Goal: Task Accomplishment & Management: Use online tool/utility

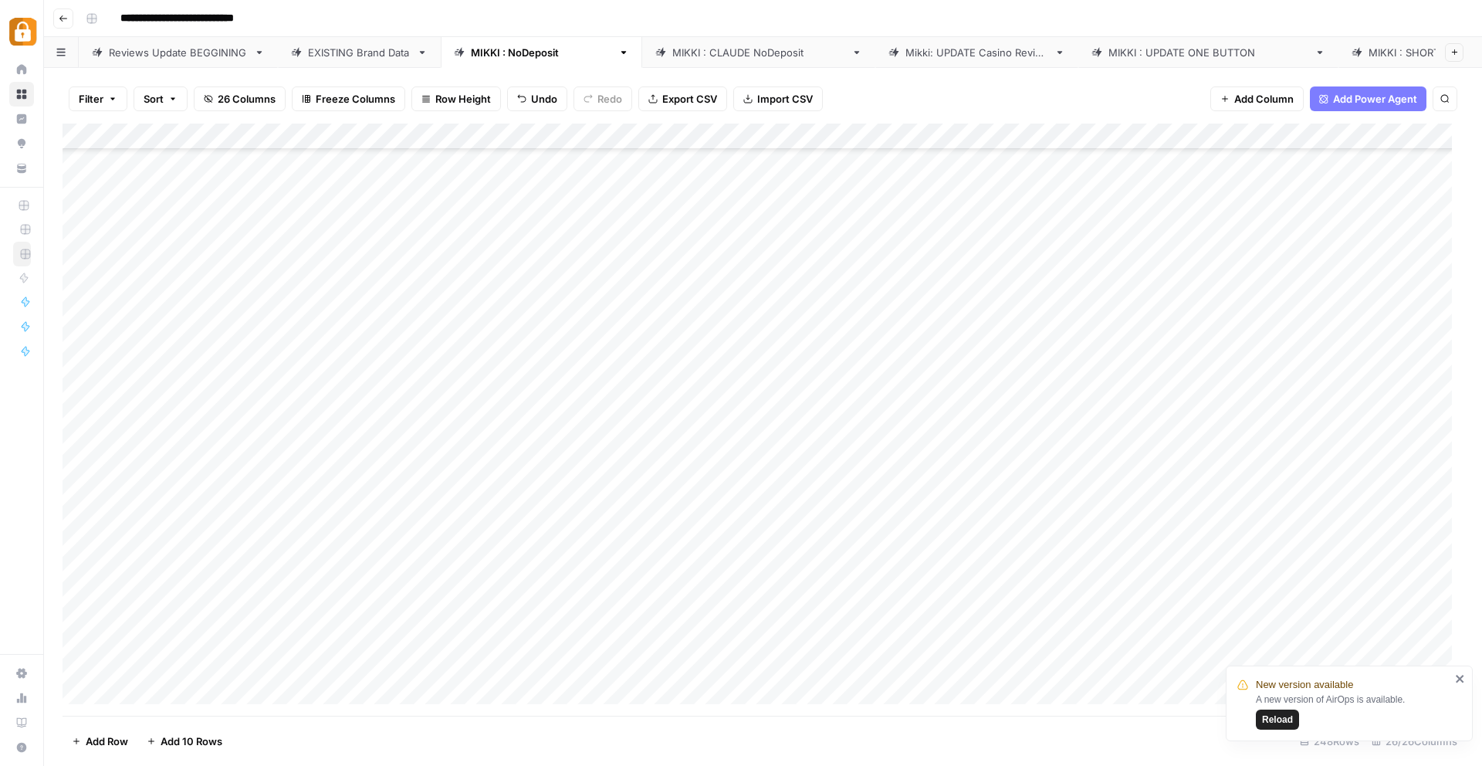
scroll to position [2517, 0]
click at [332, 45] on div "EXISTING Brand Data" at bounding box center [359, 52] width 103 height 15
click at [137, 97] on icon "button" at bounding box center [139, 99] width 5 height 5
click at [402, 138] on div "Add Column" at bounding box center [763, 420] width 1401 height 592
click at [404, 239] on span "Sort Ascending" at bounding box center [458, 244] width 135 height 15
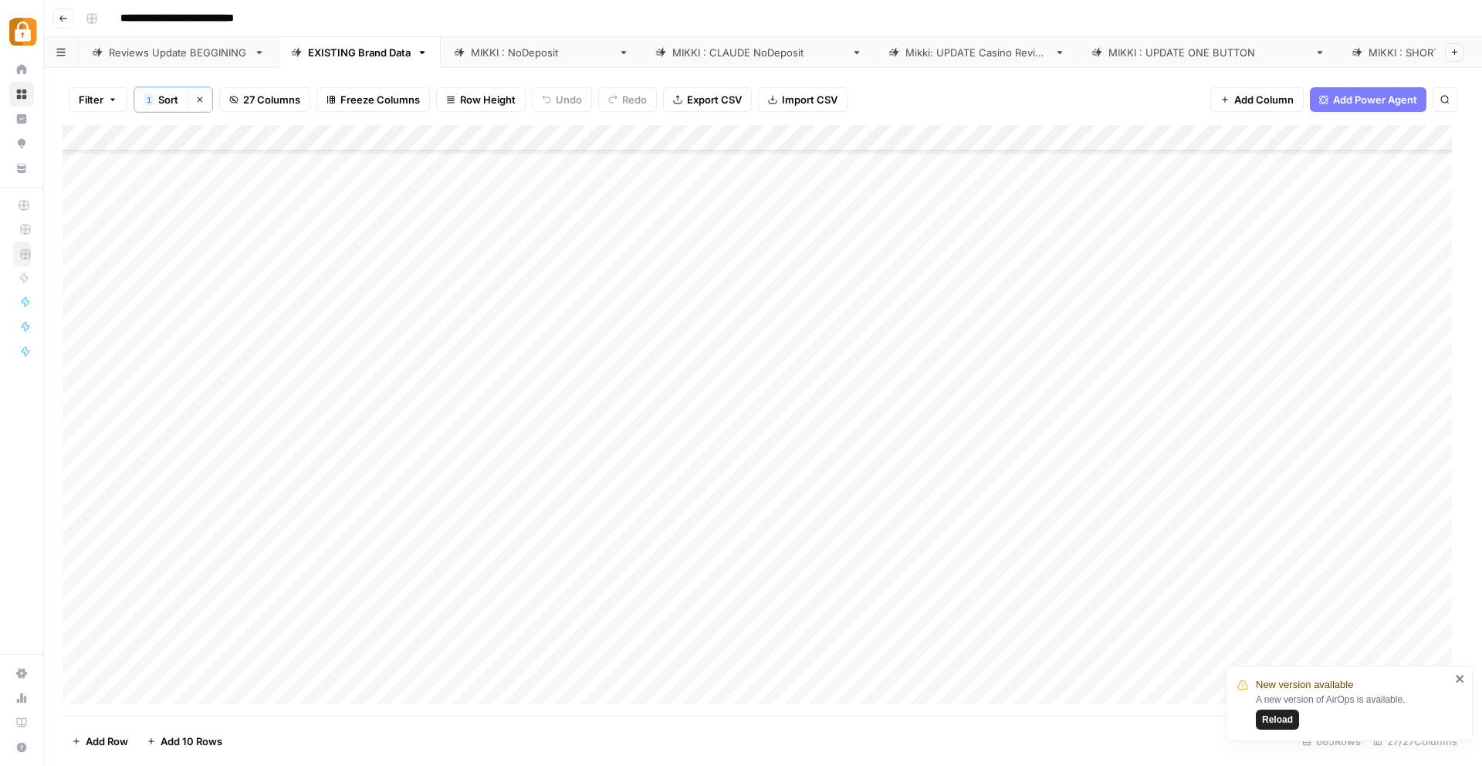
type input "**********"
click at [387, 265] on div "Add Column" at bounding box center [763, 420] width 1401 height 591
click at [138, 51] on div "Reviews Update BEGGINING" at bounding box center [178, 52] width 139 height 15
click at [140, 675] on div "Add Column" at bounding box center [763, 420] width 1401 height 592
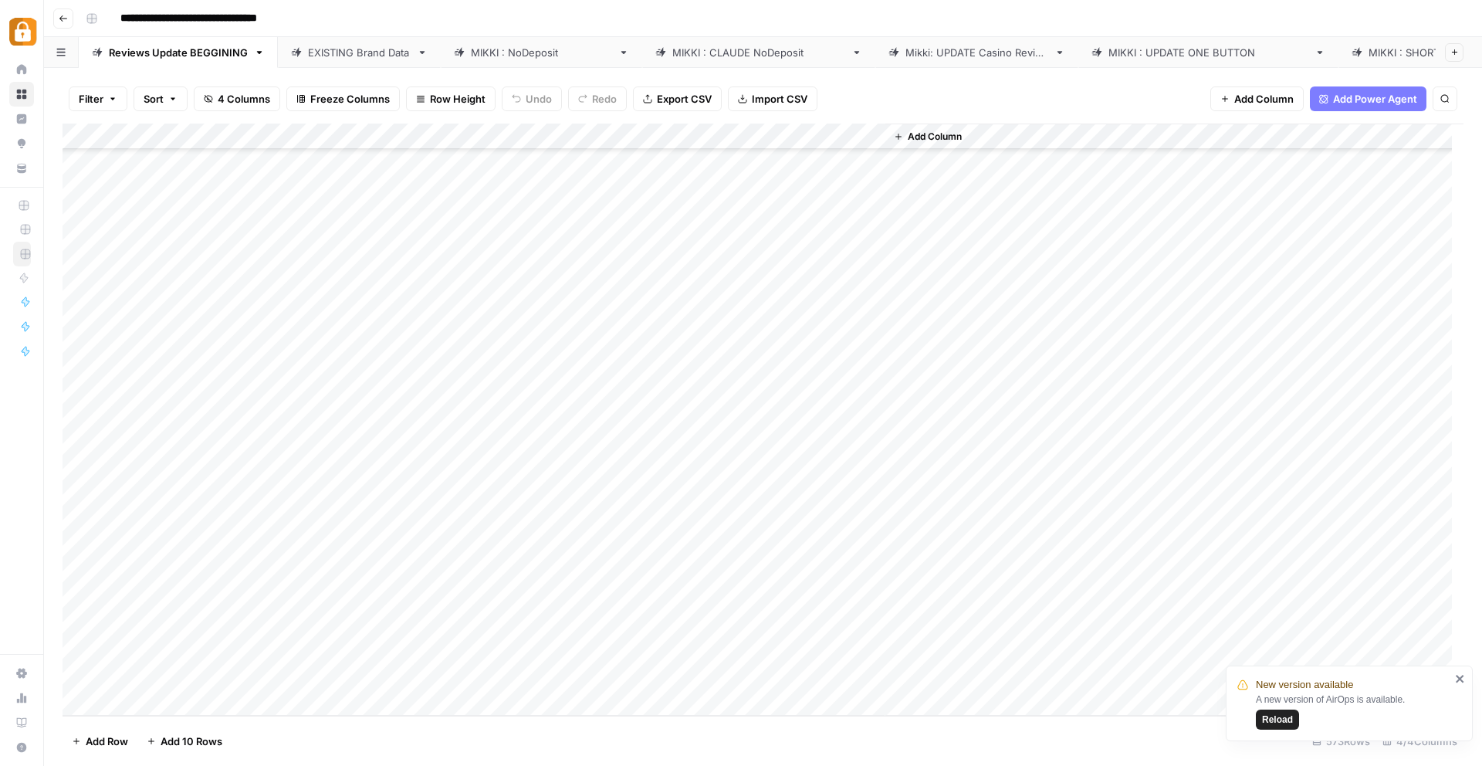
click at [140, 675] on div "Add Column" at bounding box center [763, 420] width 1401 height 592
type textarea "******"
click at [482, 670] on div "Add Column" at bounding box center [763, 420] width 1401 height 592
click at [175, 669] on div "Add Column" at bounding box center [763, 420] width 1401 height 592
click at [284, 682] on div "Add Column" at bounding box center [763, 420] width 1401 height 592
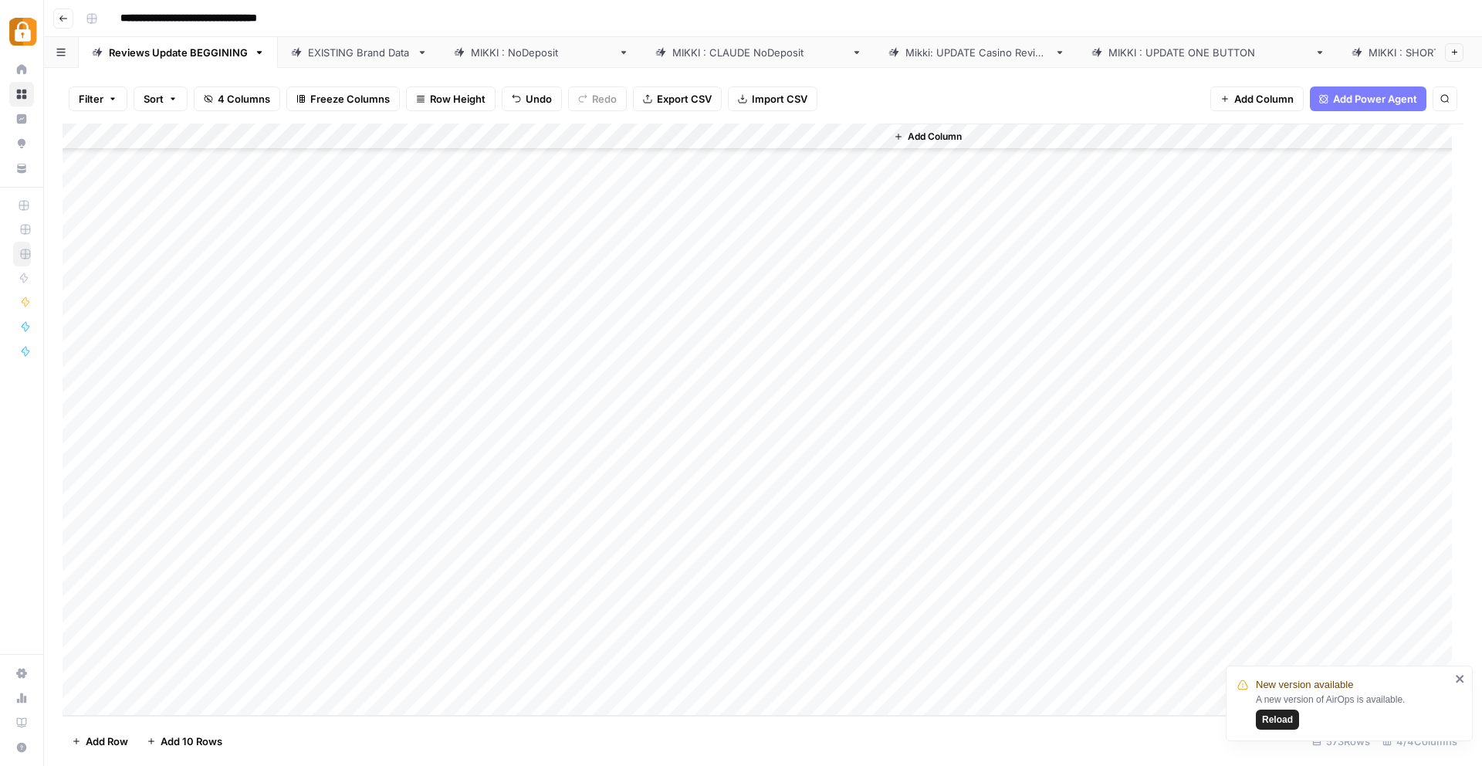
click at [188, 675] on div "Add Column" at bounding box center [763, 420] width 1401 height 592
click at [510, 52] on div "[PERSON_NAME] : NoDeposit" at bounding box center [541, 52] width 141 height 15
click at [277, 611] on div "Add Column" at bounding box center [763, 420] width 1401 height 592
click at [415, 621] on div "Add Column" at bounding box center [763, 420] width 1401 height 592
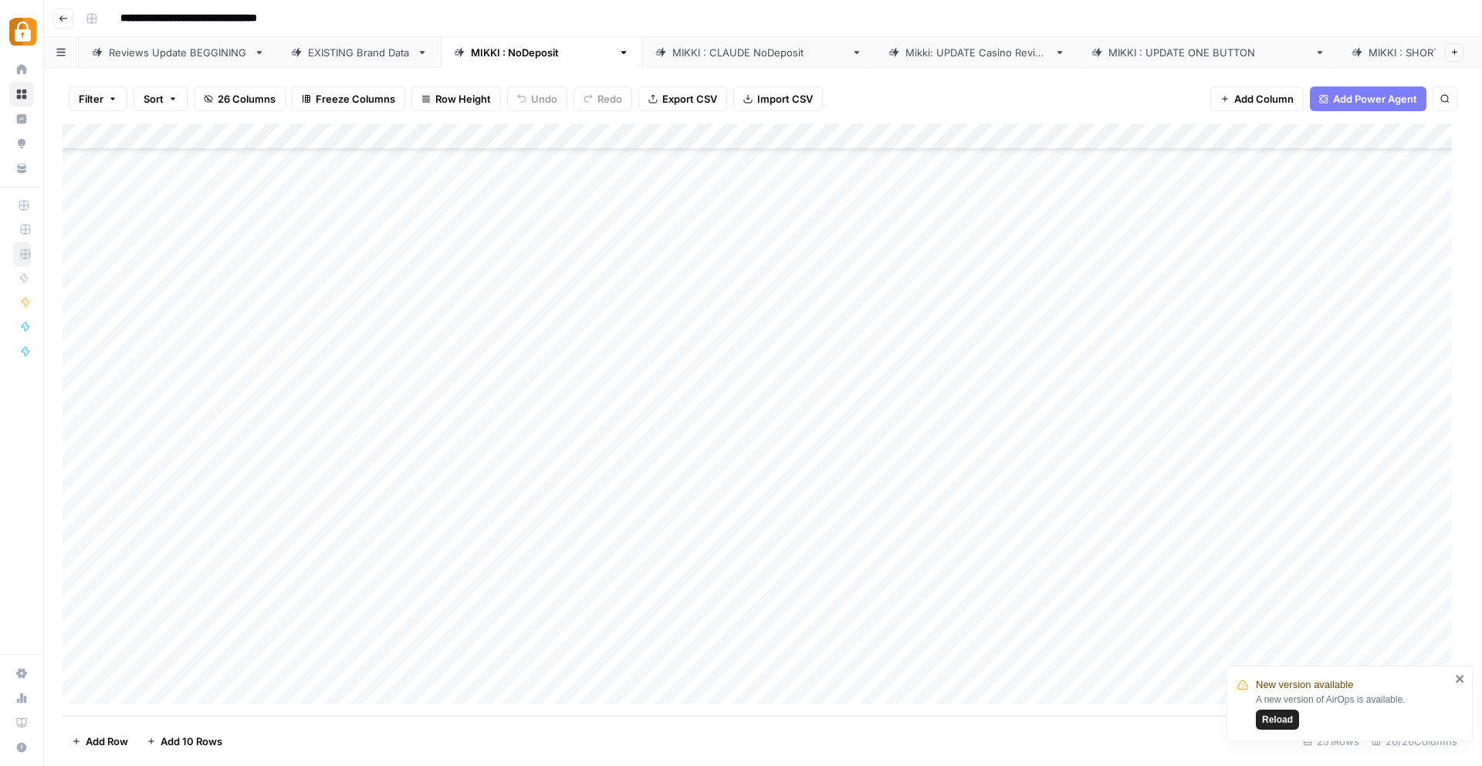
click at [590, 615] on div "Add Column" at bounding box center [763, 420] width 1401 height 592
click at [581, 611] on div "Add Column" at bounding box center [763, 420] width 1401 height 592
drag, startPoint x: 693, startPoint y: 613, endPoint x: 540, endPoint y: 611, distance: 153.6
click at [540, 611] on body "**********" at bounding box center [741, 383] width 1482 height 766
type textarea "******"
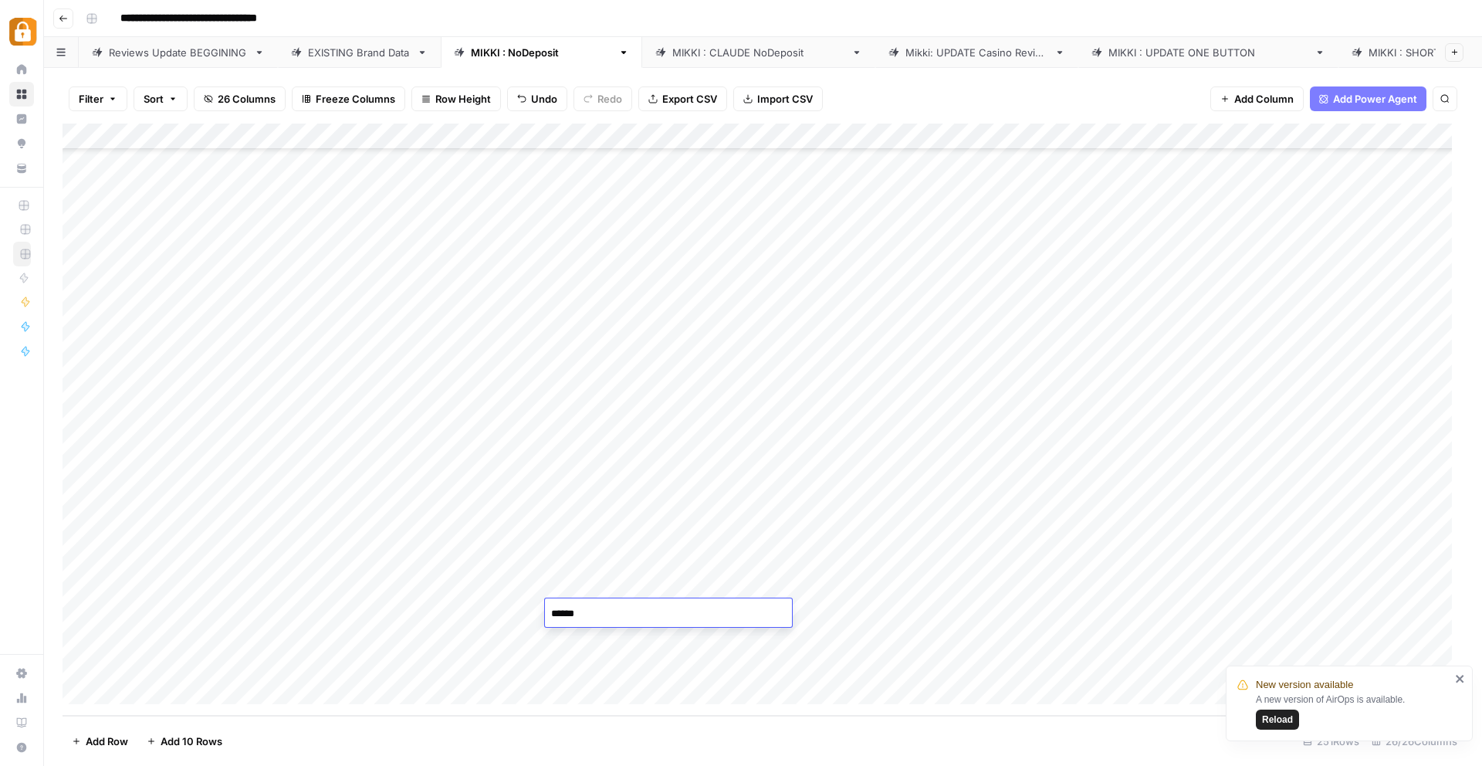
click at [381, 592] on div "Add Column" at bounding box center [763, 420] width 1401 height 592
drag, startPoint x: 330, startPoint y: 585, endPoint x: 428, endPoint y: 587, distance: 97.3
click at [428, 587] on div "Add Column" at bounding box center [763, 420] width 1401 height 592
drag, startPoint x: 543, startPoint y: 596, endPoint x: 544, endPoint y: 611, distance: 14.7
click at [544, 611] on div "Add Column" at bounding box center [763, 420] width 1401 height 592
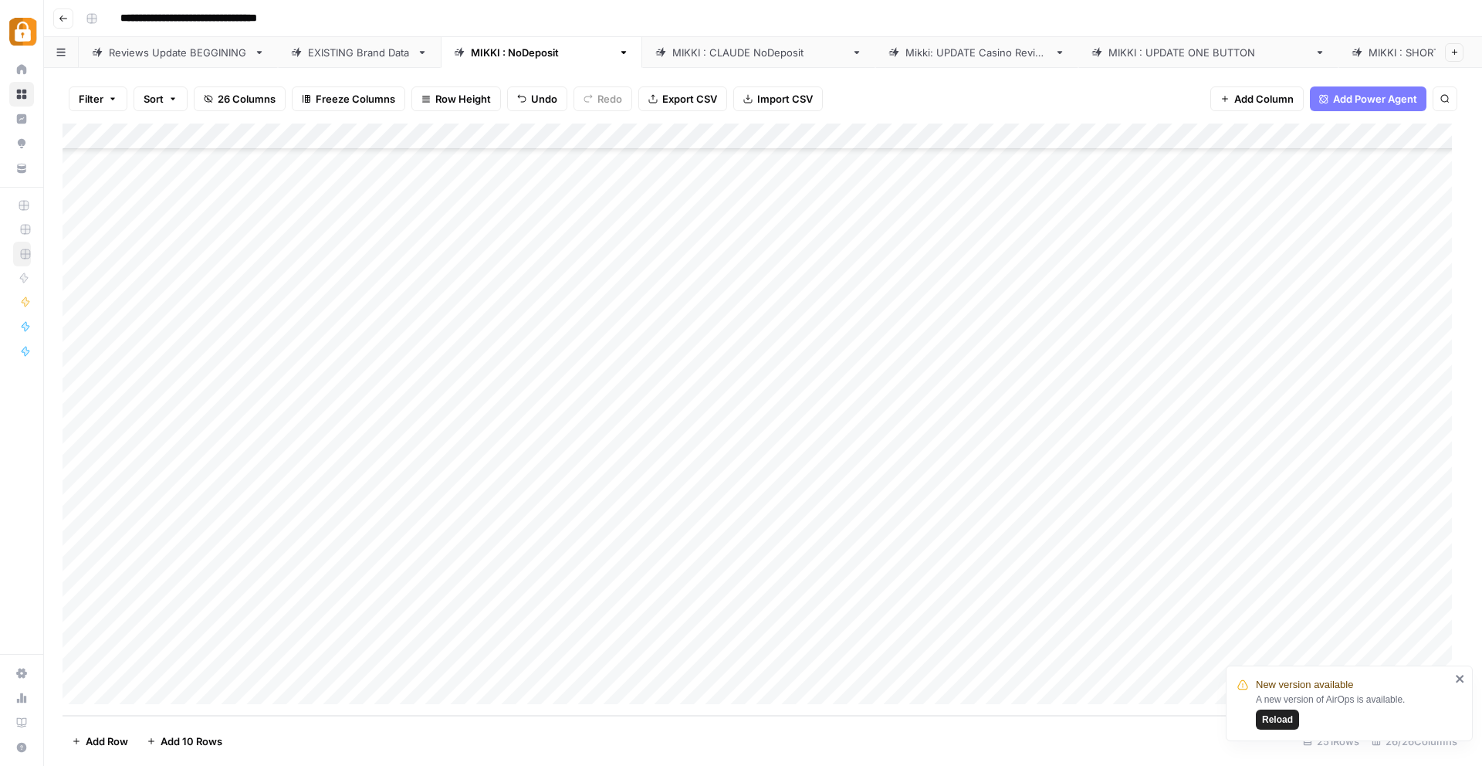
click at [895, 614] on div "Add Column" at bounding box center [763, 420] width 1401 height 592
click at [995, 609] on div "Add Column" at bounding box center [763, 420] width 1401 height 592
click at [993, 585] on div "Add Column" at bounding box center [763, 420] width 1401 height 592
drag, startPoint x: 993, startPoint y: 585, endPoint x: 1236, endPoint y: 590, distance: 243.2
click at [1236, 591] on div "Add Column" at bounding box center [763, 420] width 1401 height 592
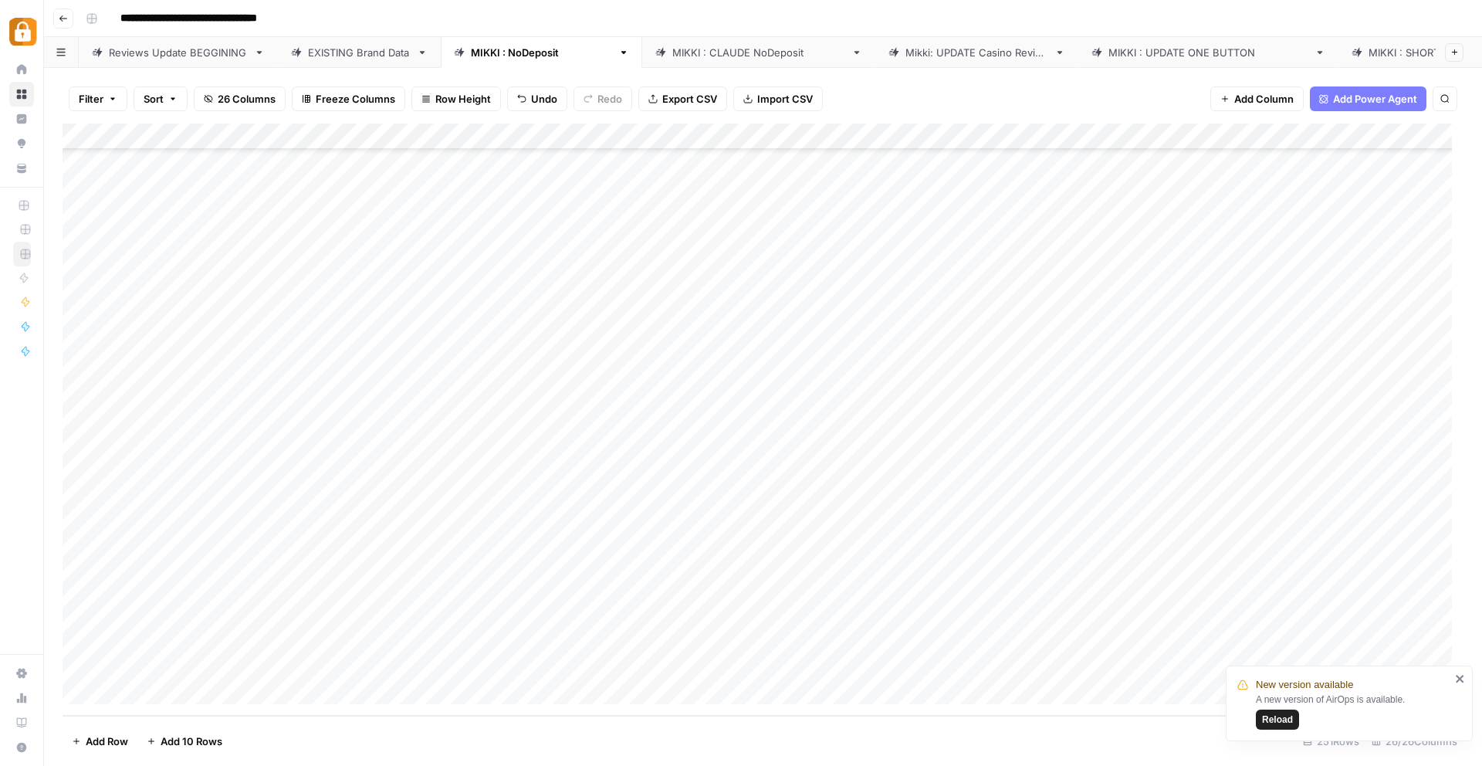
click at [999, 615] on div "Add Column" at bounding box center [763, 420] width 1401 height 592
click at [1179, 622] on div "Add Column" at bounding box center [763, 420] width 1401 height 592
click at [705, 586] on div "Add Column" at bounding box center [763, 420] width 1401 height 592
click at [709, 607] on div "Add Column" at bounding box center [763, 420] width 1401 height 592
click at [290, 634] on div "Add Column" at bounding box center [763, 420] width 1401 height 592
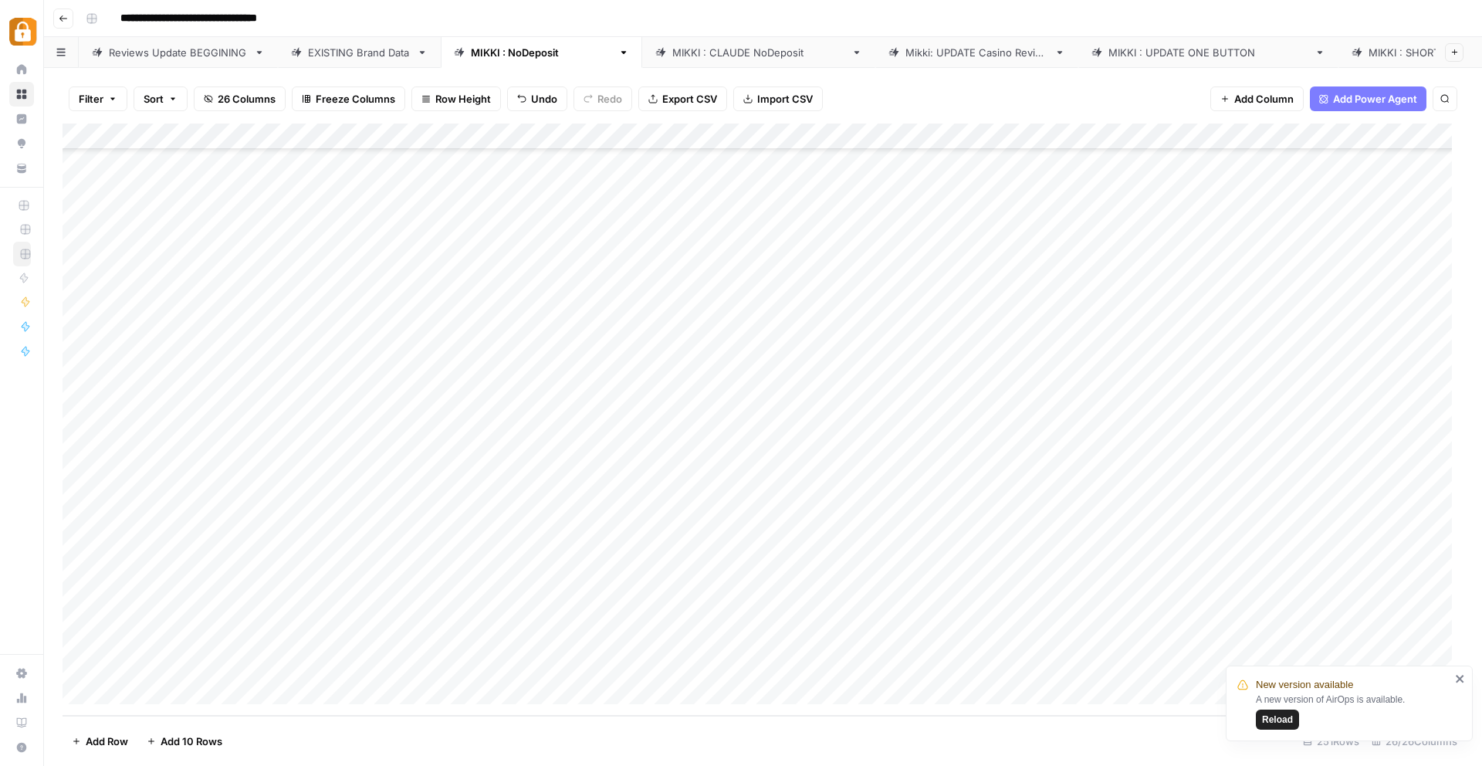
click at [349, 52] on div "EXISTING Brand Data" at bounding box center [359, 52] width 103 height 15
click at [410, 135] on div "Add Column" at bounding box center [763, 420] width 1401 height 592
click at [405, 247] on span "Sort Ascending" at bounding box center [458, 244] width 135 height 15
click at [415, 165] on div "Add Column" at bounding box center [763, 420] width 1401 height 591
click at [383, 241] on div "Add Column" at bounding box center [763, 420] width 1401 height 591
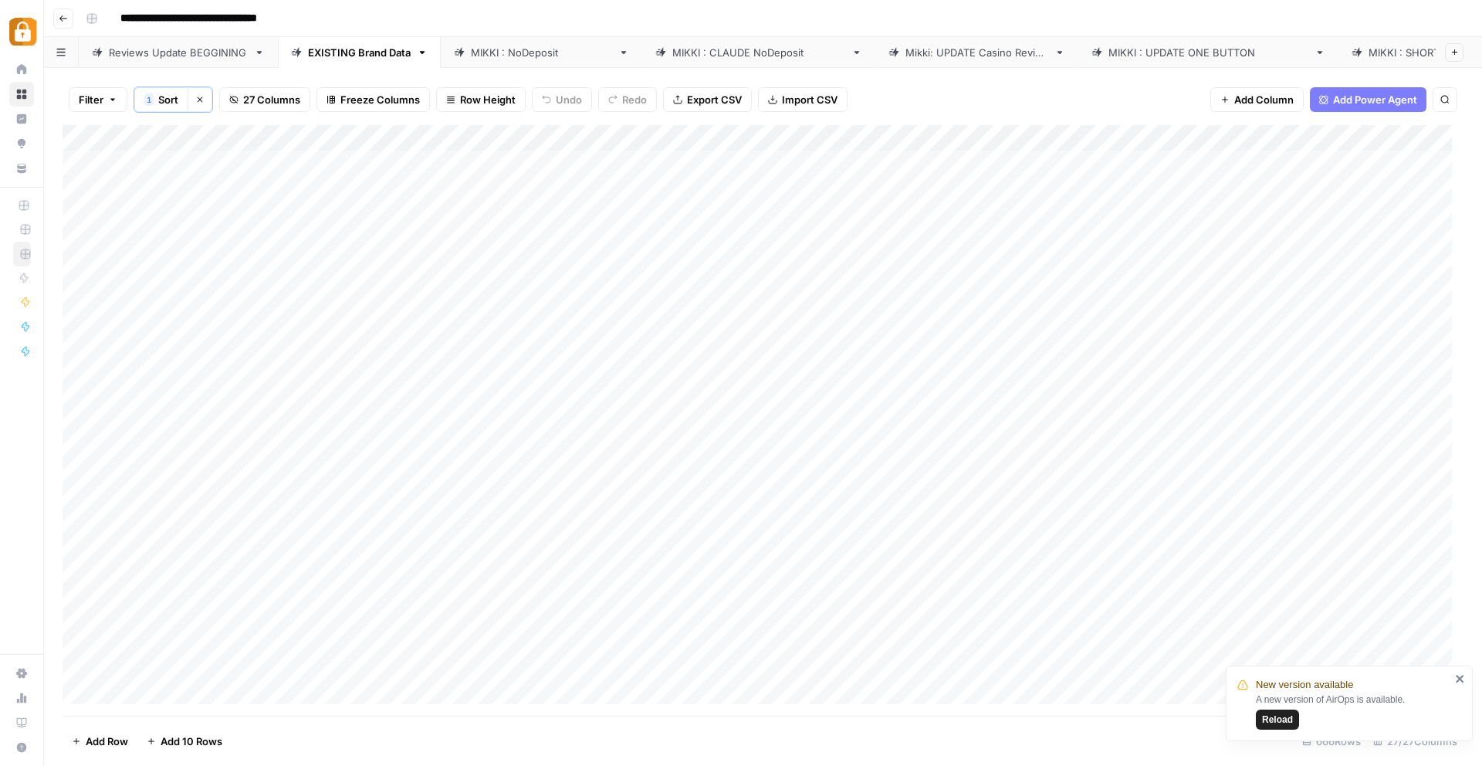
click at [388, 269] on div "Add Column" at bounding box center [763, 420] width 1401 height 591
click at [519, 47] on div "[PERSON_NAME] : NoDeposit" at bounding box center [541, 52] width 141 height 15
click at [591, 629] on div "Add Column" at bounding box center [763, 420] width 1401 height 592
click at [449, 650] on div "Add Column" at bounding box center [763, 420] width 1401 height 592
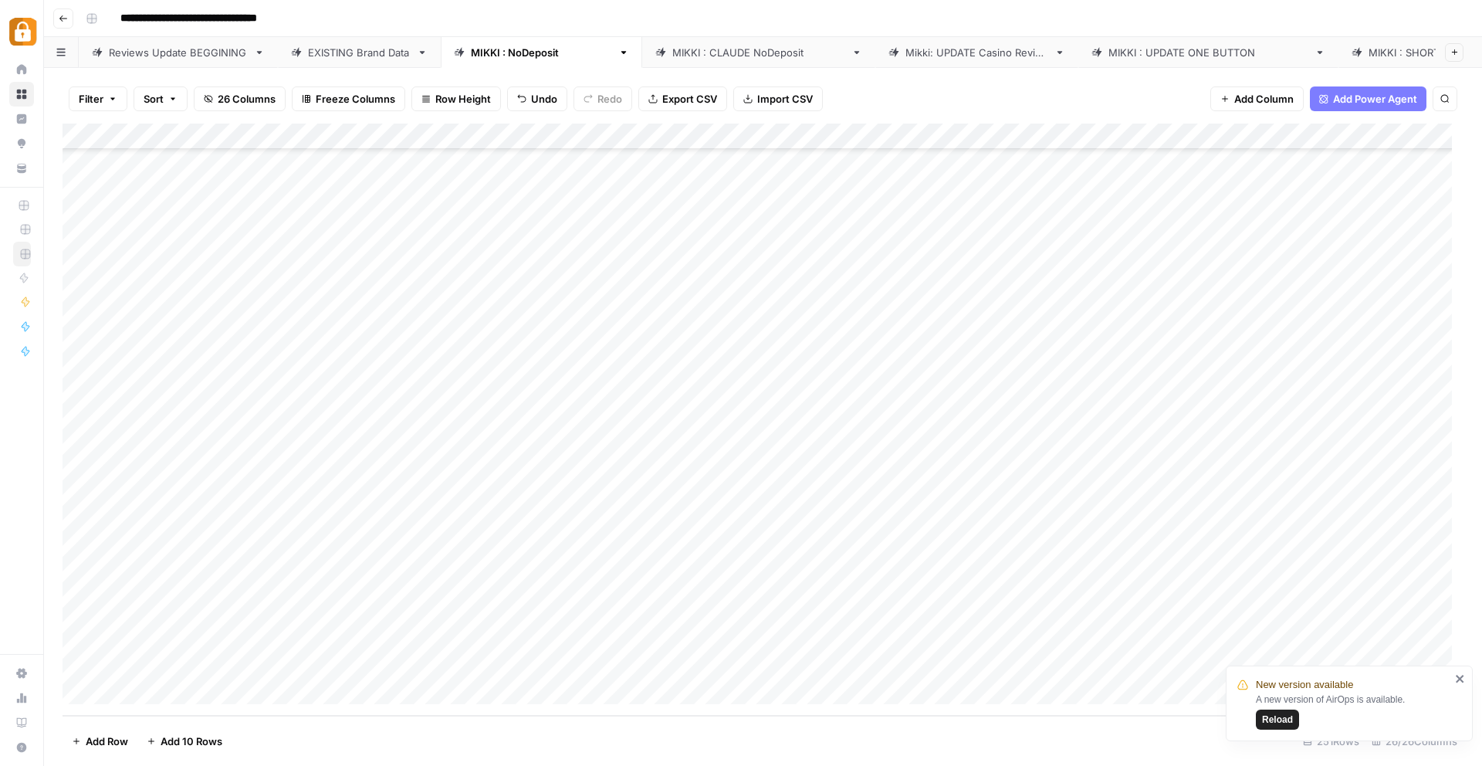
drag, startPoint x: 303, startPoint y: 612, endPoint x: 421, endPoint y: 613, distance: 118.1
click at [421, 613] on div "Add Column" at bounding box center [763, 420] width 1401 height 592
drag, startPoint x: 543, startPoint y: 624, endPoint x: 544, endPoint y: 640, distance: 16.3
click at [544, 640] on div "Add Column" at bounding box center [763, 420] width 1401 height 592
drag, startPoint x: 1007, startPoint y: 588, endPoint x: 1231, endPoint y: 614, distance: 224.6
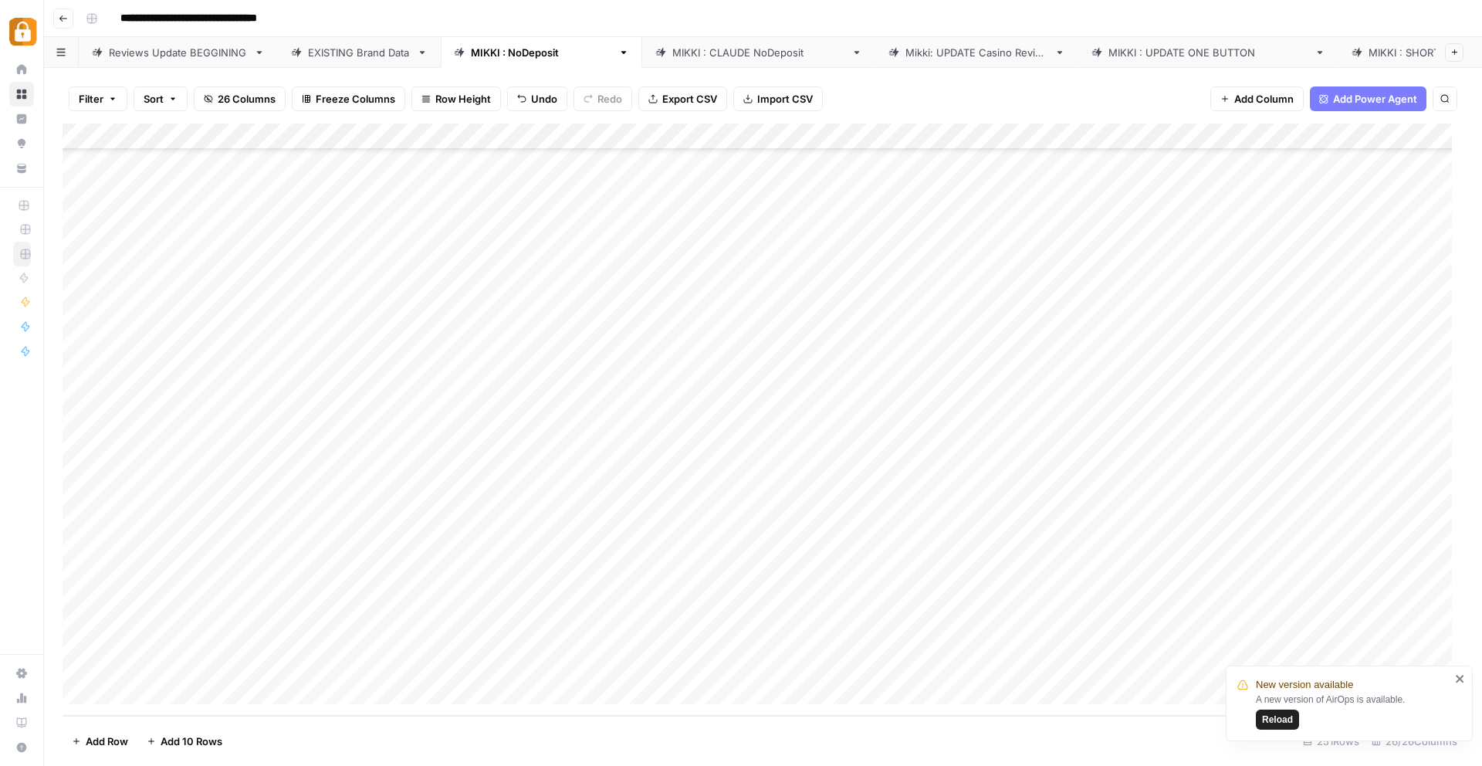
click at [1231, 614] on div "Add Column" at bounding box center [763, 420] width 1401 height 592
drag, startPoint x: 1323, startPoint y: 626, endPoint x: 1324, endPoint y: 643, distance: 17.0
click at [1324, 643] on div "Add Column" at bounding box center [763, 420] width 1401 height 592
click at [347, 639] on div "Add Column" at bounding box center [763, 420] width 1401 height 592
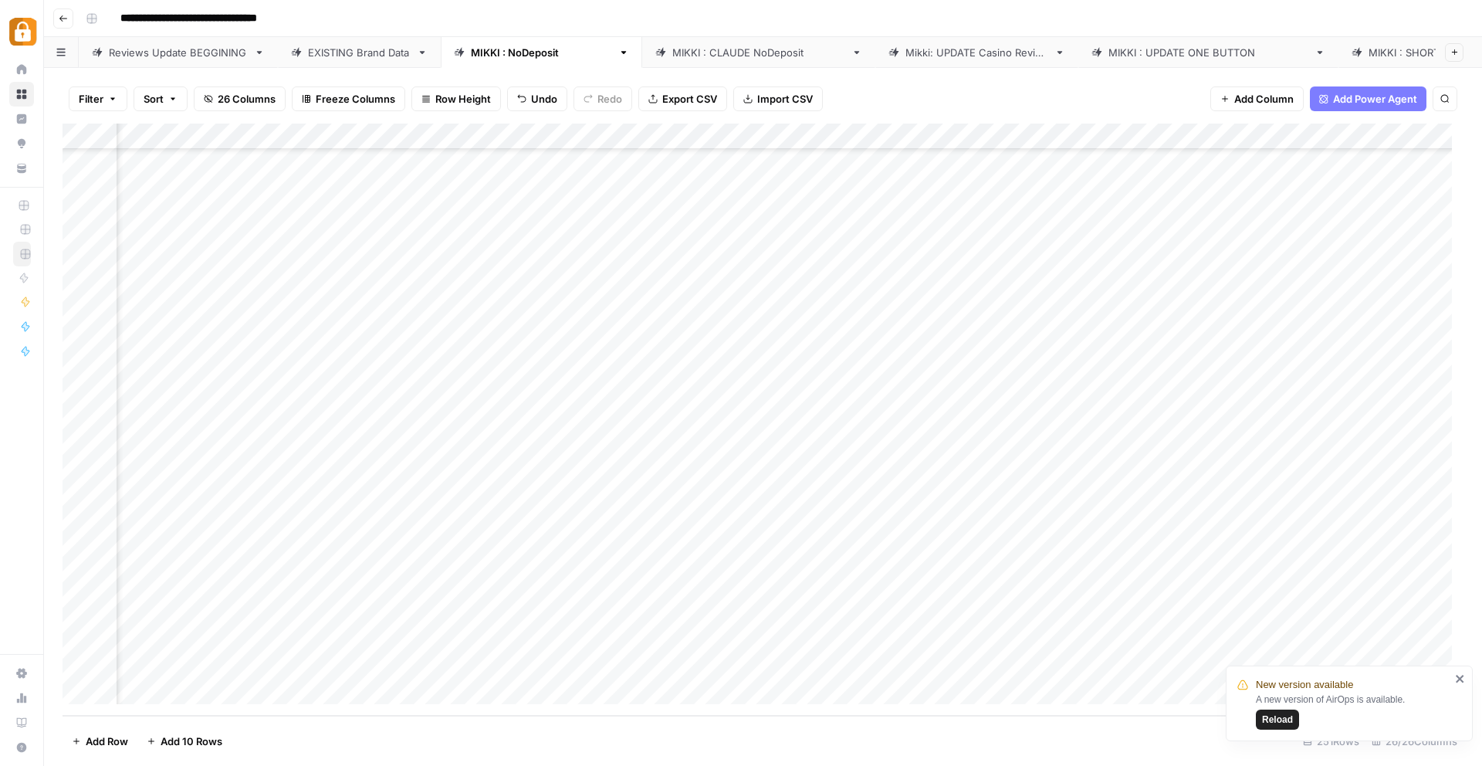
click at [1195, 614] on div "Add Column" at bounding box center [763, 420] width 1401 height 592
click at [1195, 614] on div at bounding box center [1318, 612] width 269 height 29
click at [1306, 635] on div "Add Column" at bounding box center [763, 420] width 1401 height 592
click at [702, 582] on div "Add Column" at bounding box center [763, 420] width 1401 height 592
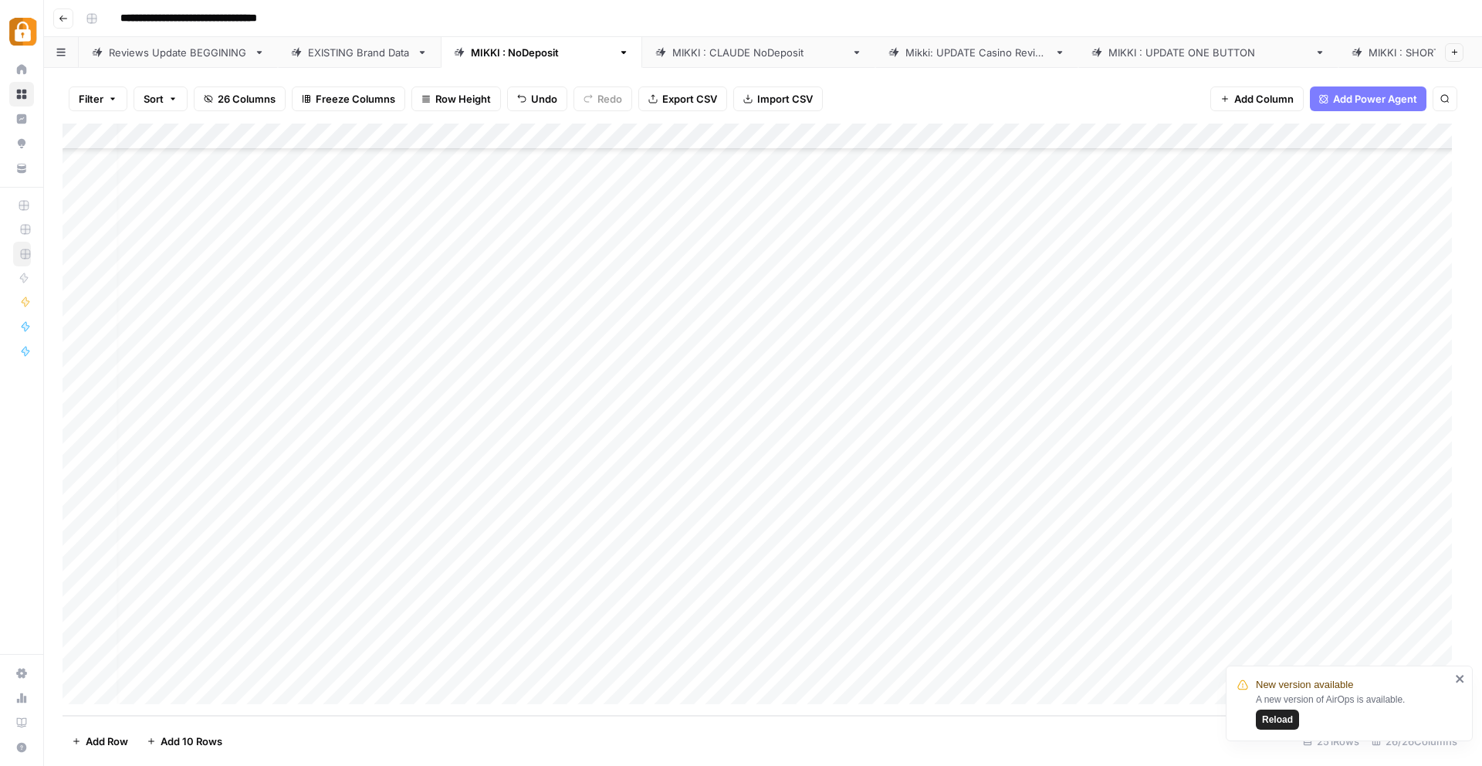
click at [704, 608] on div "Add Column" at bounding box center [763, 420] width 1401 height 592
click at [706, 641] on div "Add Column" at bounding box center [763, 420] width 1401 height 592
click at [763, 614] on div "Add Column" at bounding box center [763, 420] width 1401 height 592
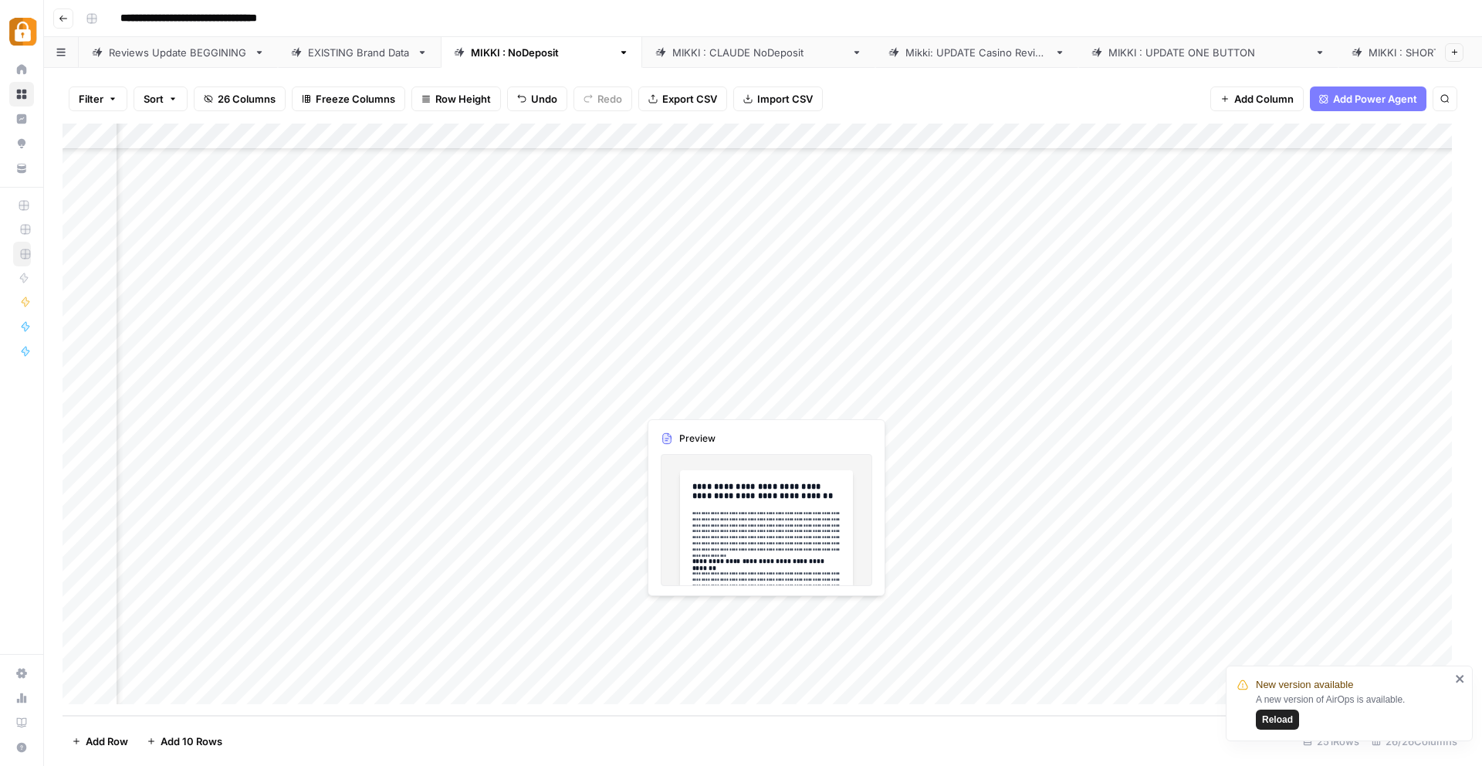
click at [681, 609] on div "Add Column" at bounding box center [763, 420] width 1401 height 592
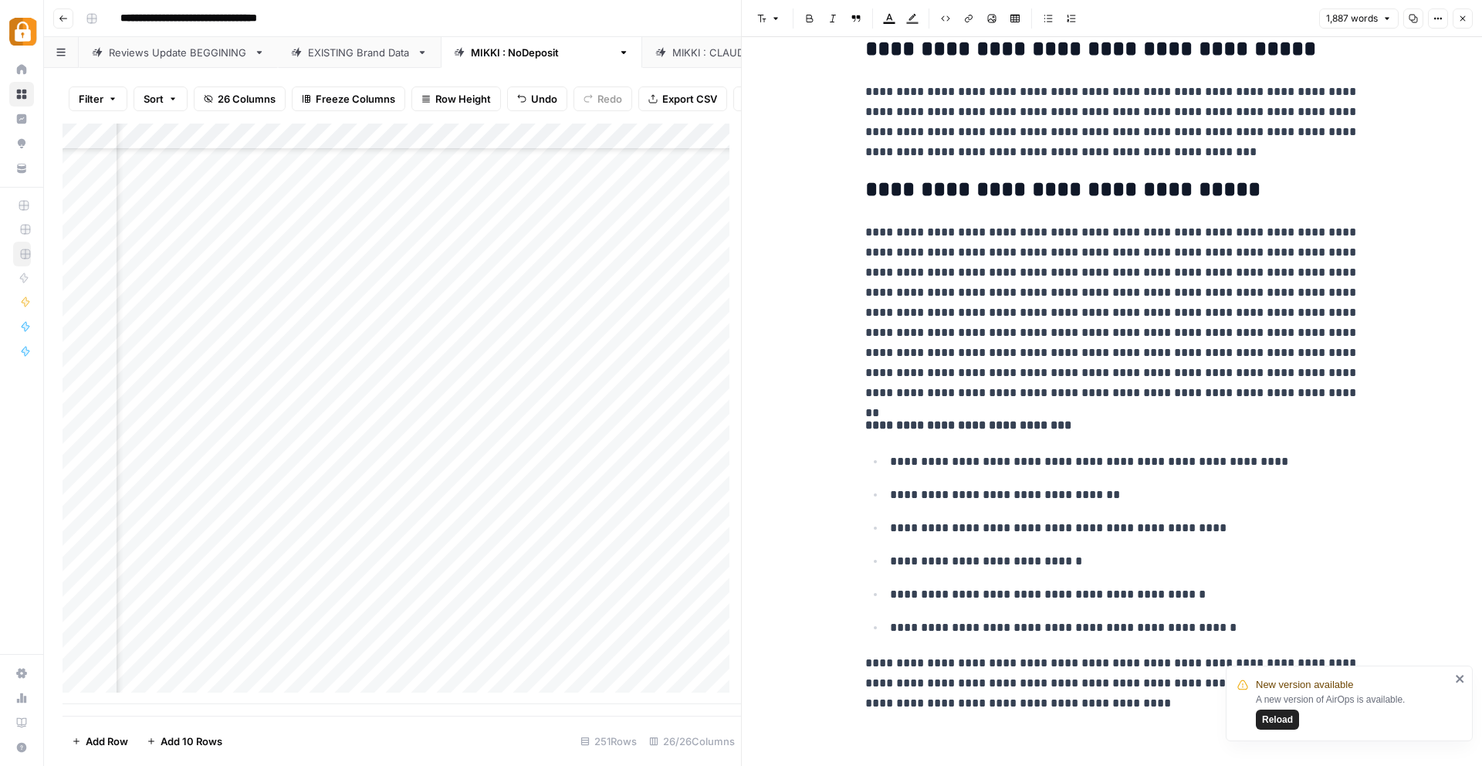
scroll to position [3775, 0]
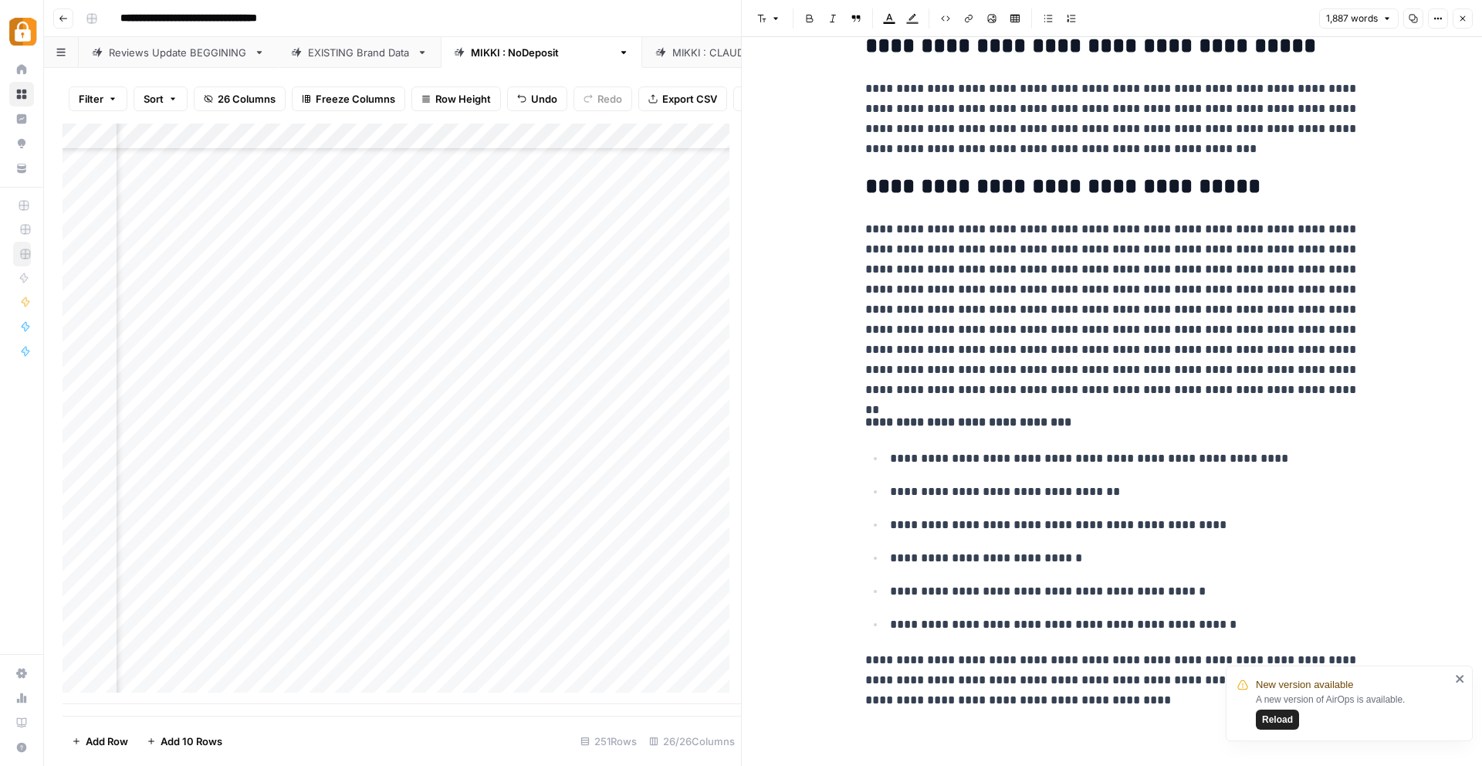
click at [665, 645] on div "Add Column" at bounding box center [402, 414] width 679 height 581
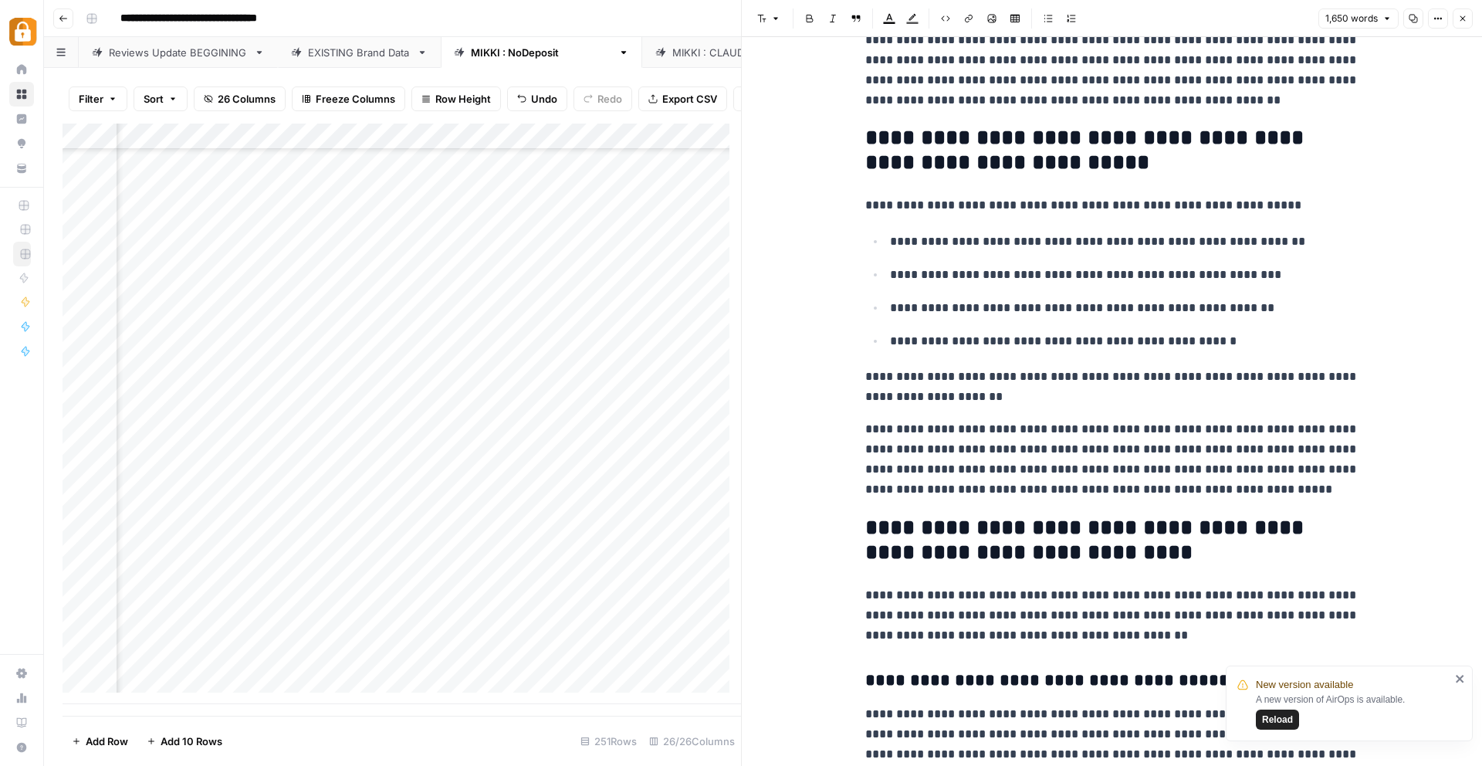
scroll to position [840, 0]
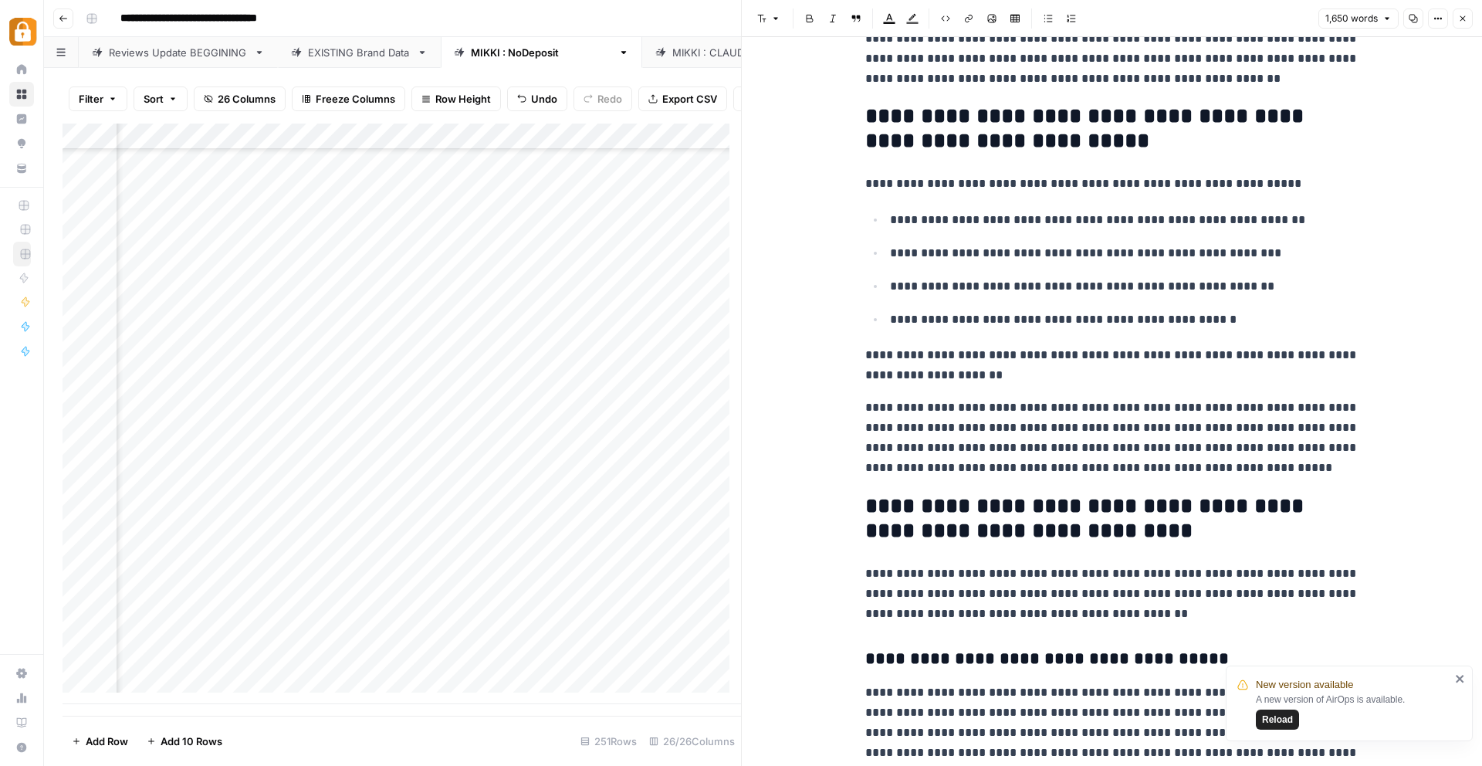
click at [689, 618] on div "Add Column" at bounding box center [402, 414] width 679 height 581
click at [1463, 18] on icon "button" at bounding box center [1463, 18] width 5 height 5
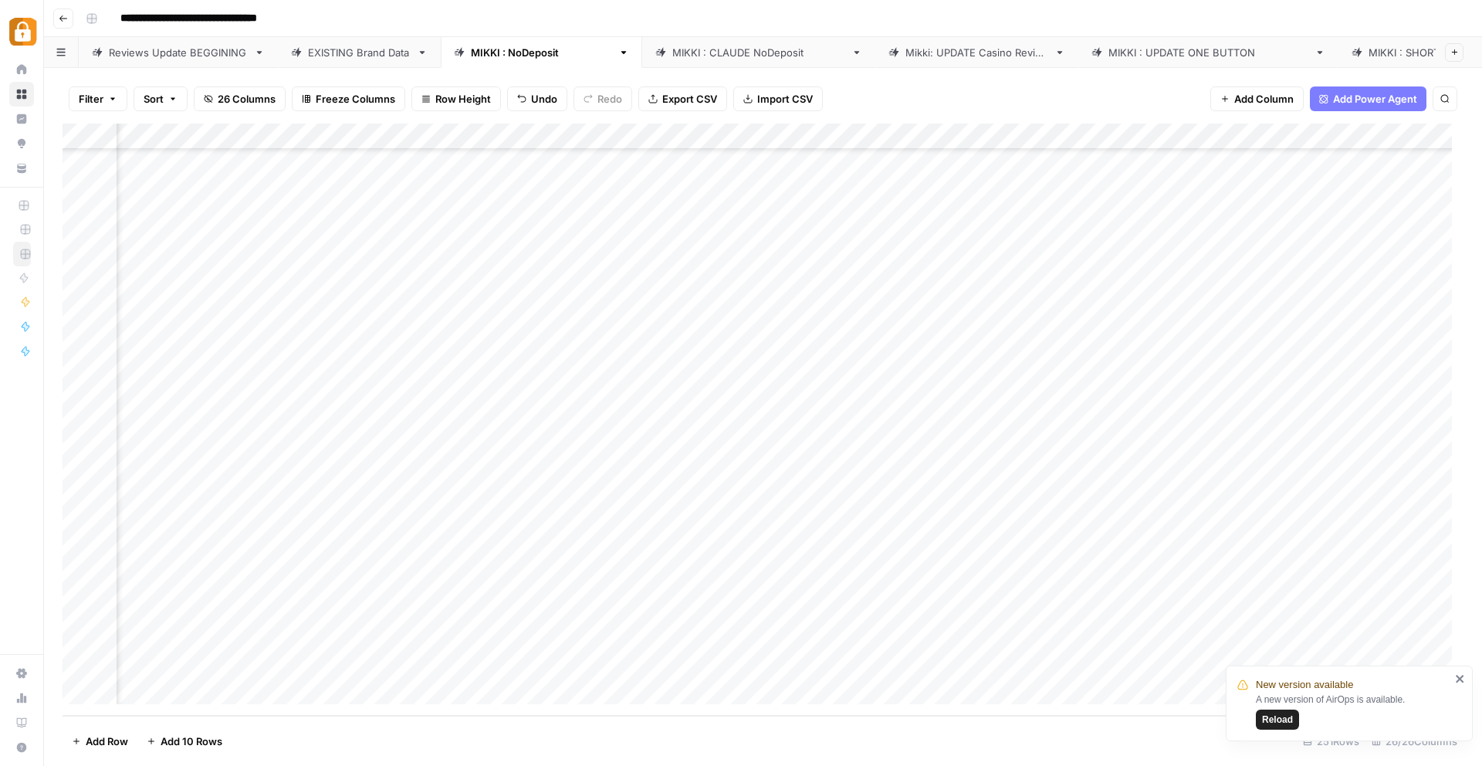
click at [882, 612] on div "Add Column" at bounding box center [763, 420] width 1401 height 592
click at [888, 641] on div "Add Column" at bounding box center [763, 420] width 1401 height 592
click at [1115, 611] on div "Add Column" at bounding box center [763, 420] width 1401 height 592
click at [1109, 635] on div "Add Column" at bounding box center [763, 420] width 1401 height 592
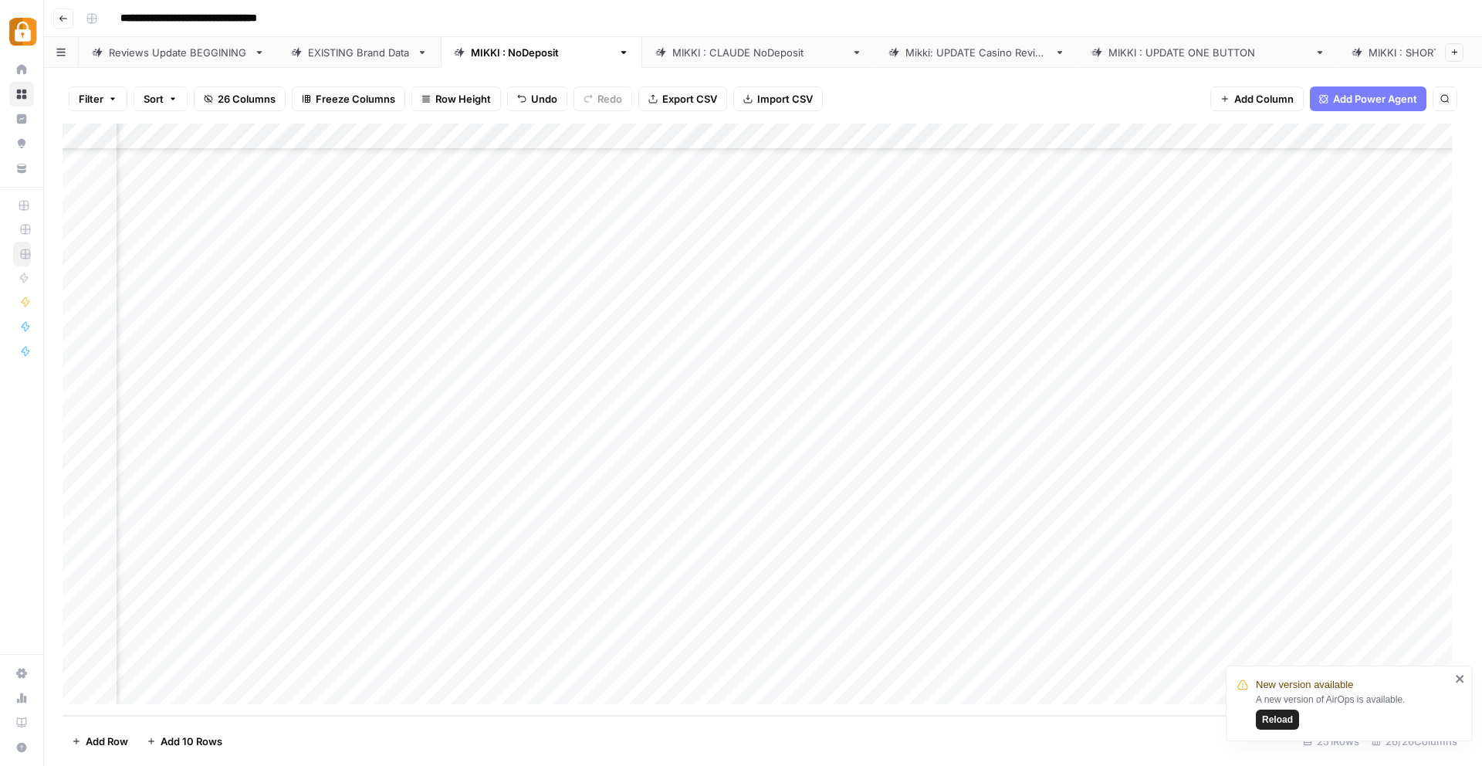
scroll to position [6058, 0]
click at [590, 616] on div "Add Column" at bounding box center [763, 420] width 1401 height 592
click at [591, 612] on div "Add Column" at bounding box center [763, 420] width 1401 height 592
click at [591, 612] on textarea "******" at bounding box center [668, 614] width 247 height 22
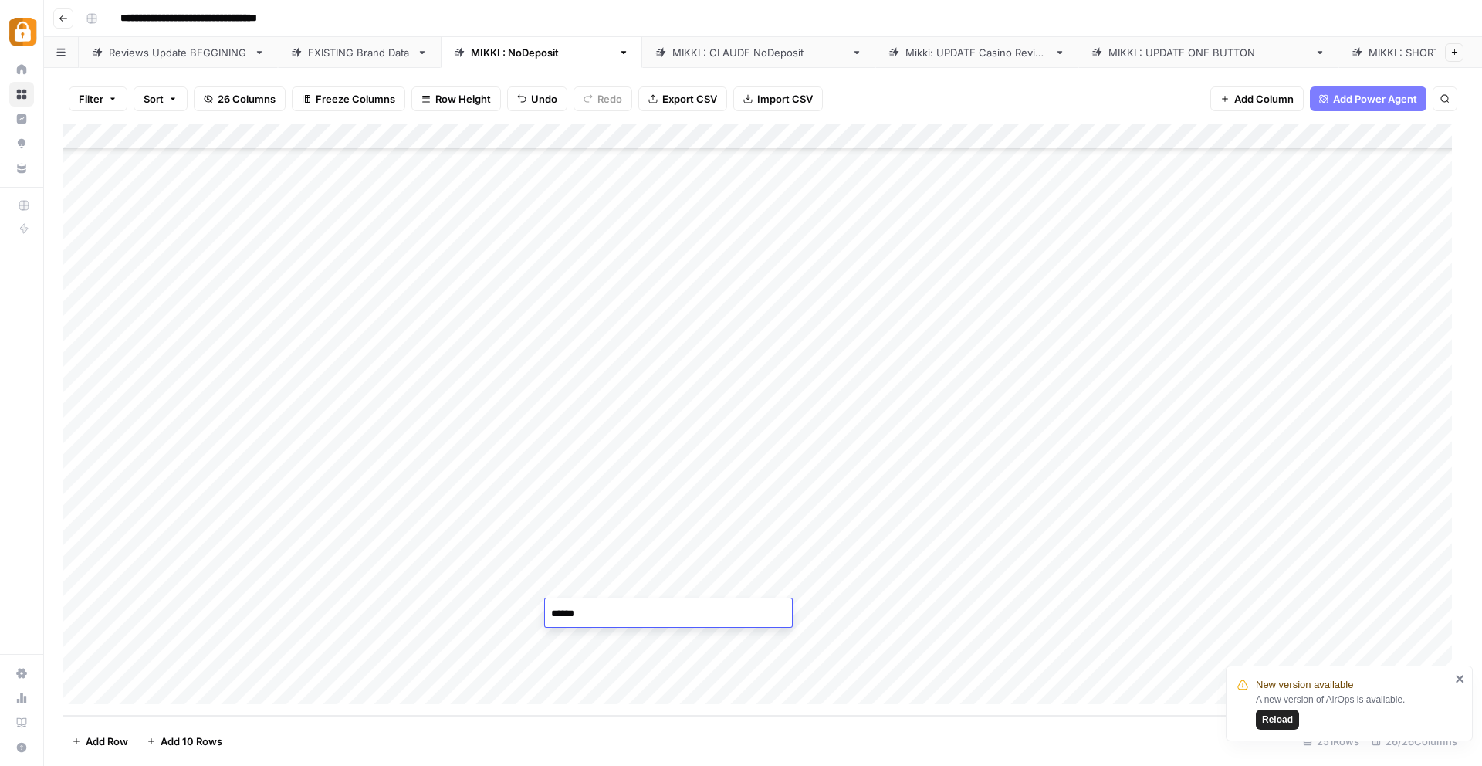
click at [850, 614] on div "Add Column" at bounding box center [763, 420] width 1401 height 592
click at [1112, 610] on div "Add Column" at bounding box center [763, 420] width 1401 height 592
click at [188, 610] on div "Add Column" at bounding box center [763, 420] width 1401 height 592
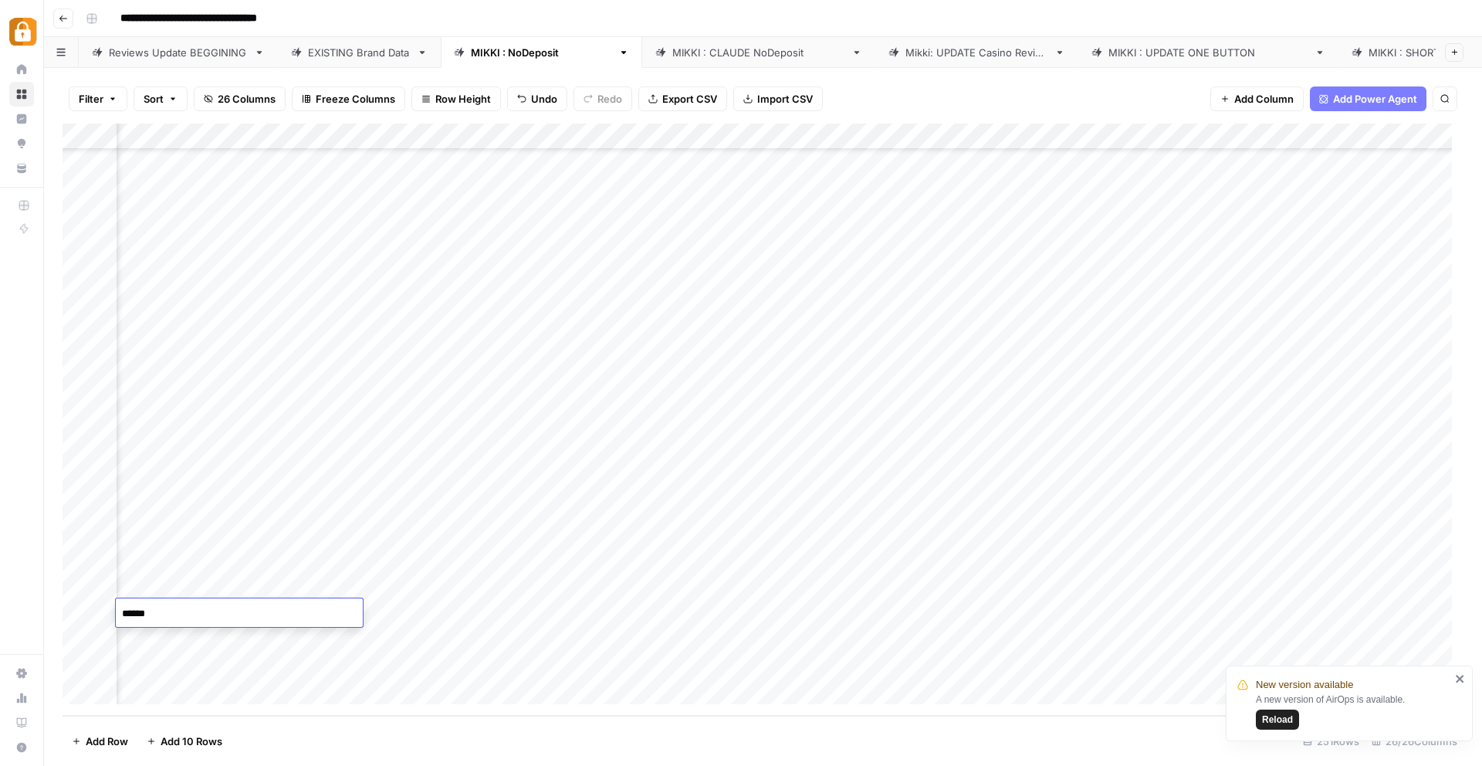
click at [188, 610] on textarea "******" at bounding box center [239, 614] width 247 height 22
type textarea "**********"
click at [449, 618] on div "Add Column" at bounding box center [763, 420] width 1401 height 592
click at [594, 611] on div "Add Column" at bounding box center [763, 420] width 1401 height 592
click at [785, 614] on div "Add Column" at bounding box center [763, 420] width 1401 height 592
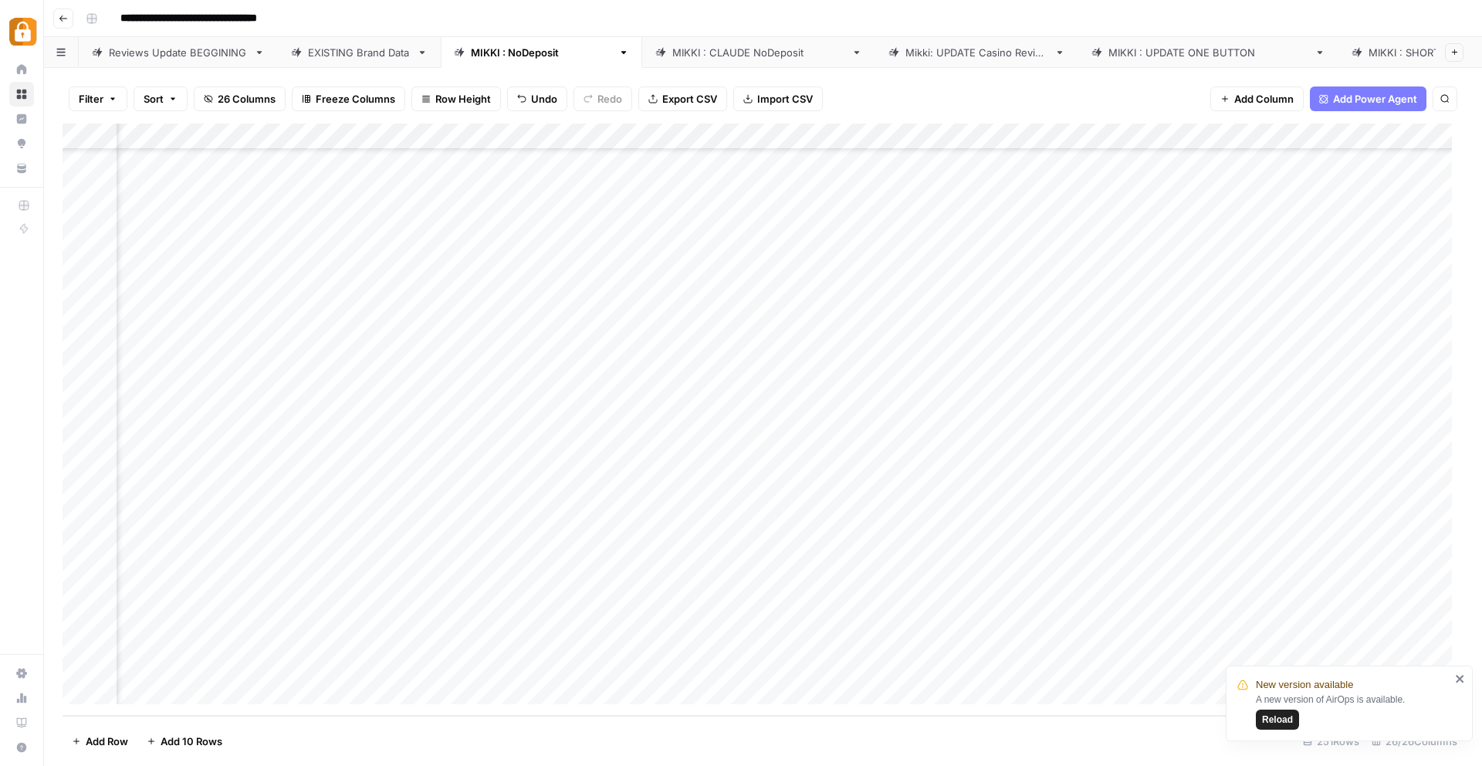
click at [172, 615] on div "Add Column" at bounding box center [763, 420] width 1401 height 592
click at [372, 48] on div "EXISTING Brand Data" at bounding box center [359, 52] width 103 height 15
click at [398, 138] on div "Add Column" at bounding box center [763, 420] width 1401 height 592
click at [405, 252] on span "Sort Ascending" at bounding box center [458, 244] width 135 height 15
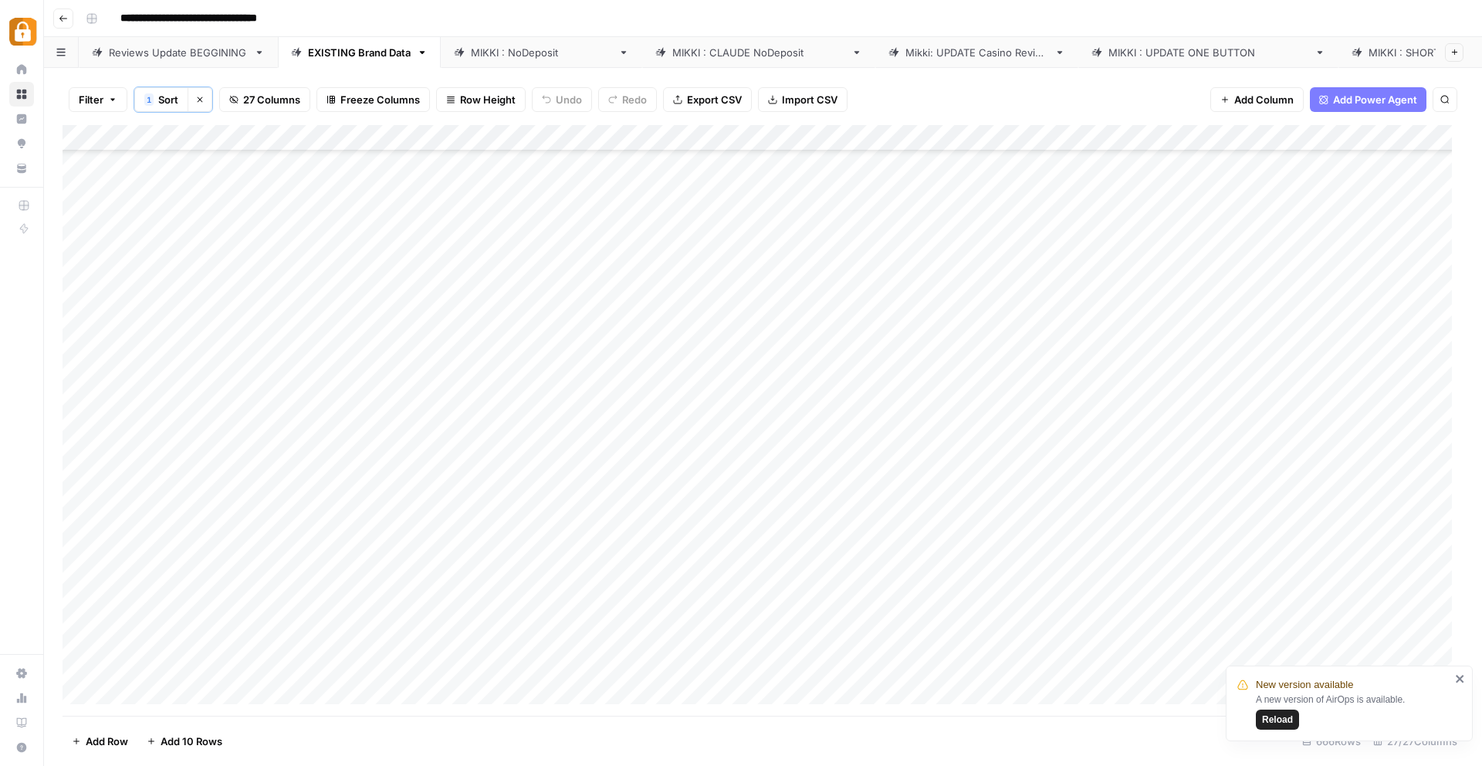
scroll to position [10767, 0]
click at [167, 53] on div "Reviews Update BEGGINING" at bounding box center [178, 52] width 139 height 15
click at [317, 679] on div "Add Column" at bounding box center [763, 420] width 1401 height 592
click at [421, 679] on div "Add Column" at bounding box center [763, 420] width 1401 height 592
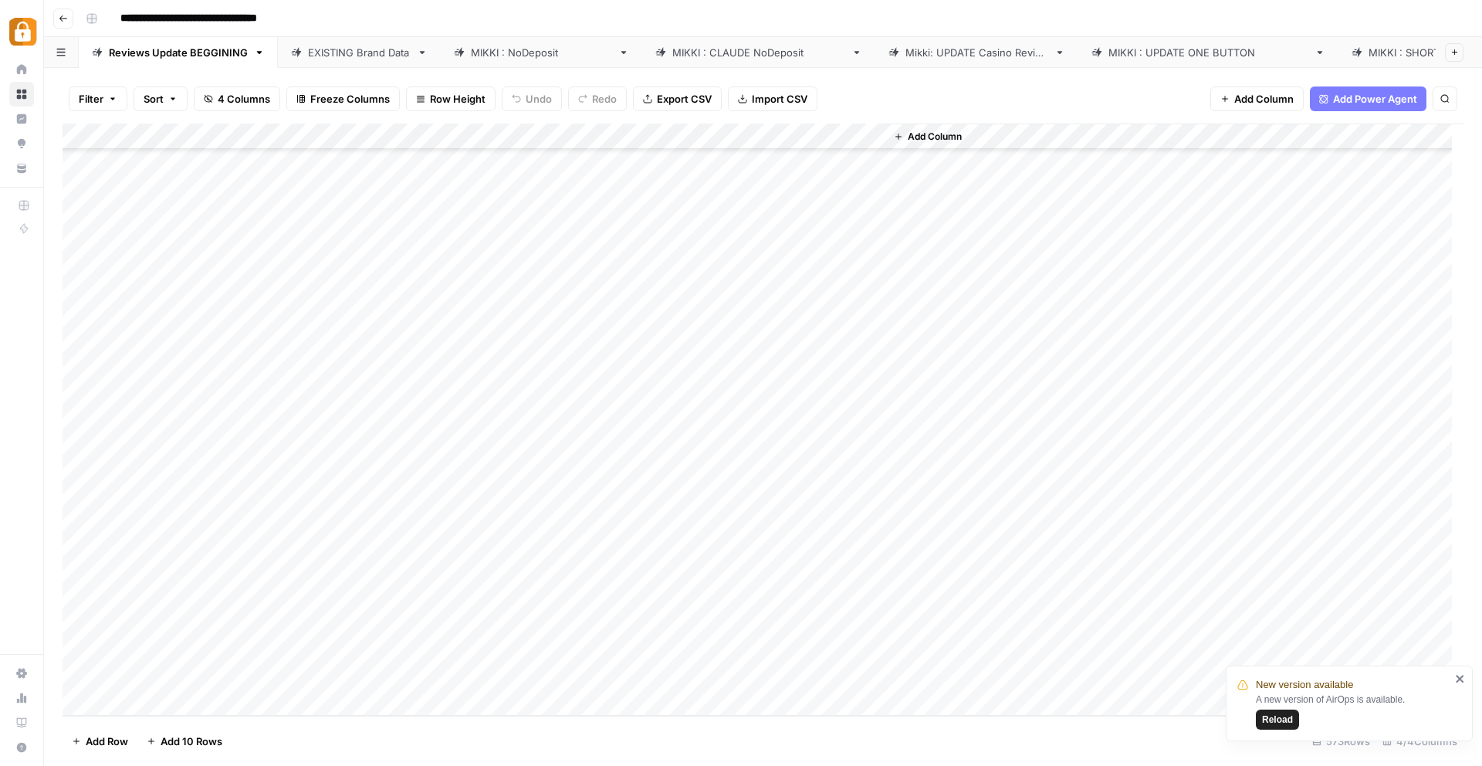
click at [303, 679] on div "Add Column" at bounding box center [763, 420] width 1401 height 592
click at [303, 679] on textarea at bounding box center [378, 678] width 247 height 22
paste textarea "**********"
type textarea "**********"
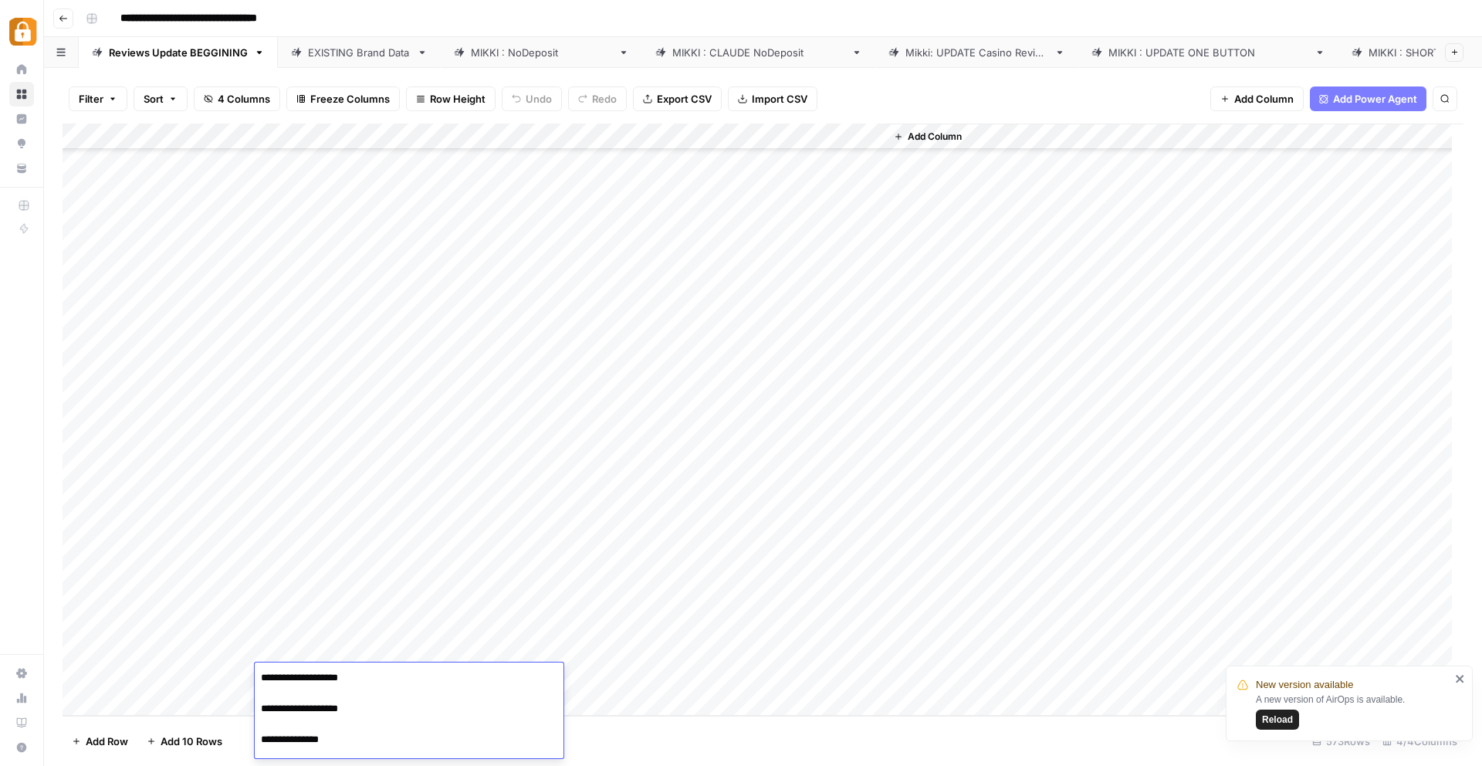
scroll to position [1686, 0]
click at [204, 684] on div "Add Column" at bounding box center [763, 420] width 1401 height 592
click at [337, 686] on div "Add Column" at bounding box center [763, 420] width 1401 height 592
click at [456, 671] on div "Add Column" at bounding box center [763, 420] width 1401 height 592
click at [528, 675] on div "Add Column" at bounding box center [763, 420] width 1401 height 592
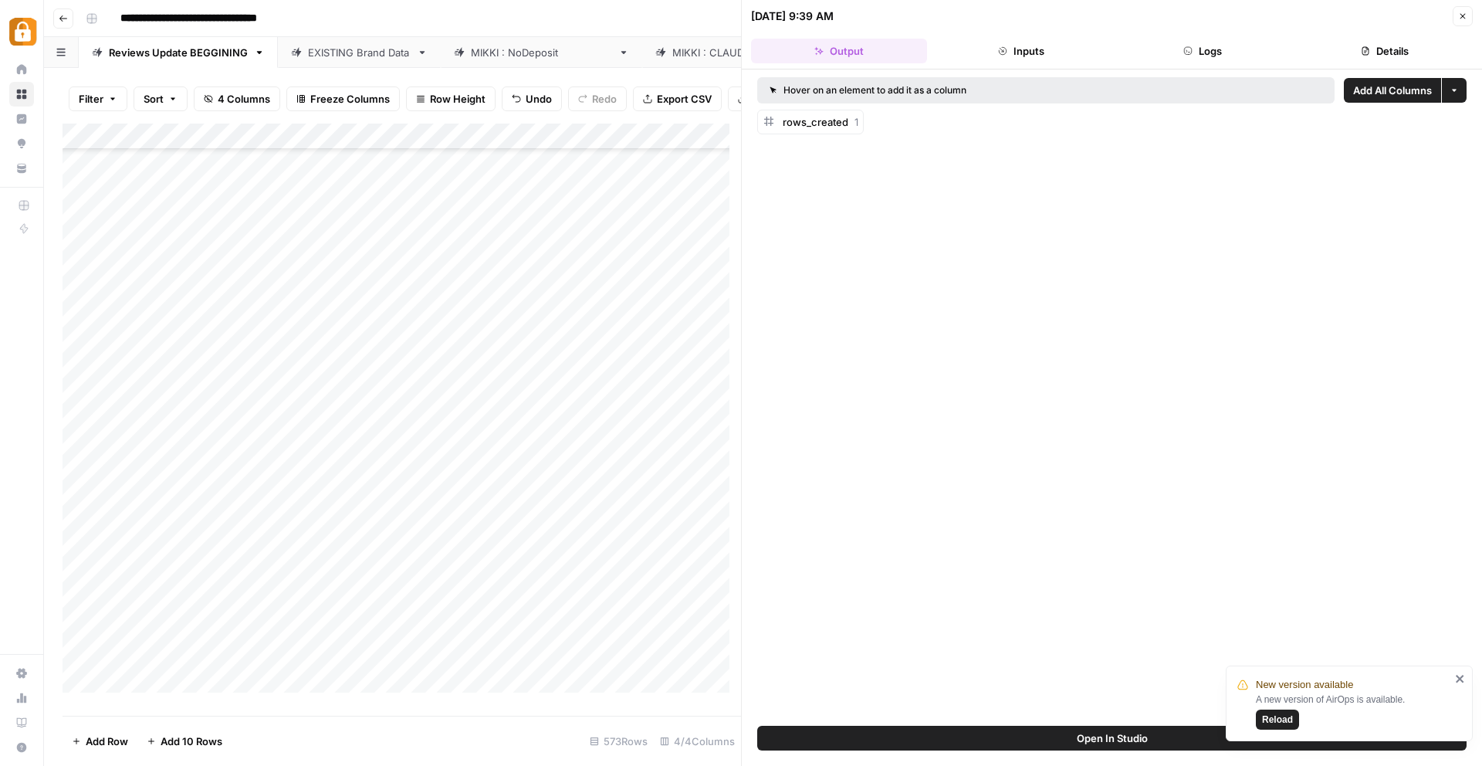
click at [1168, 147] on div "Hover on an element to add it as a column Add All Columns More options rows_cre…" at bounding box center [1112, 397] width 740 height 656
click at [1466, 15] on icon "button" at bounding box center [1462, 16] width 9 height 9
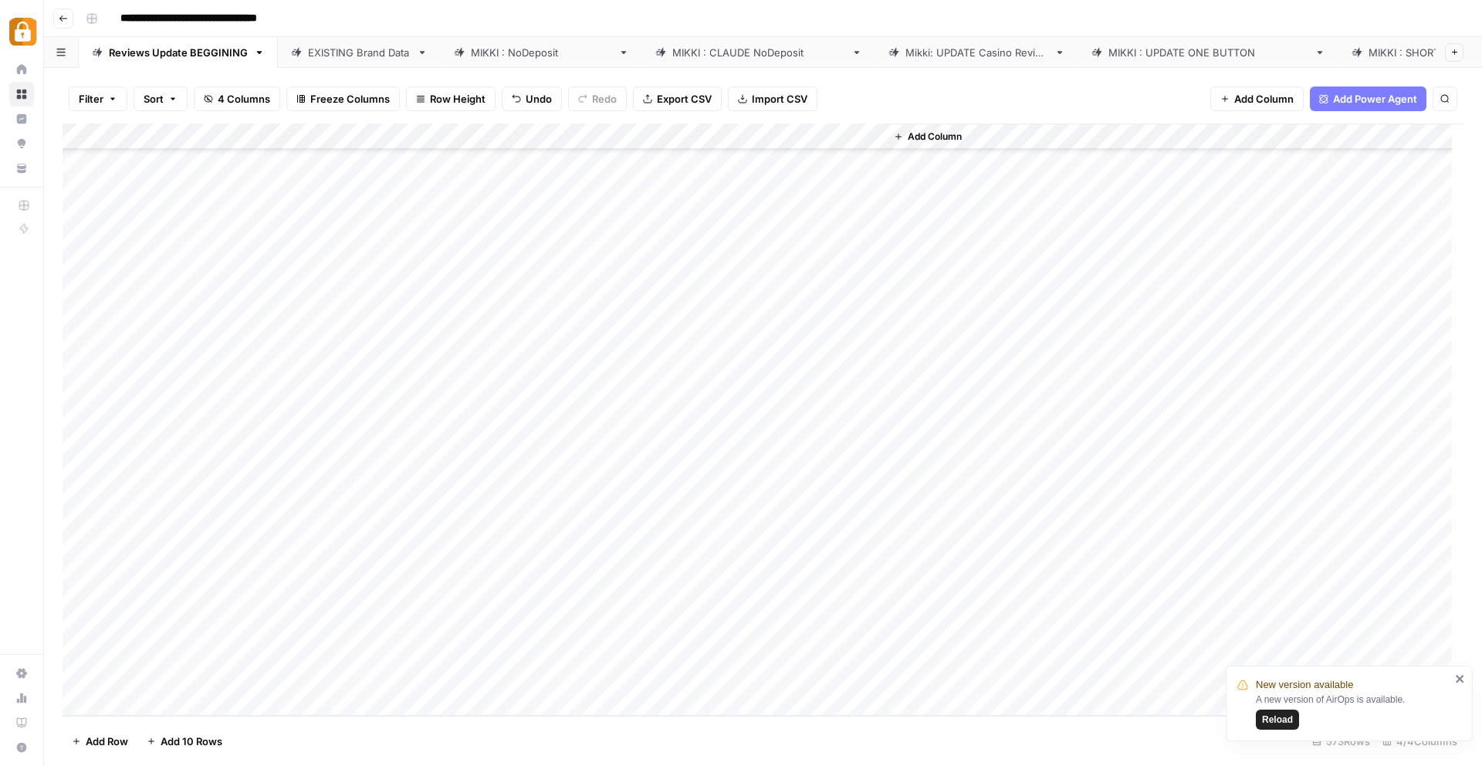
click at [730, 672] on div "Add Column" at bounding box center [763, 420] width 1401 height 592
click at [135, 411] on div "Add Column" at bounding box center [763, 420] width 1401 height 592
click at [160, 323] on div "Add Column" at bounding box center [763, 420] width 1401 height 592
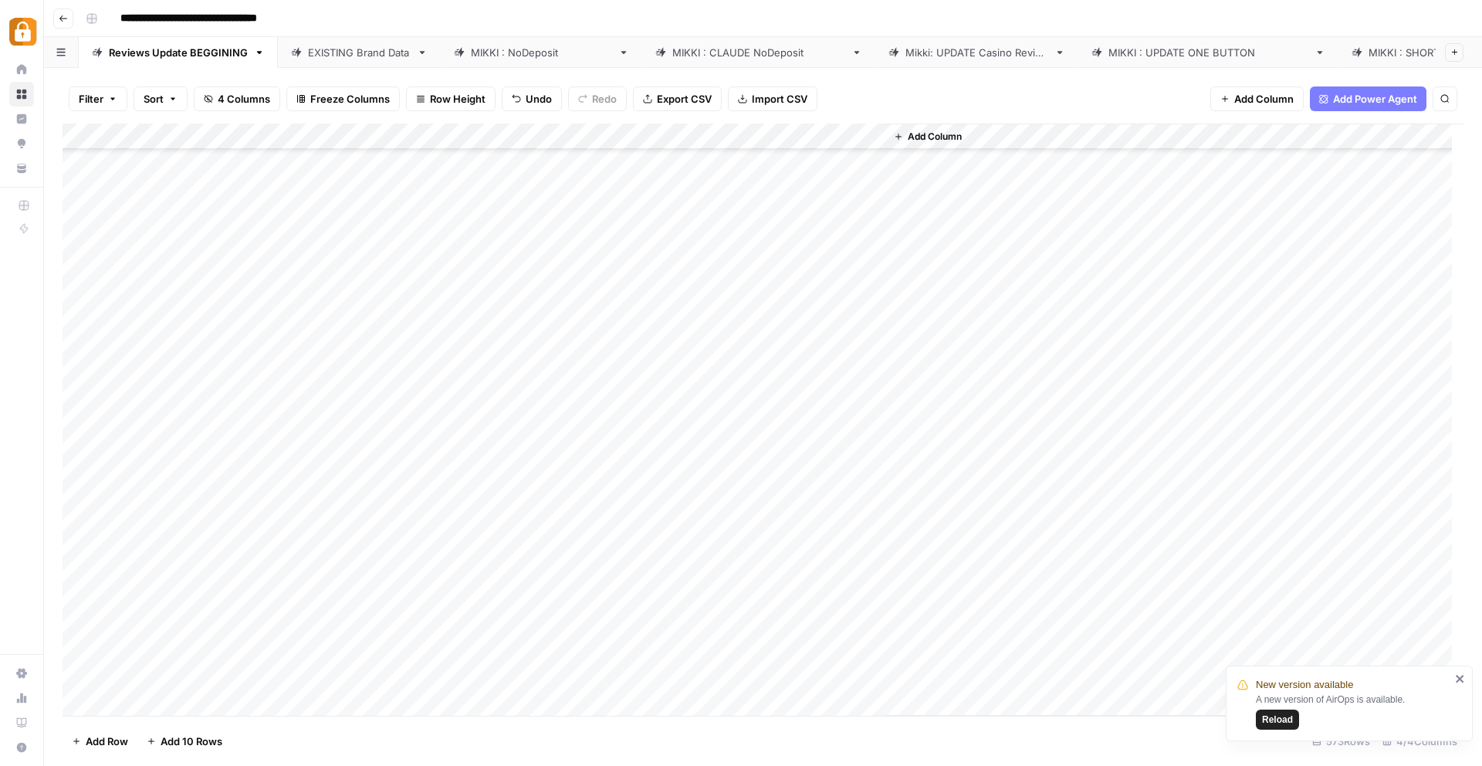
click at [466, 315] on div "Add Column" at bounding box center [763, 420] width 1401 height 592
click at [316, 318] on div "Add Column" at bounding box center [763, 420] width 1401 height 592
click at [227, 318] on div "Add Column" at bounding box center [763, 420] width 1401 height 592
click at [490, 49] on div "[PERSON_NAME] : NoDeposit" at bounding box center [541, 52] width 141 height 15
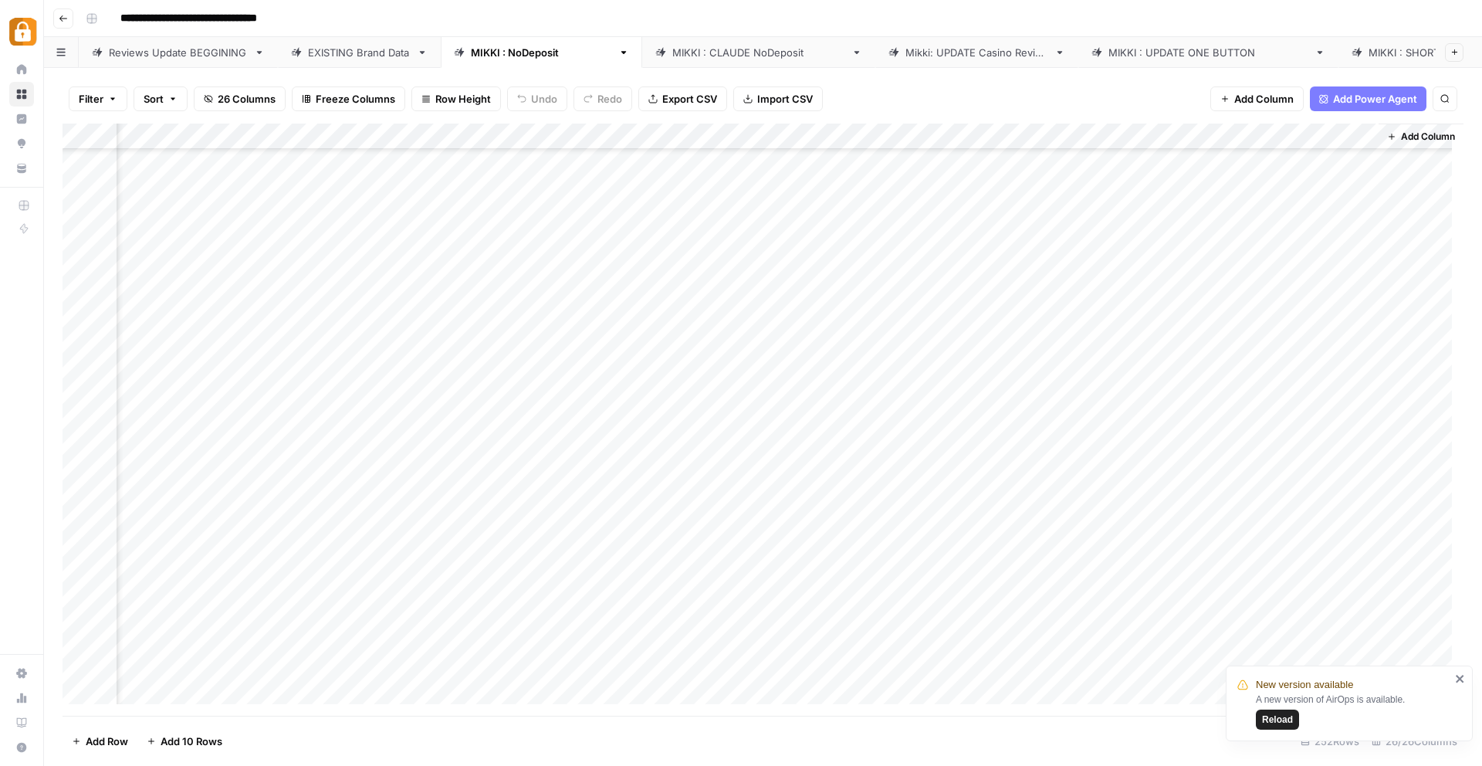
scroll to position [584, 2754]
drag, startPoint x: 407, startPoint y: 716, endPoint x: 1379, endPoint y: 670, distance: 973.0
click at [1379, 670] on div "**********" at bounding box center [741, 383] width 1482 height 766
click at [465, 614] on div "Add Column" at bounding box center [763, 420] width 1401 height 592
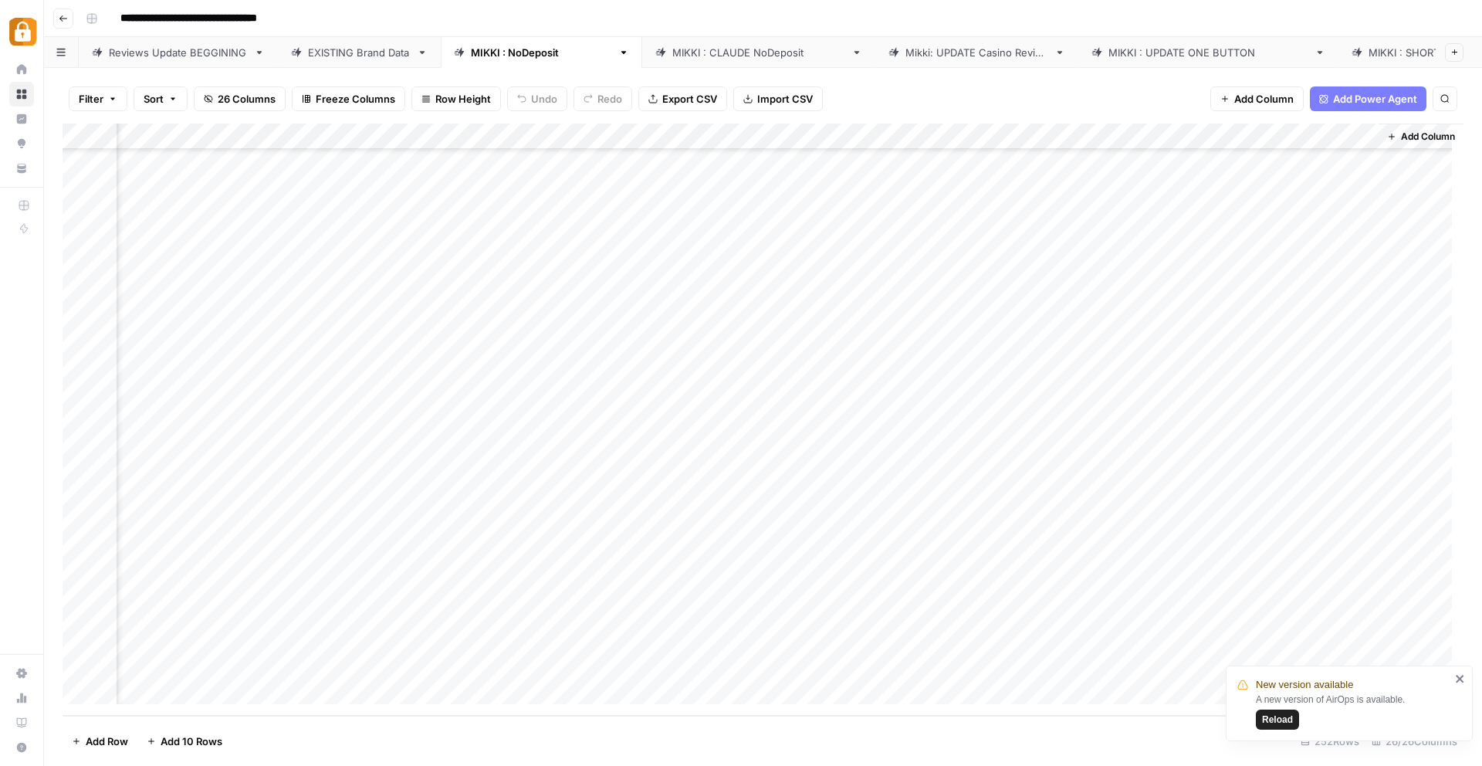
click at [1280, 612] on div "Add Column" at bounding box center [763, 420] width 1401 height 592
drag, startPoint x: 1372, startPoint y: 660, endPoint x: 1245, endPoint y: 648, distance: 127.2
click at [1245, 648] on textarea "**********" at bounding box center [1320, 637] width 309 height 68
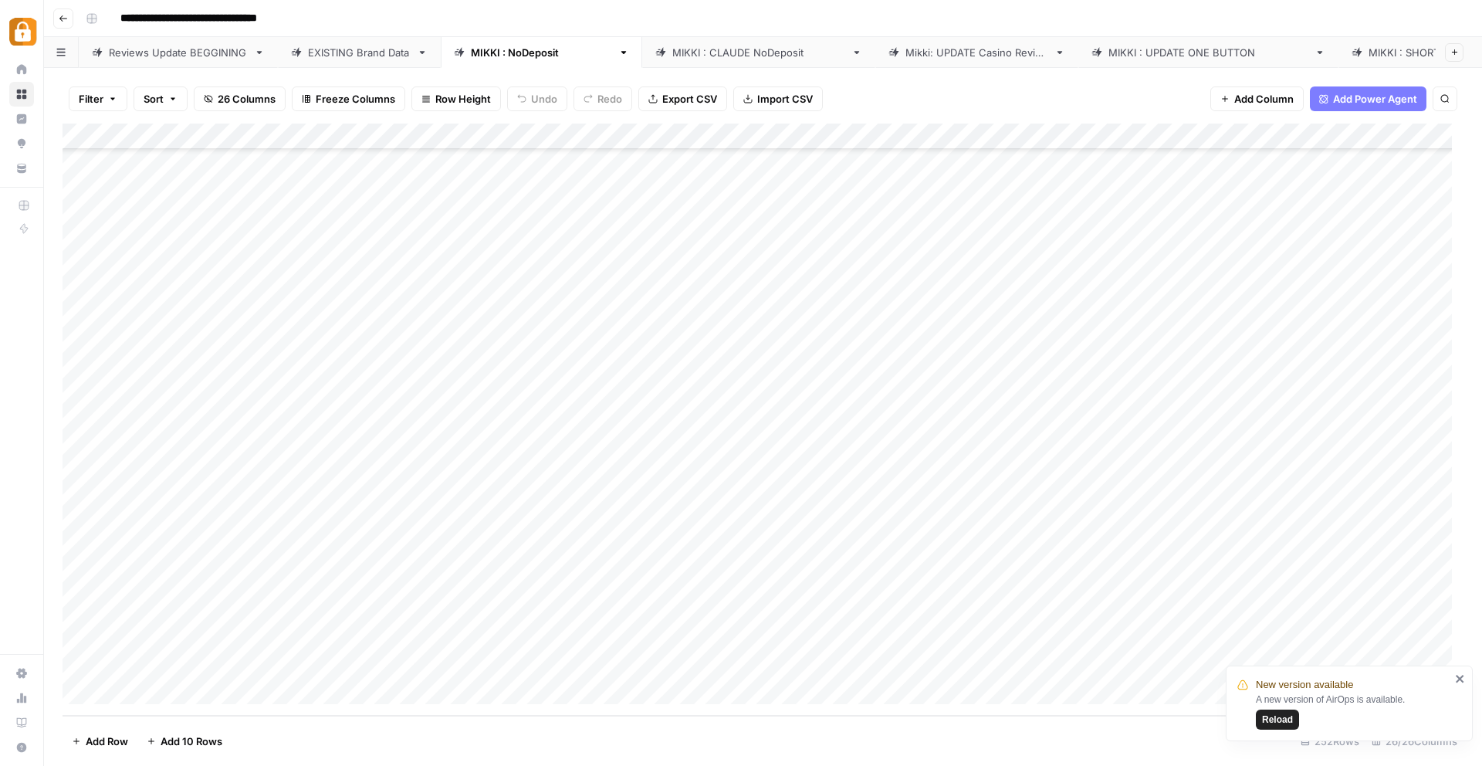
click at [137, 46] on div "Reviews Update BEGGINING" at bounding box center [178, 52] width 139 height 15
click at [354, 49] on div "EXISTING Brand Data" at bounding box center [359, 52] width 103 height 15
click at [394, 662] on div "Add Column" at bounding box center [763, 420] width 1401 height 592
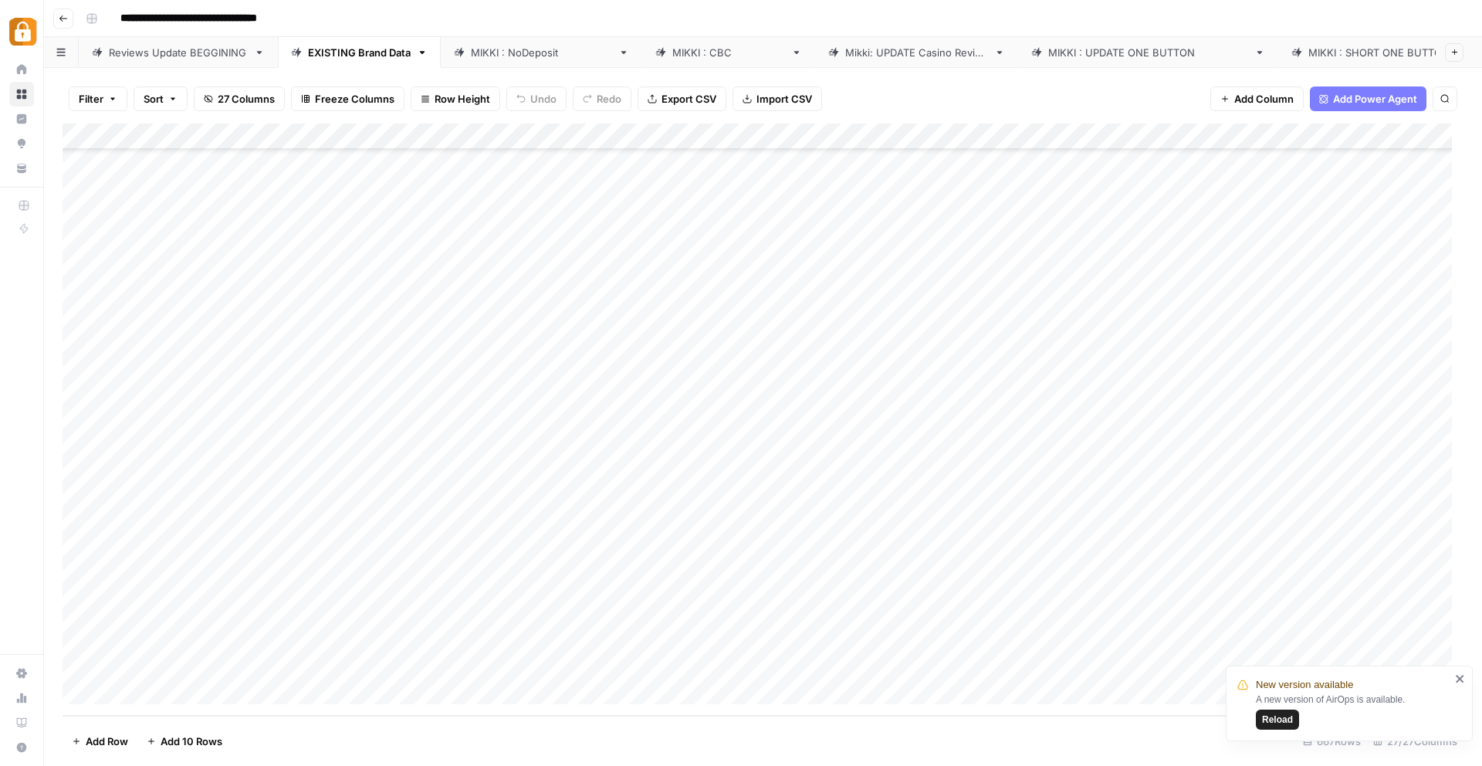
click at [660, 662] on div "Add Column" at bounding box center [763, 420] width 1401 height 592
click at [395, 662] on div "Add Column" at bounding box center [763, 420] width 1401 height 592
click at [535, 669] on div "Add Column" at bounding box center [763, 420] width 1401 height 592
click at [423, 669] on div "Add Column" at bounding box center [763, 420] width 1401 height 592
drag, startPoint x: 533, startPoint y: 667, endPoint x: 408, endPoint y: 667, distance: 125.8
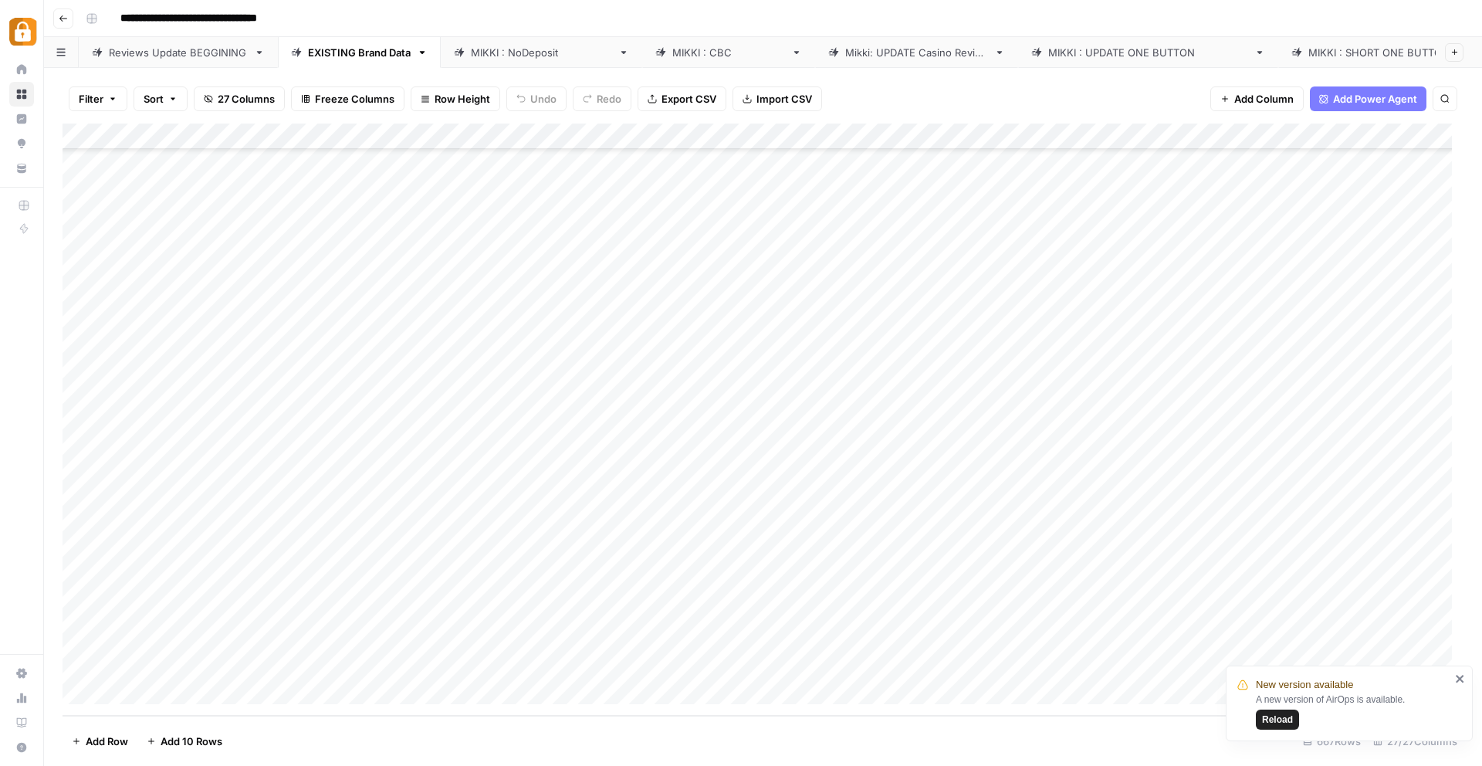
click at [533, 667] on div "Add Column" at bounding box center [763, 420] width 1401 height 592
drag, startPoint x: 405, startPoint y: 666, endPoint x: 462, endPoint y: 668, distance: 57.1
click at [410, 667] on div "Add Column" at bounding box center [763, 420] width 1401 height 592
click at [515, 668] on div "Add Column" at bounding box center [763, 420] width 1401 height 592
click at [423, 665] on div "Add Column" at bounding box center [763, 420] width 1401 height 592
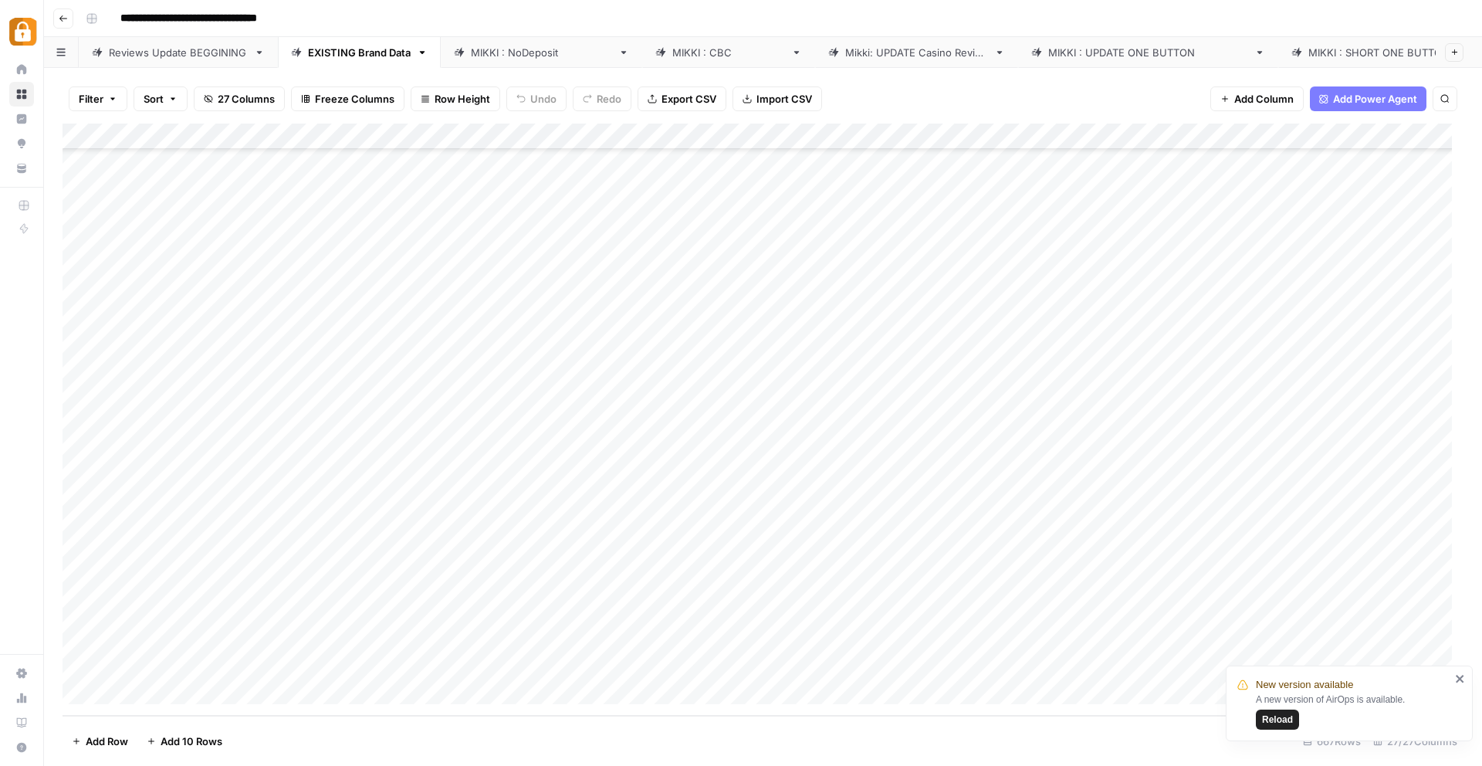
click at [512, 663] on div "Add Column" at bounding box center [763, 420] width 1401 height 592
click at [521, 47] on div "[PERSON_NAME] : NoDeposit" at bounding box center [541, 52] width 141 height 15
click at [581, 585] on div "Add Column" at bounding box center [763, 420] width 1401 height 592
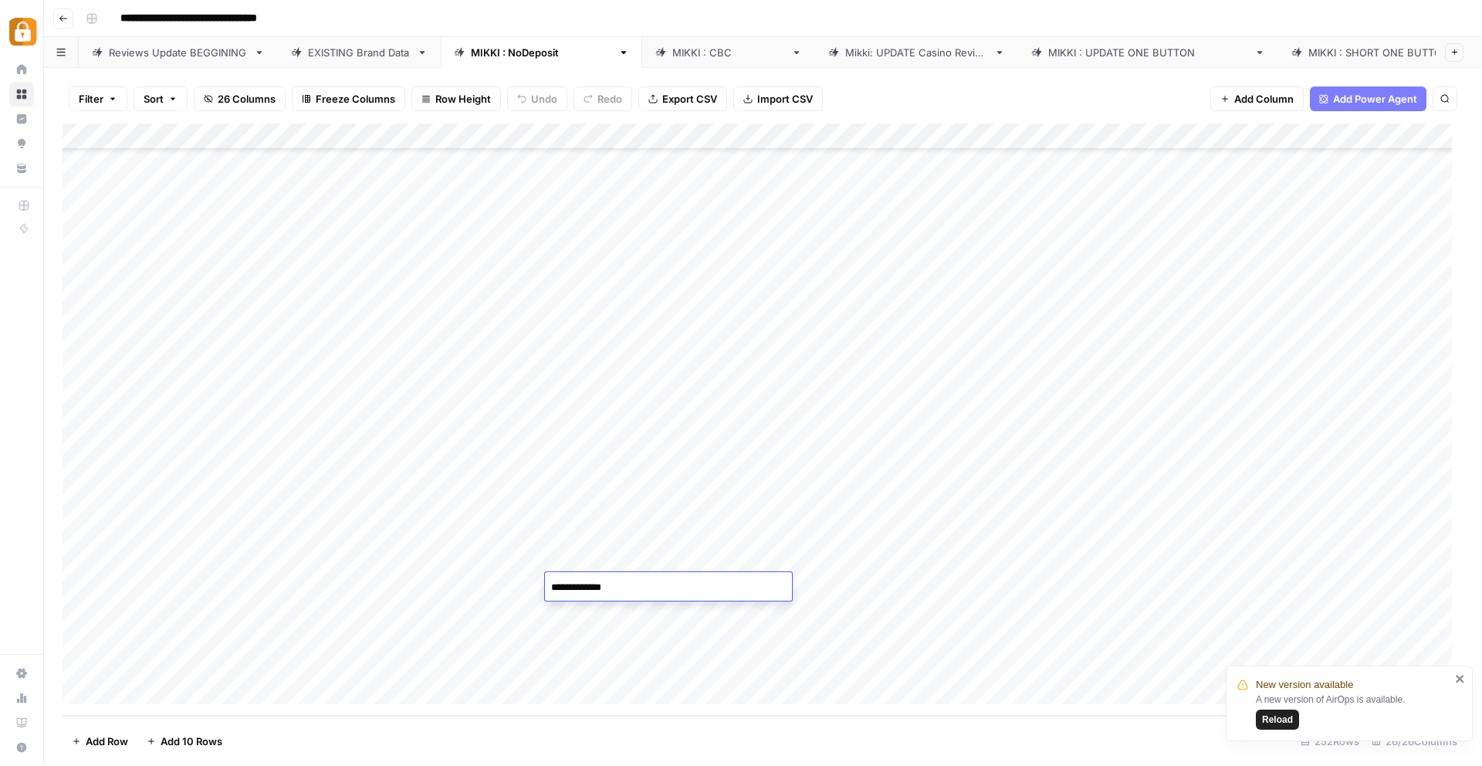
drag, startPoint x: 630, startPoint y: 586, endPoint x: 579, endPoint y: 591, distance: 51.2
click at [579, 591] on textarea "**********" at bounding box center [668, 588] width 247 height 22
type textarea "******"
click at [868, 582] on div "Add Column" at bounding box center [763, 420] width 1401 height 592
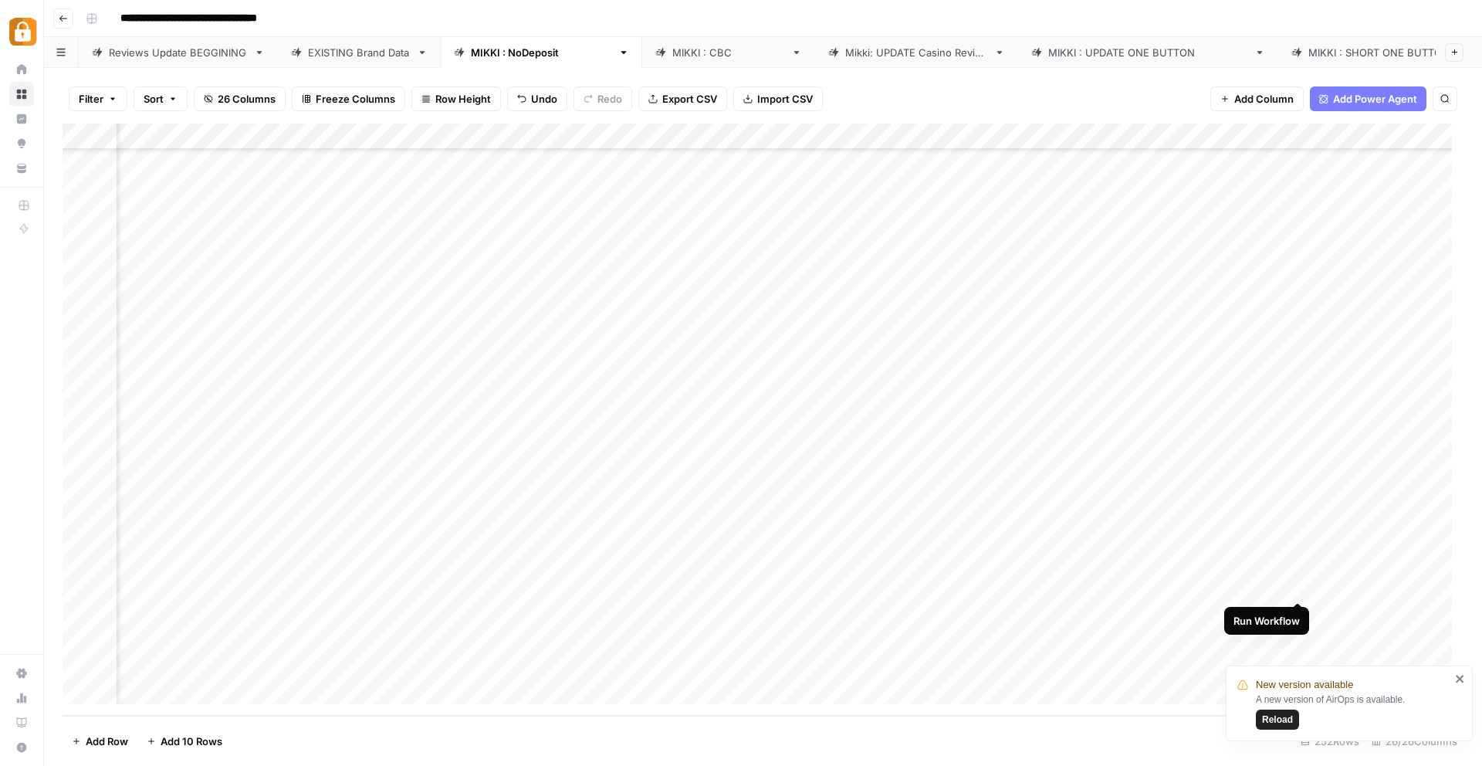
click at [1297, 587] on div "Add Column" at bounding box center [763, 420] width 1401 height 592
click at [533, 587] on div "Add Column" at bounding box center [763, 420] width 1401 height 592
click at [517, 586] on div "Add Column" at bounding box center [763, 420] width 1401 height 592
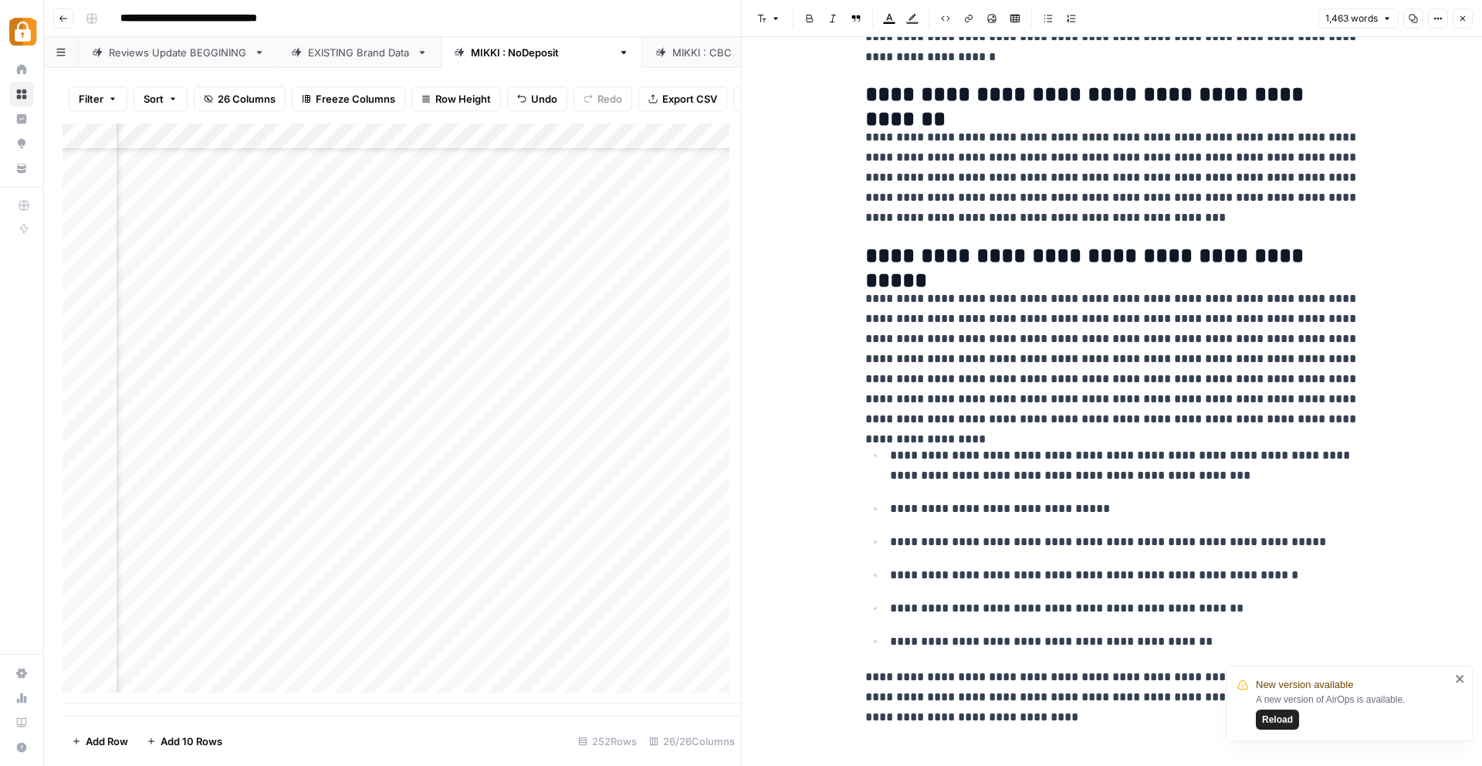
scroll to position [3079, 0]
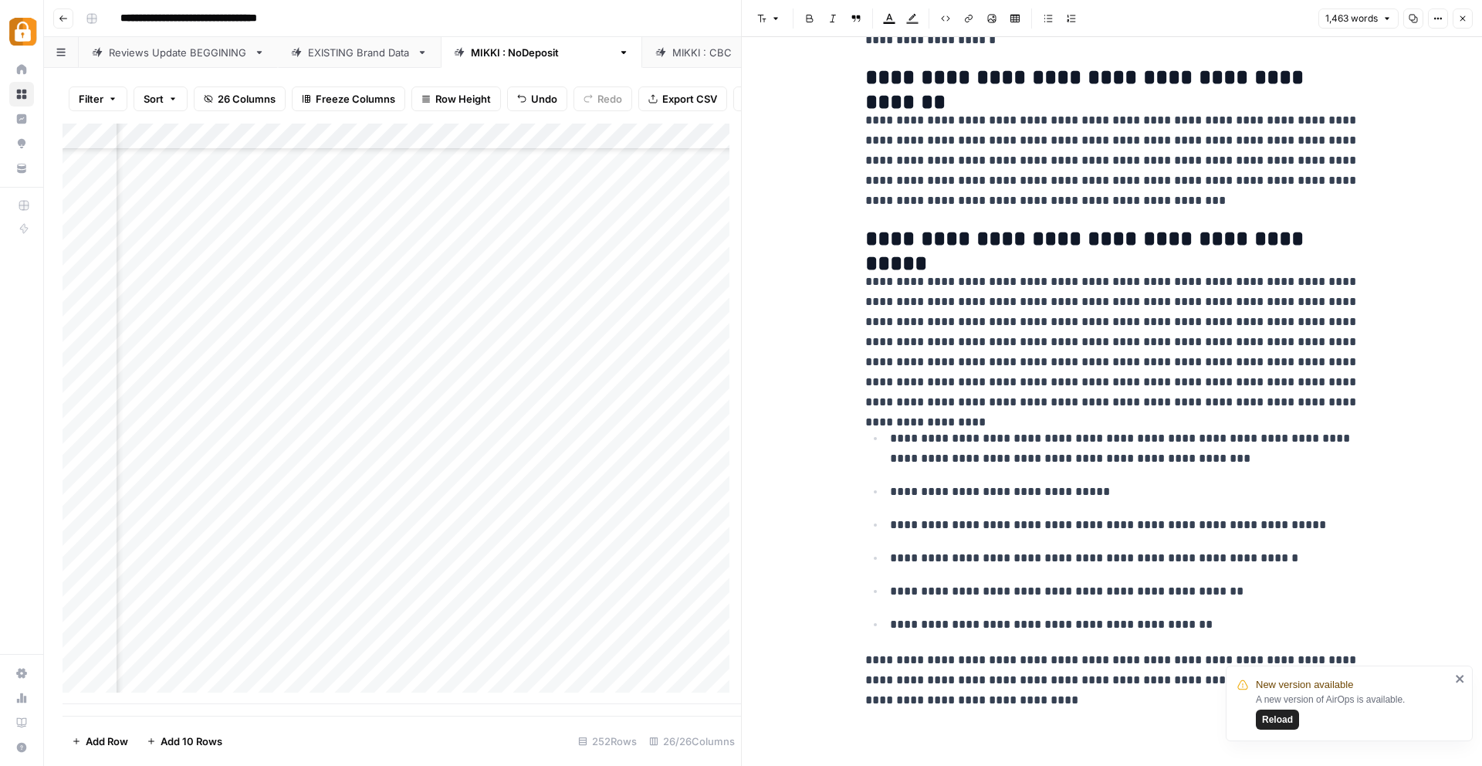
click at [208, 599] on div "Add Column" at bounding box center [402, 414] width 679 height 581
click at [405, 596] on div "Add Column" at bounding box center [402, 414] width 679 height 581
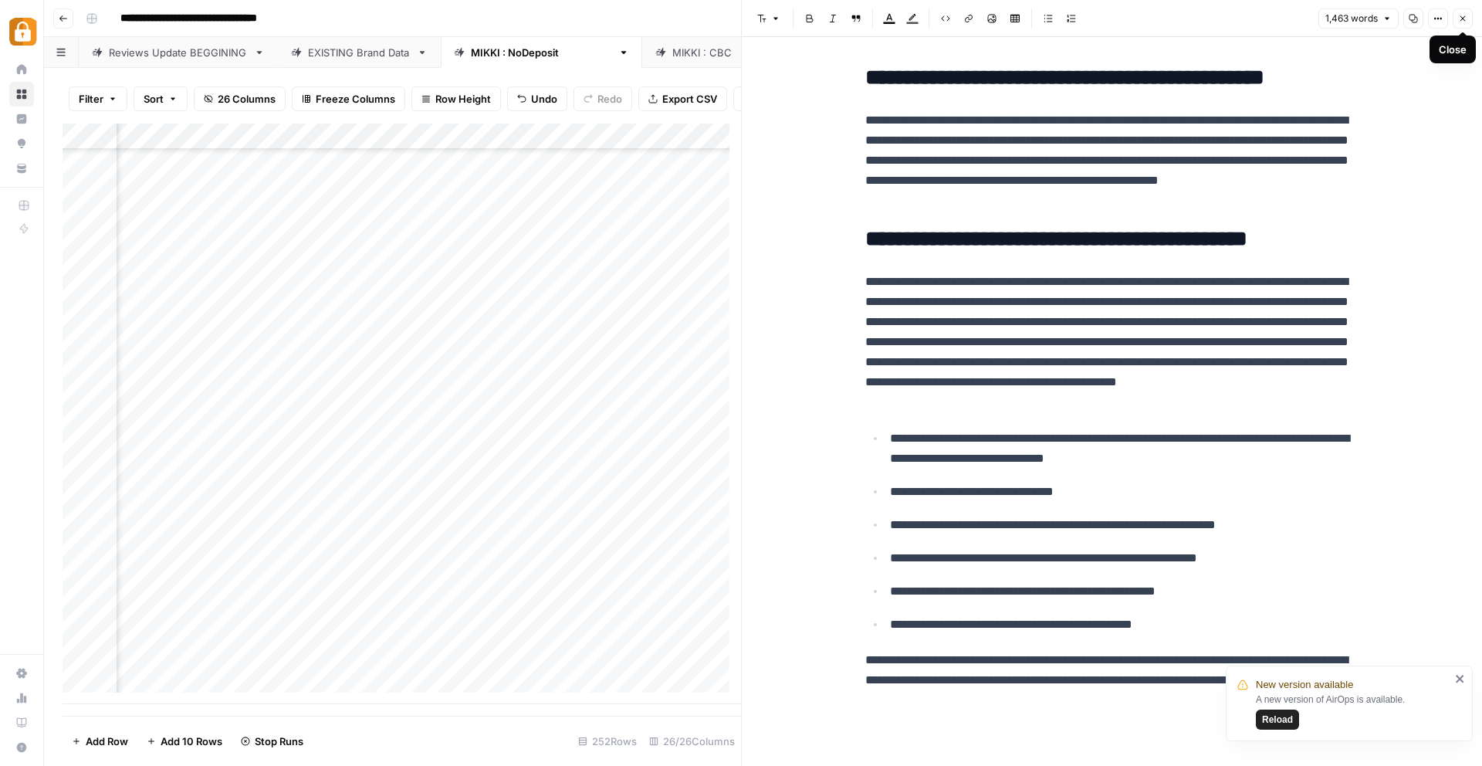
click at [1464, 19] on icon "button" at bounding box center [1462, 18] width 9 height 9
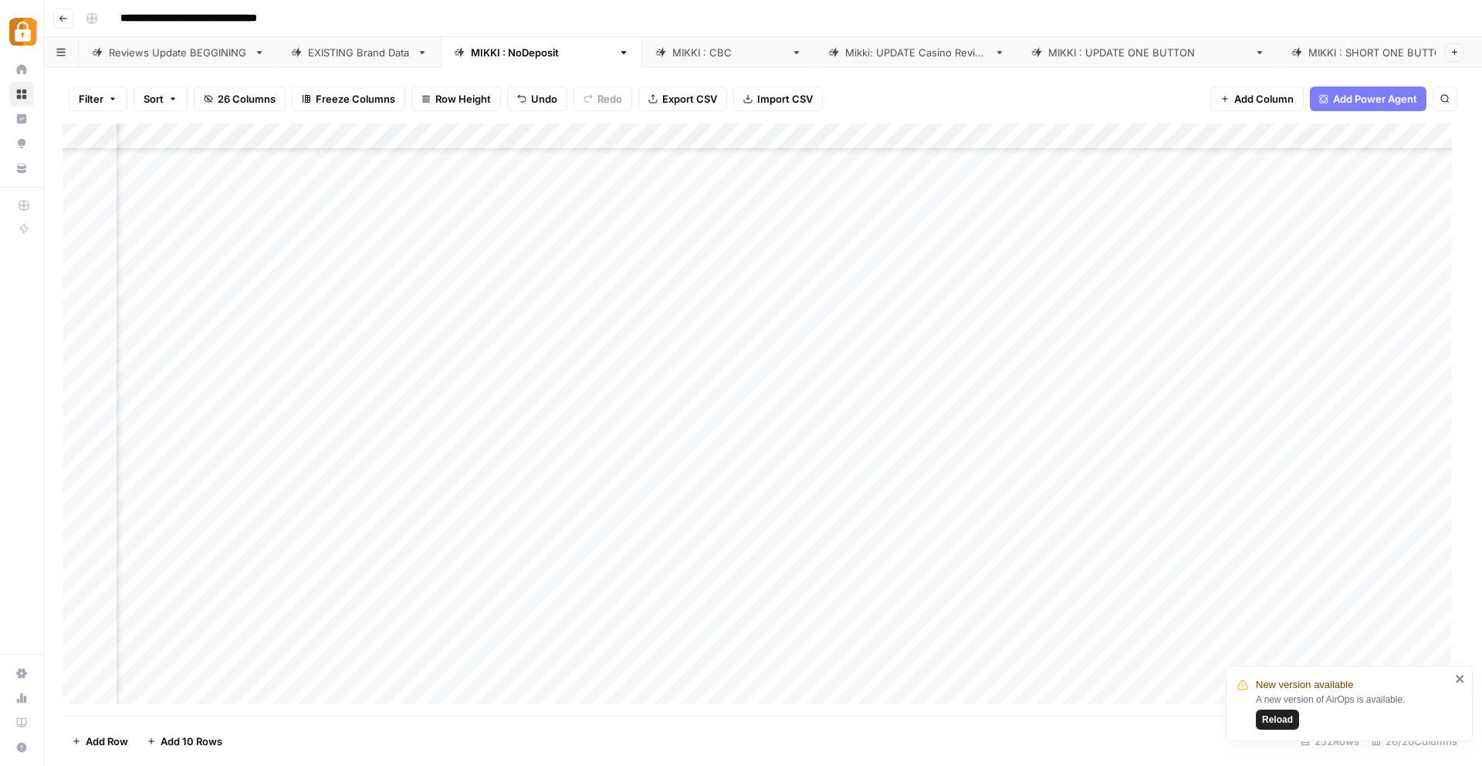
scroll to position [4747, 1168]
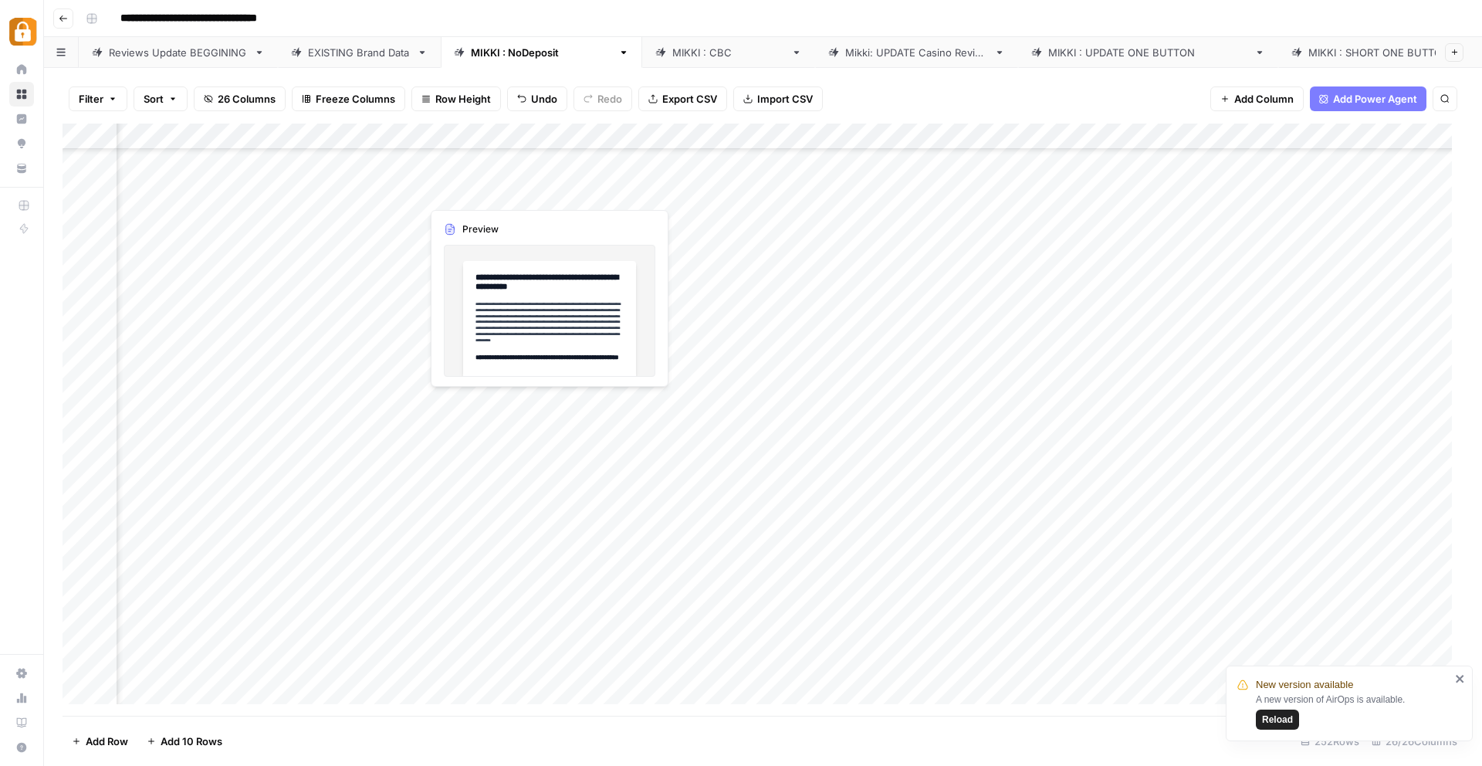
click at [476, 191] on div "Add Column" at bounding box center [763, 420] width 1401 height 592
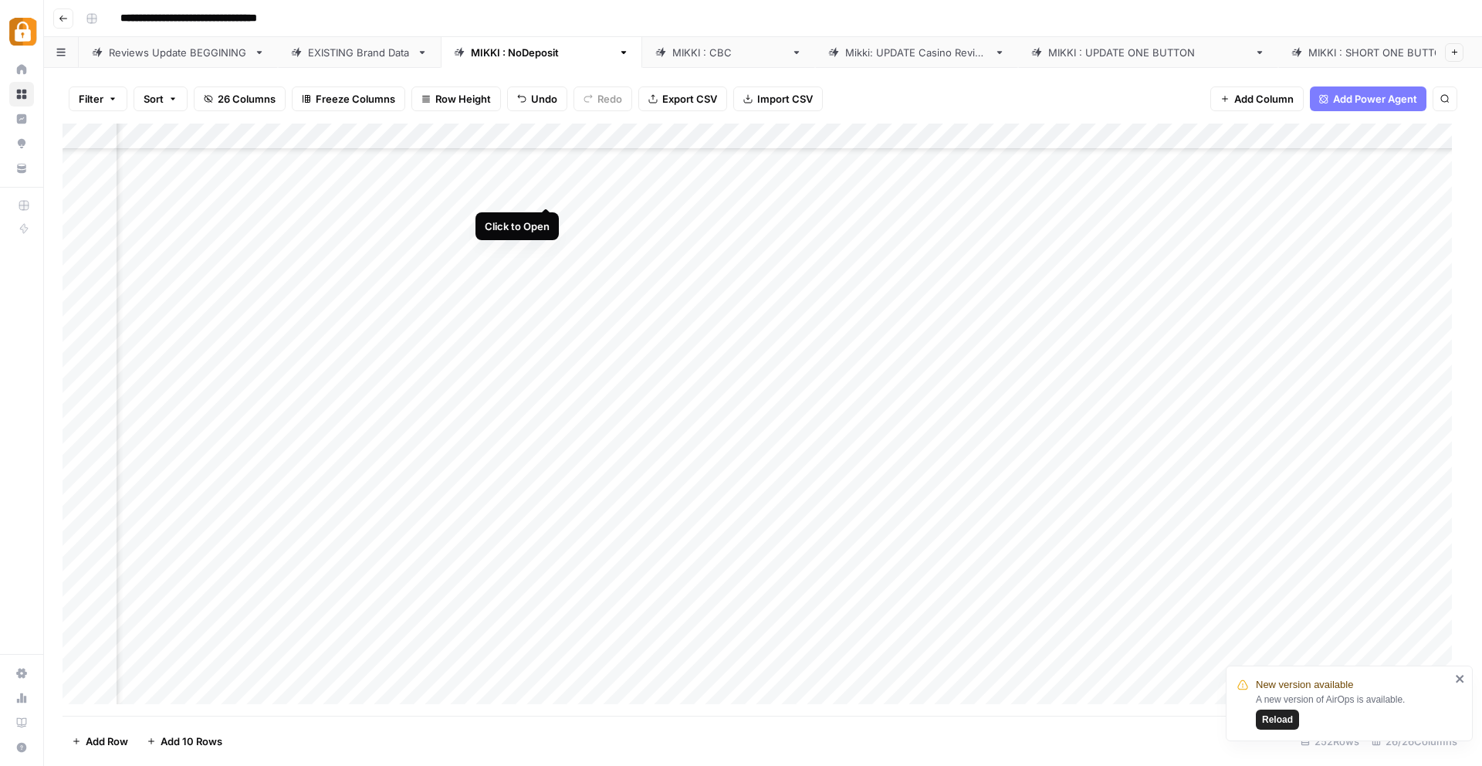
click at [547, 191] on div "Add Column" at bounding box center [763, 420] width 1401 height 592
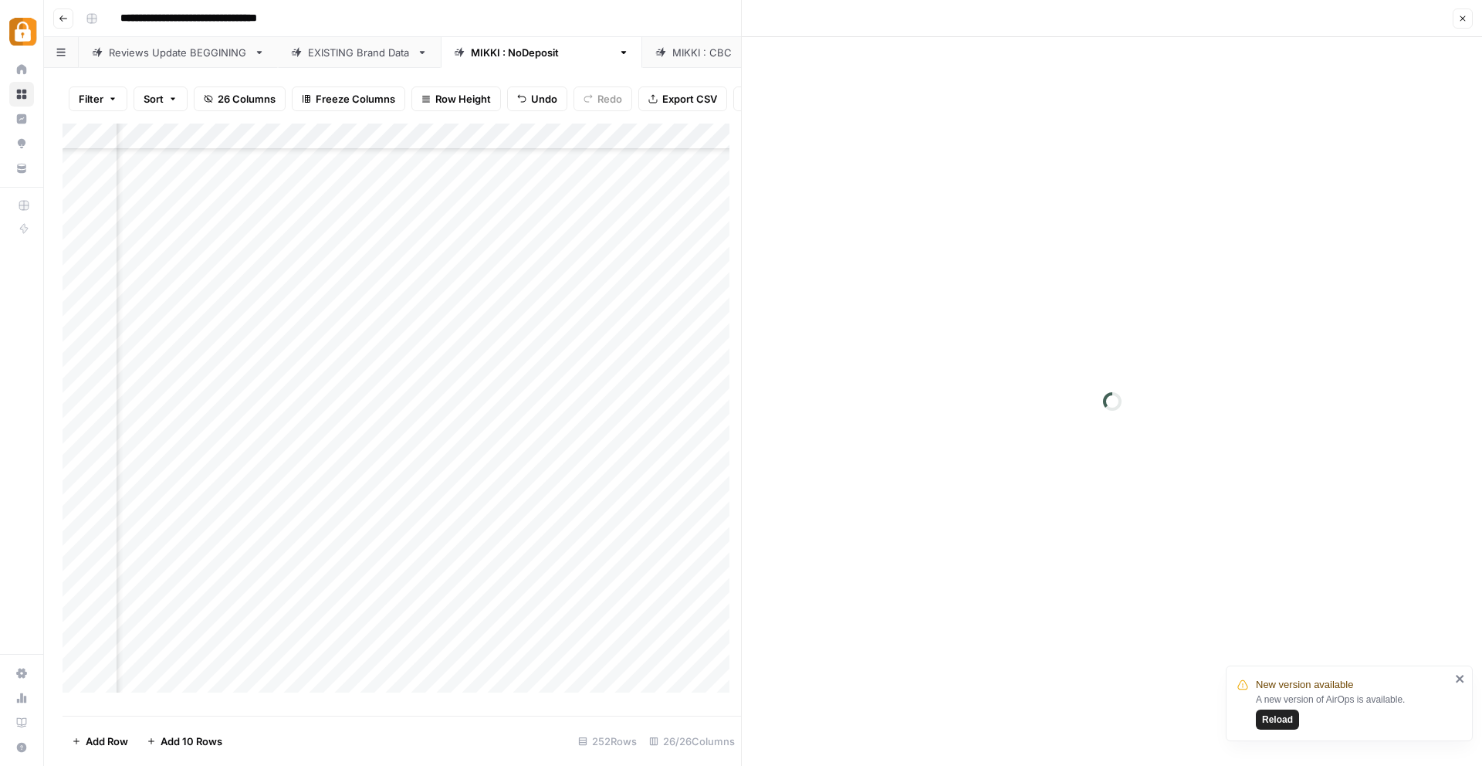
click at [1461, 19] on icon "button" at bounding box center [1462, 18] width 9 height 9
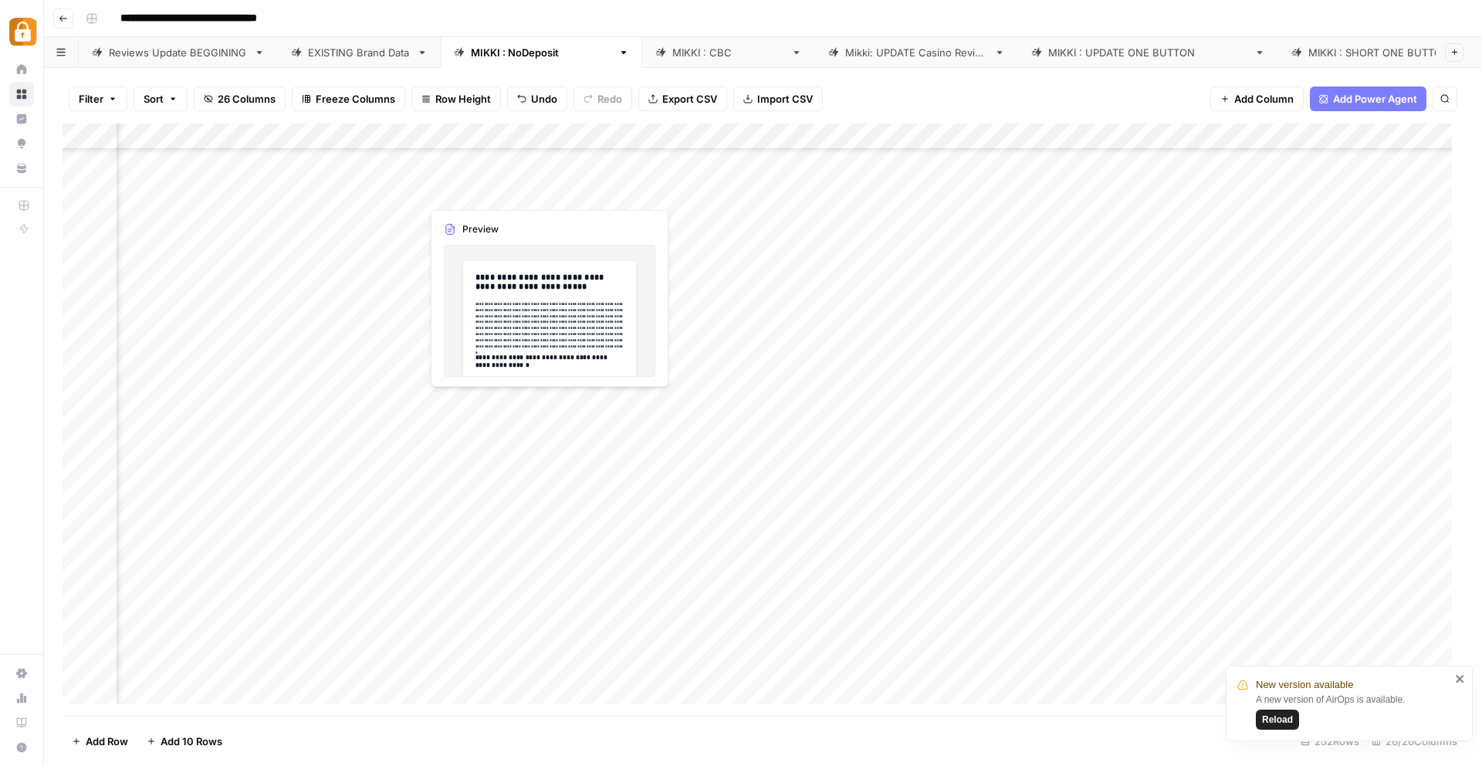
click at [474, 192] on div "Add Column" at bounding box center [763, 420] width 1401 height 592
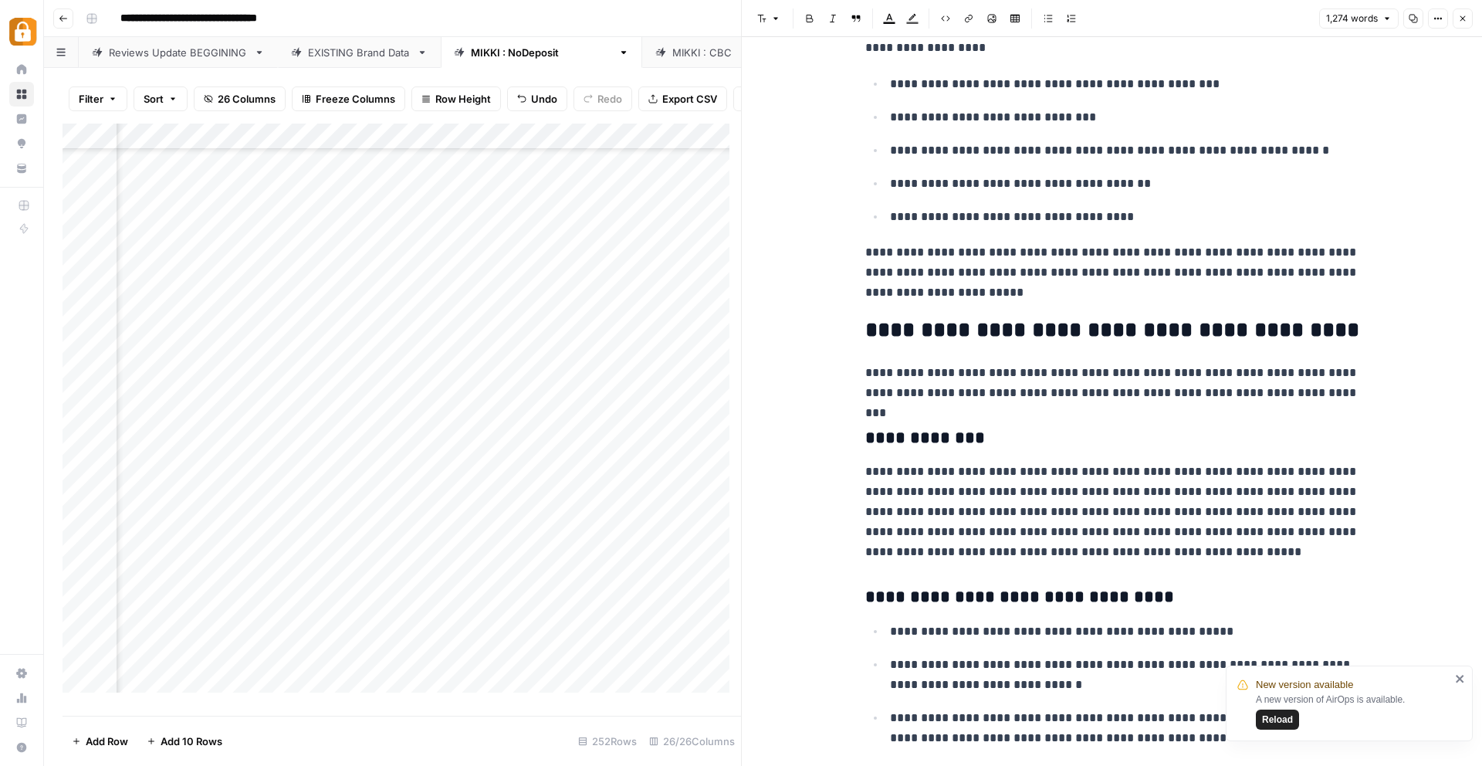
scroll to position [882, 0]
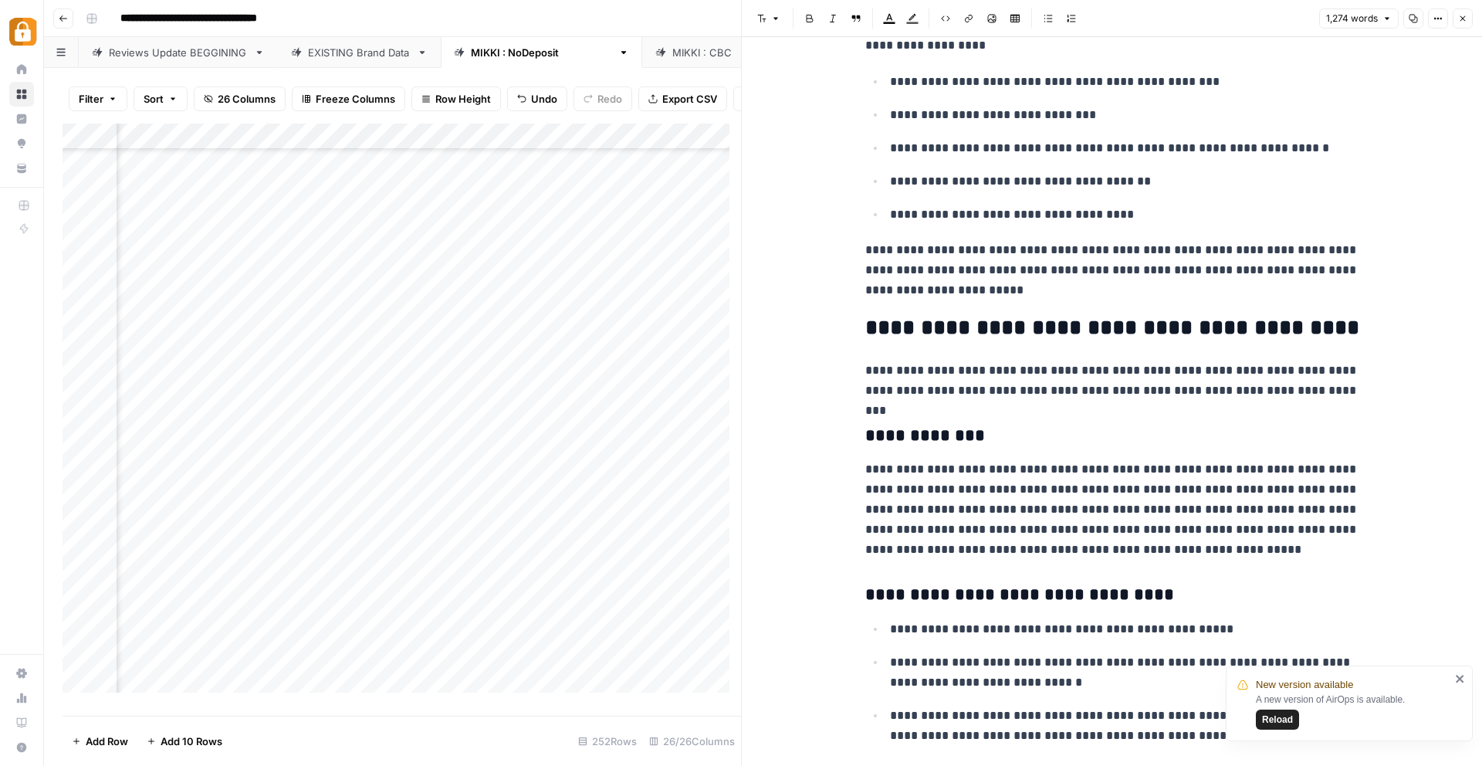
click at [347, 217] on div "Add Column" at bounding box center [402, 414] width 679 height 581
click at [367, 209] on div "Add Column" at bounding box center [402, 414] width 679 height 581
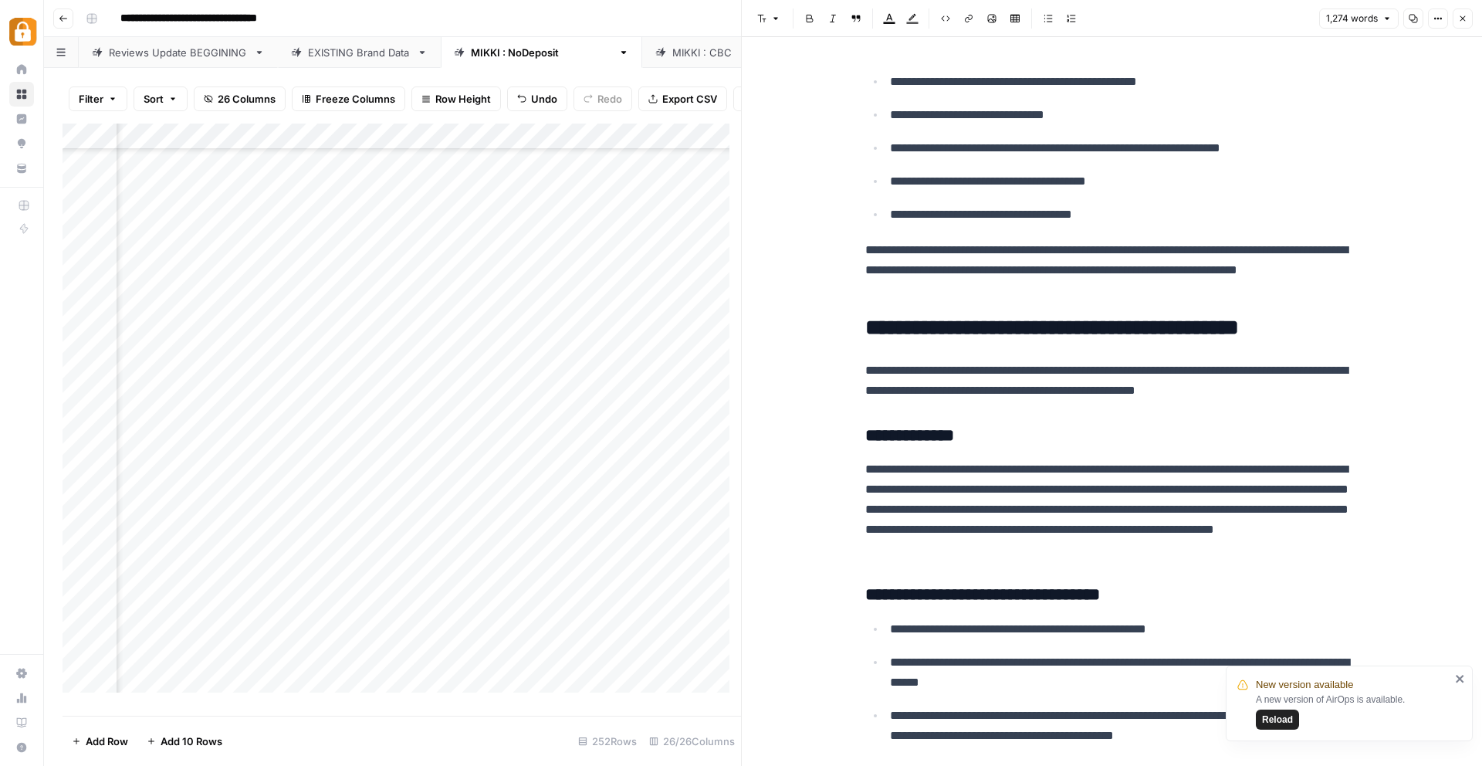
click at [1464, 18] on icon "button" at bounding box center [1462, 18] width 9 height 9
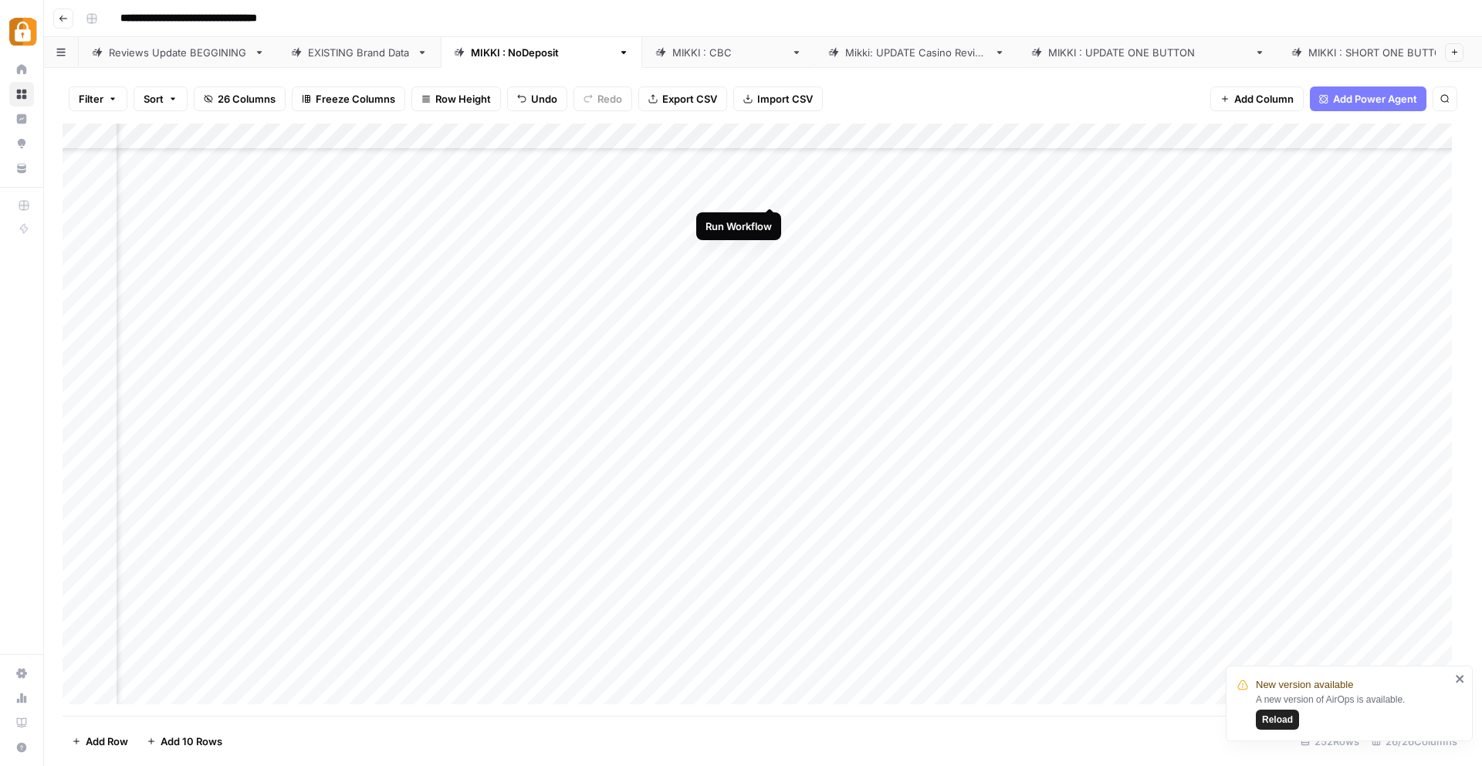
click at [773, 195] on div "Add Column" at bounding box center [763, 420] width 1401 height 592
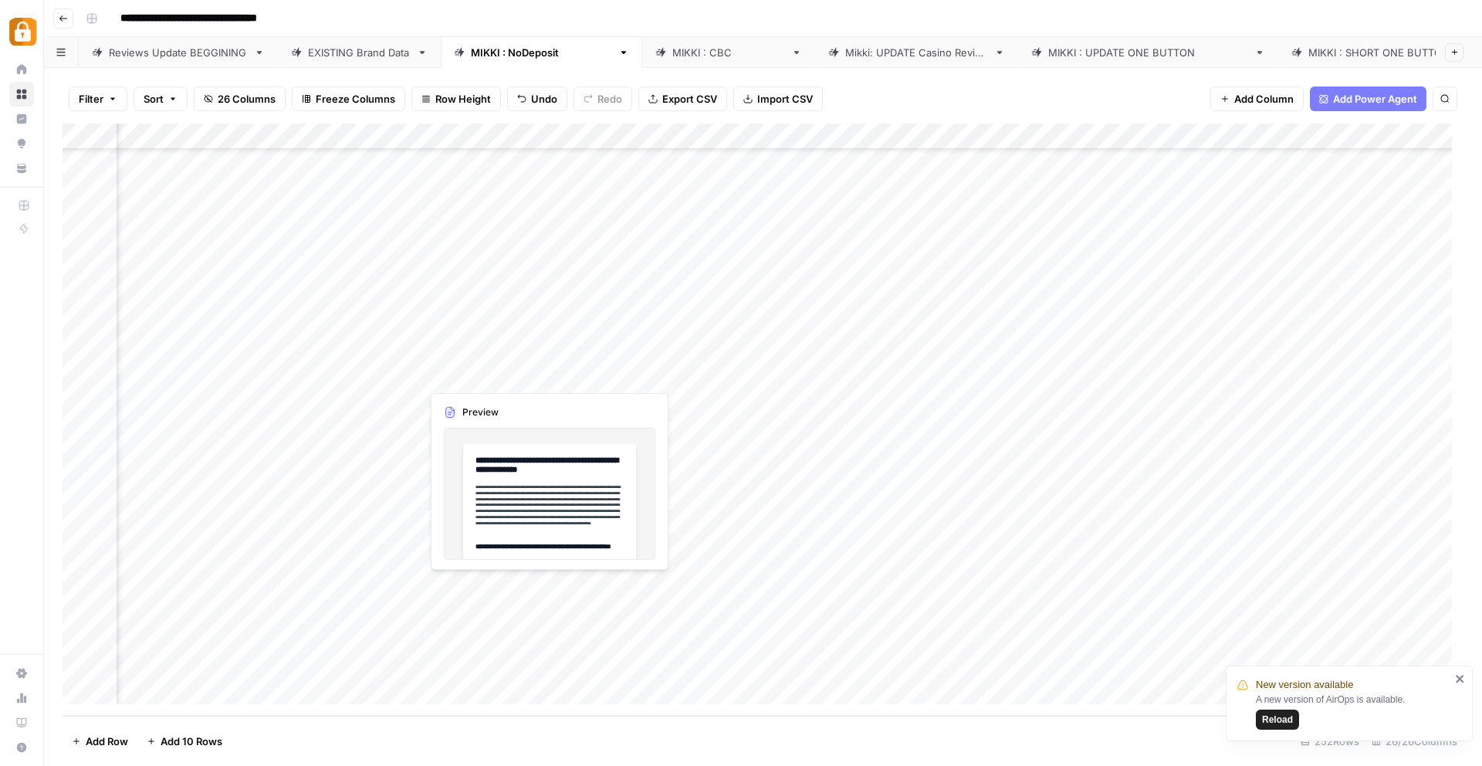
click at [471, 587] on div "Add Column" at bounding box center [763, 420] width 1401 height 592
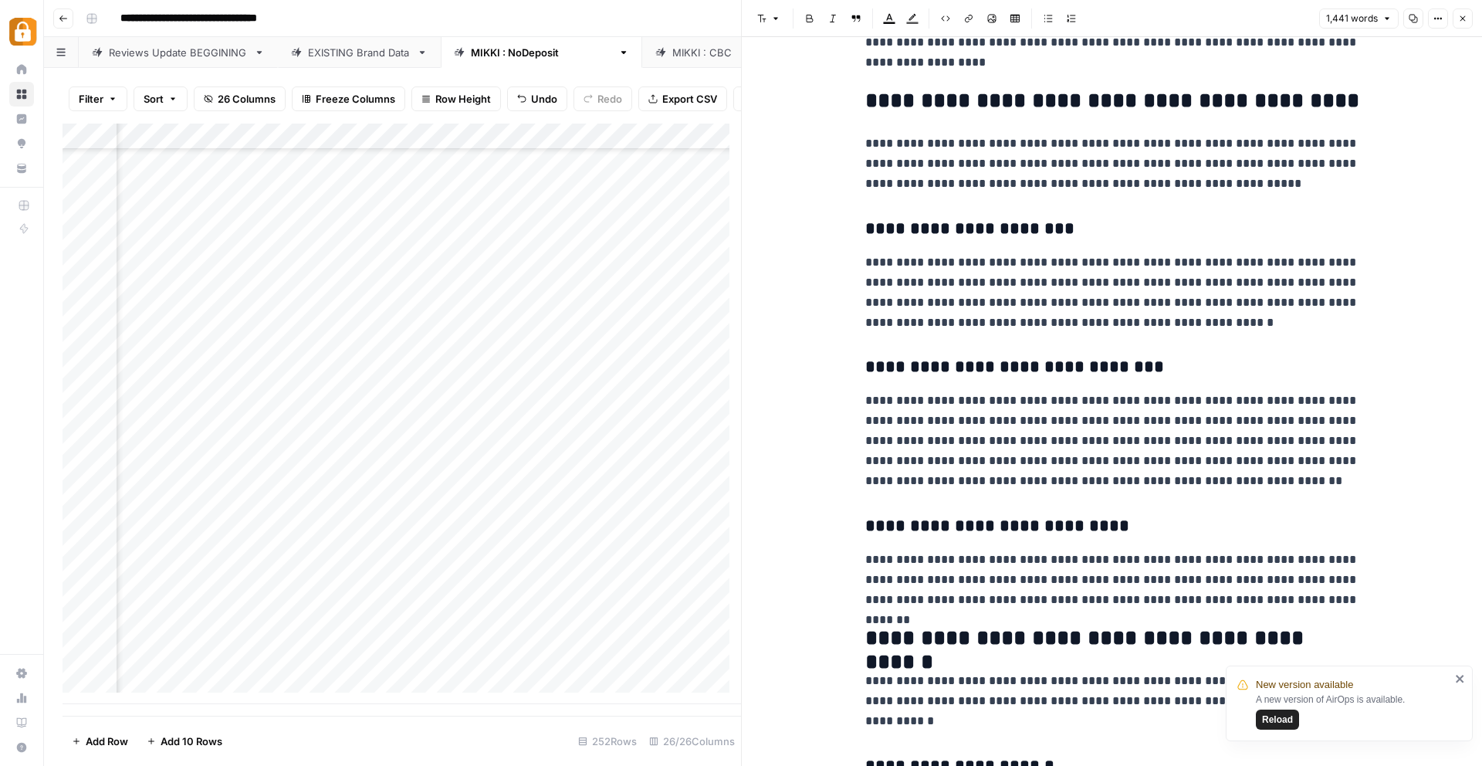
scroll to position [1947, 0]
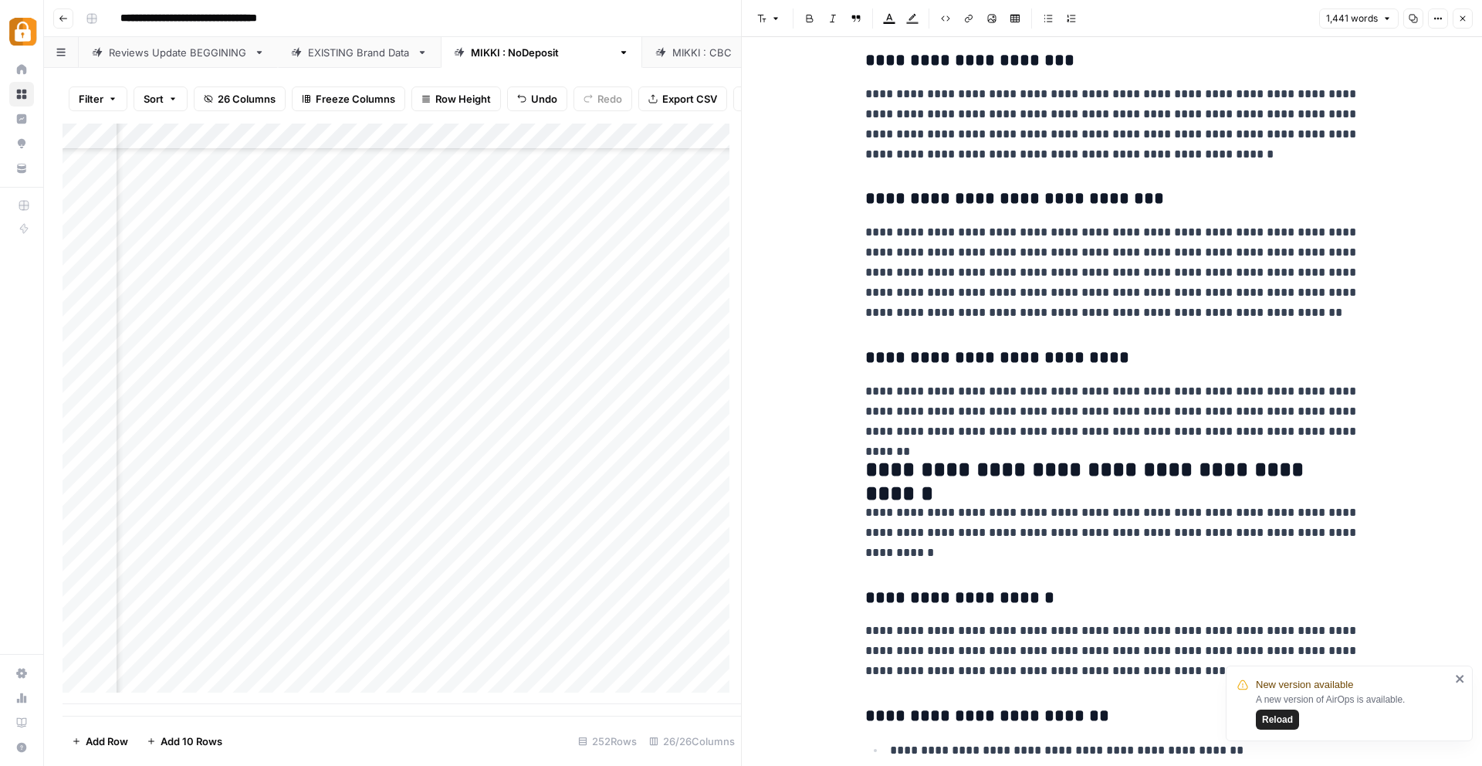
click at [613, 596] on div "Add Column" at bounding box center [402, 414] width 679 height 581
click at [1463, 19] on icon "button" at bounding box center [1462, 18] width 9 height 9
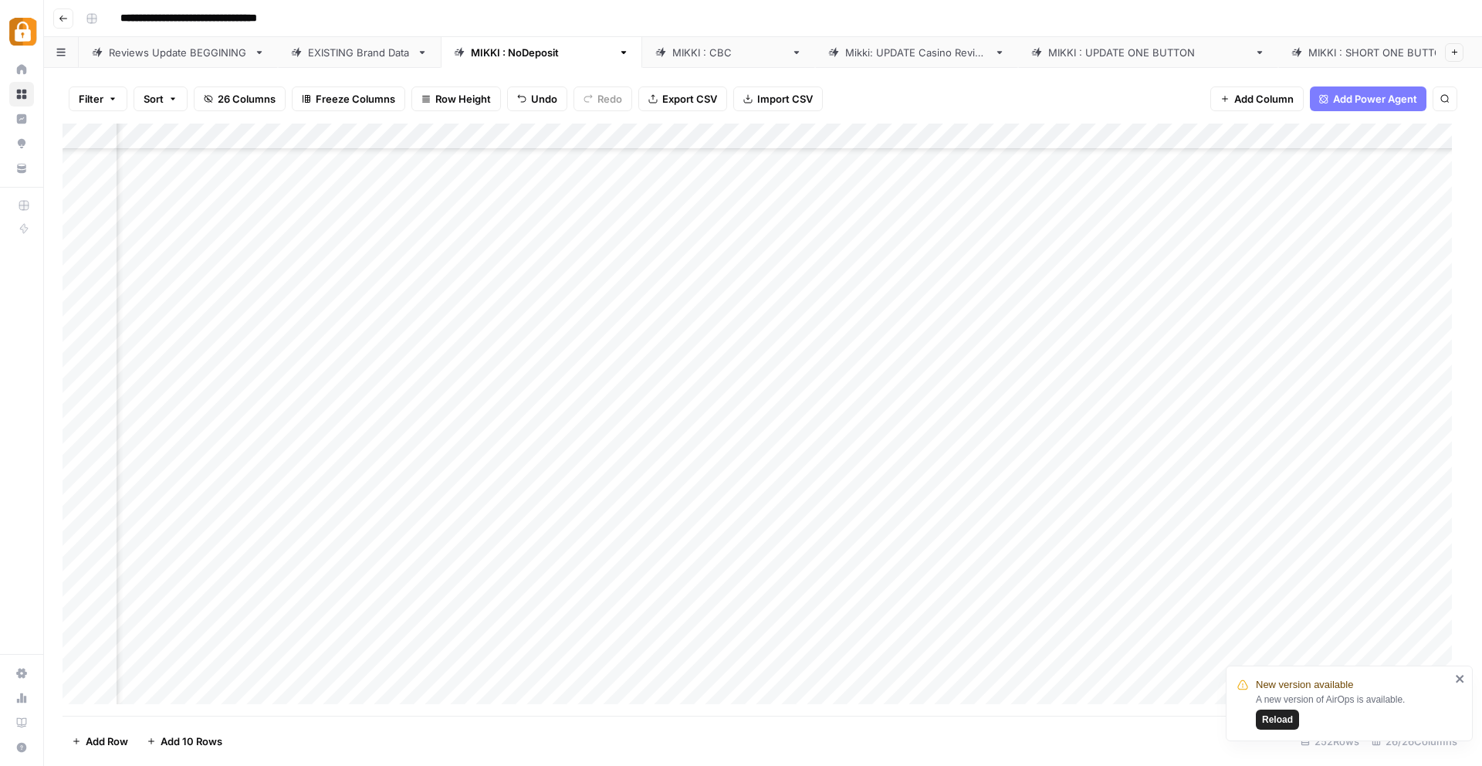
scroll to position [4359, 1039]
click at [577, 580] on div "Add Column" at bounding box center [763, 420] width 1401 height 592
click at [329, 580] on div "Add Column" at bounding box center [763, 420] width 1401 height 592
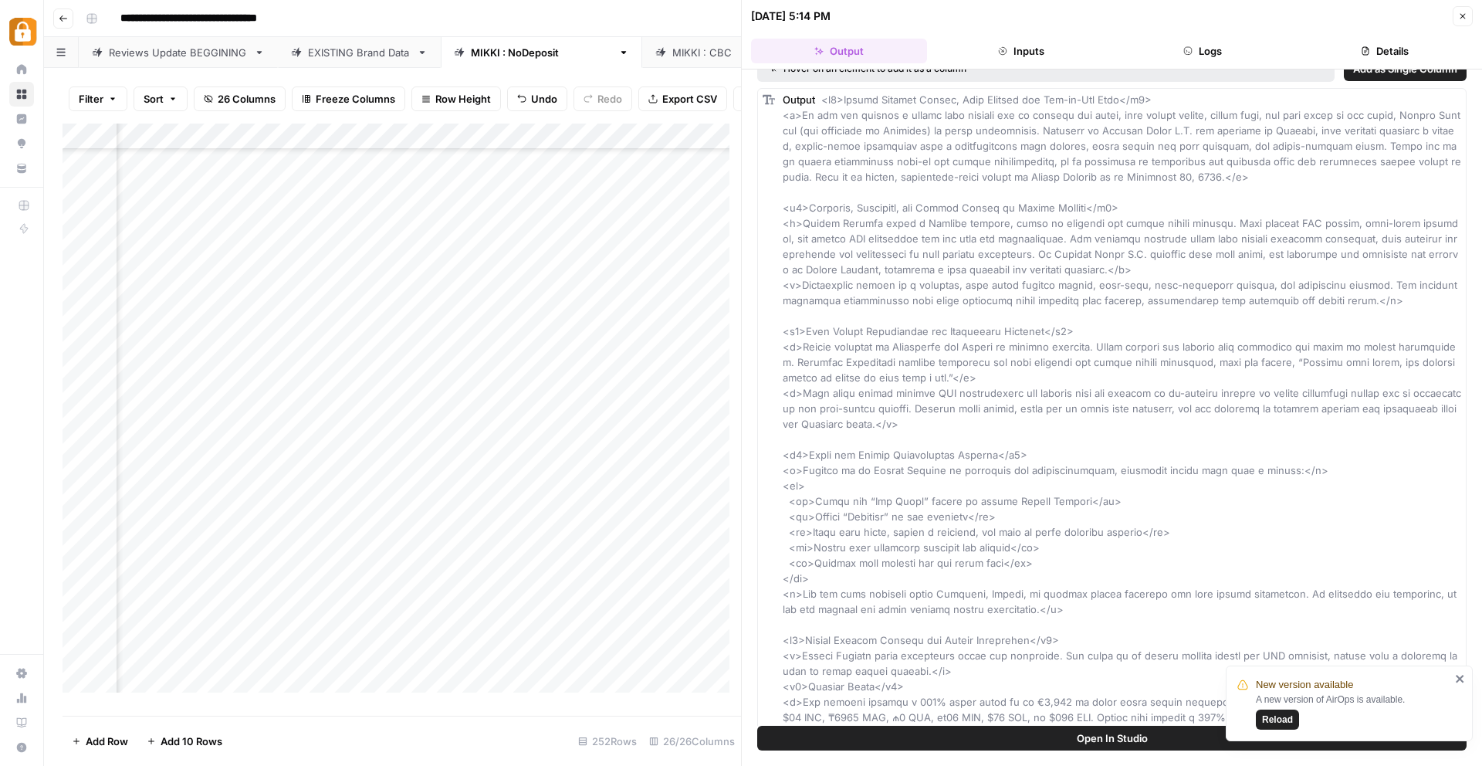
scroll to position [22, 0]
click at [1468, 17] on button "Close" at bounding box center [1463, 16] width 20 height 20
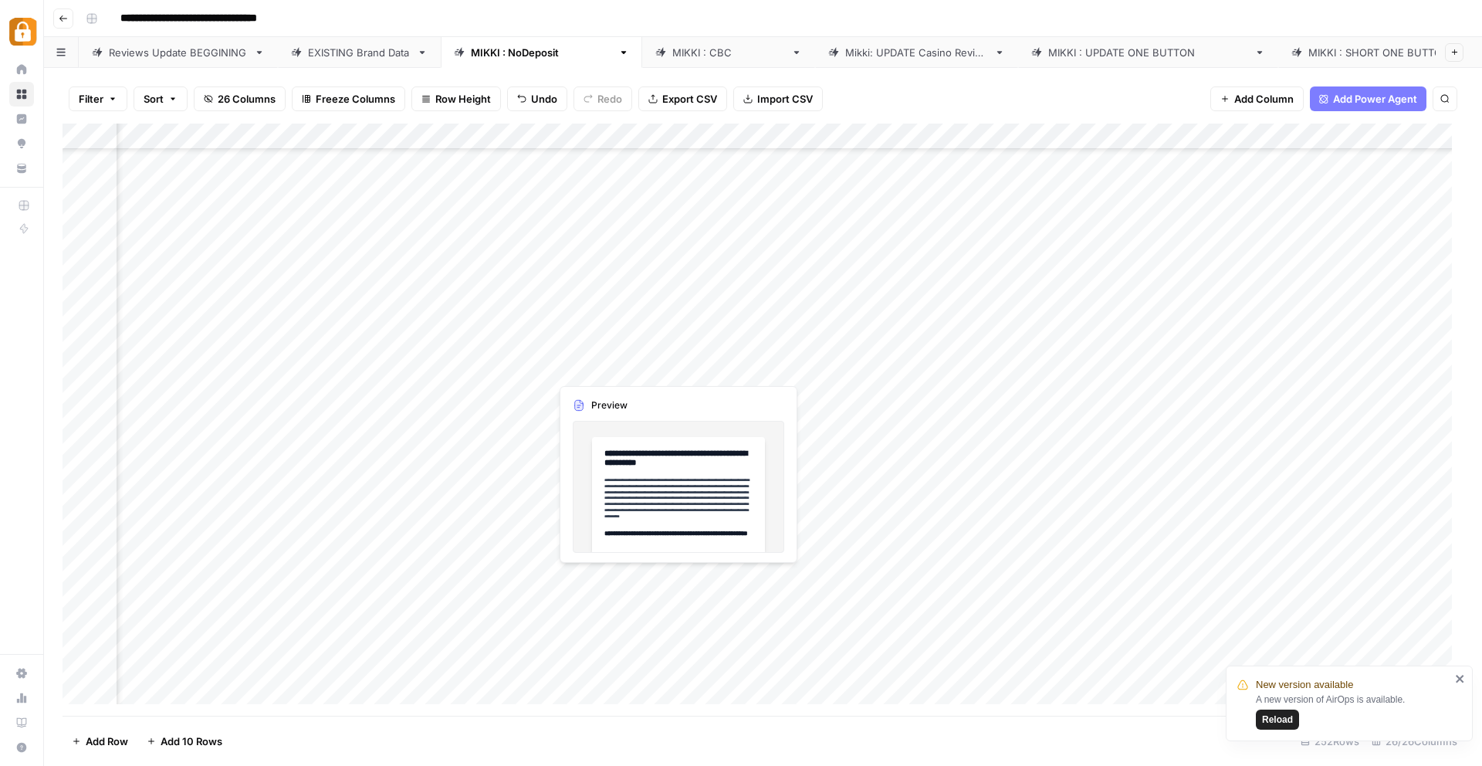
click at [597, 584] on div "Add Column" at bounding box center [763, 420] width 1401 height 592
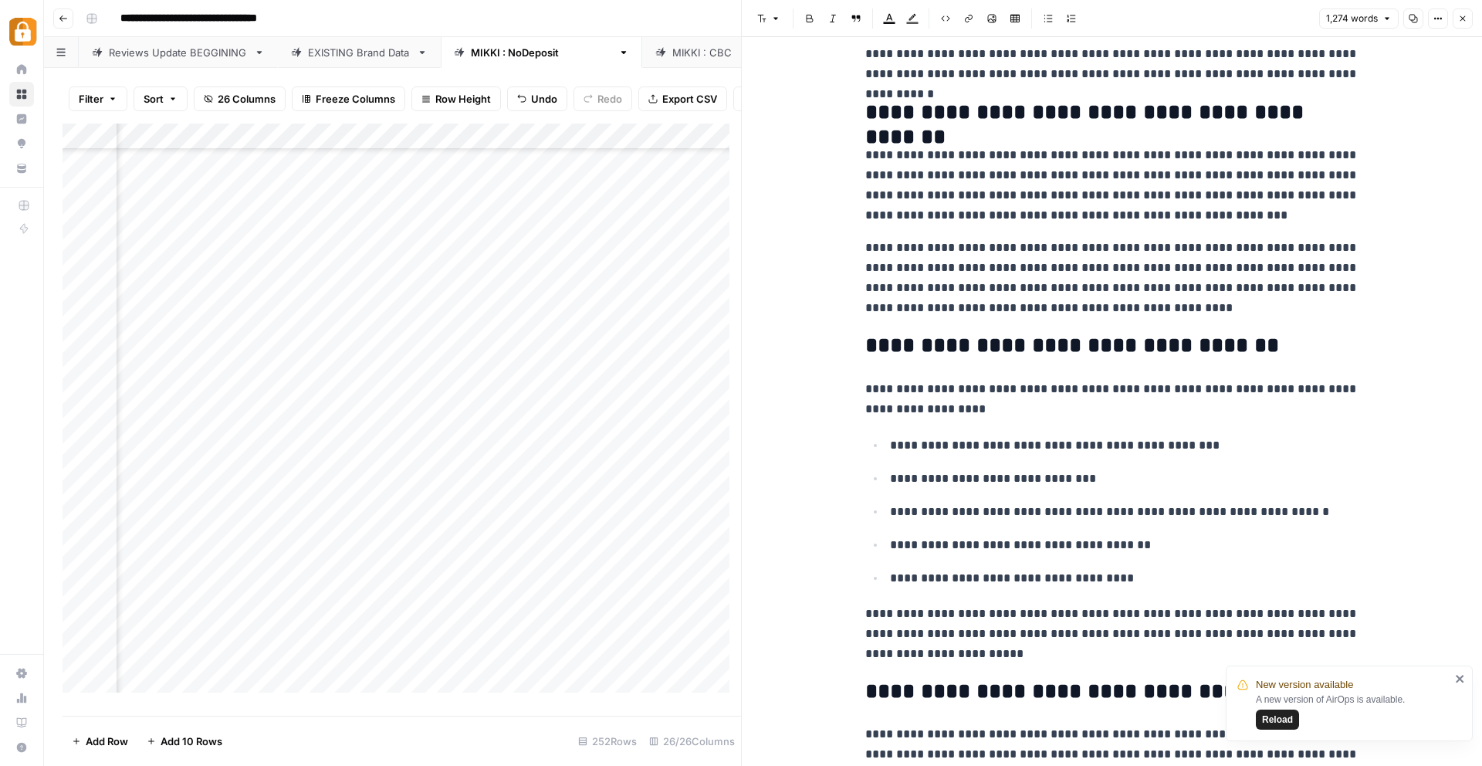
scroll to position [611, 0]
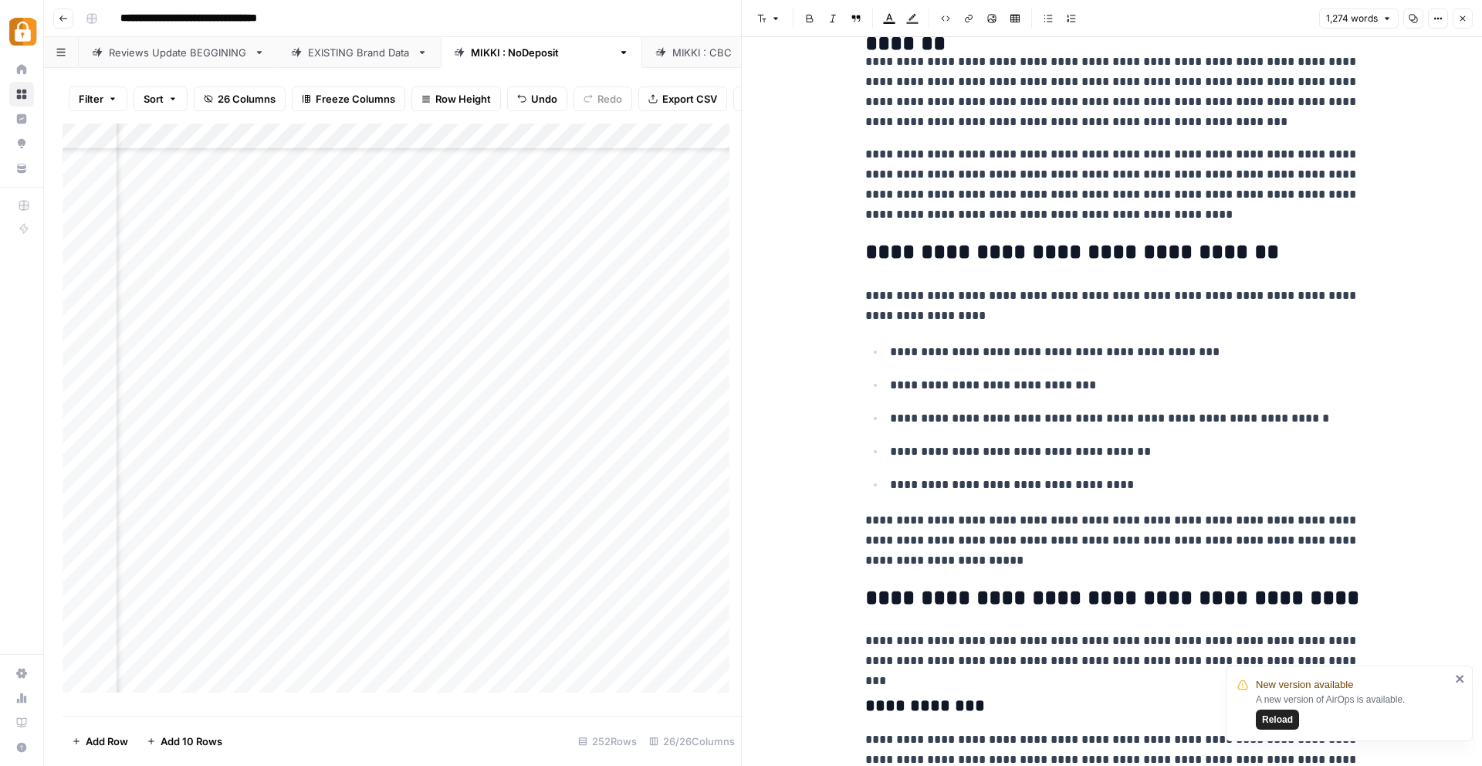
click at [509, 600] on div "Add Column" at bounding box center [402, 414] width 679 height 581
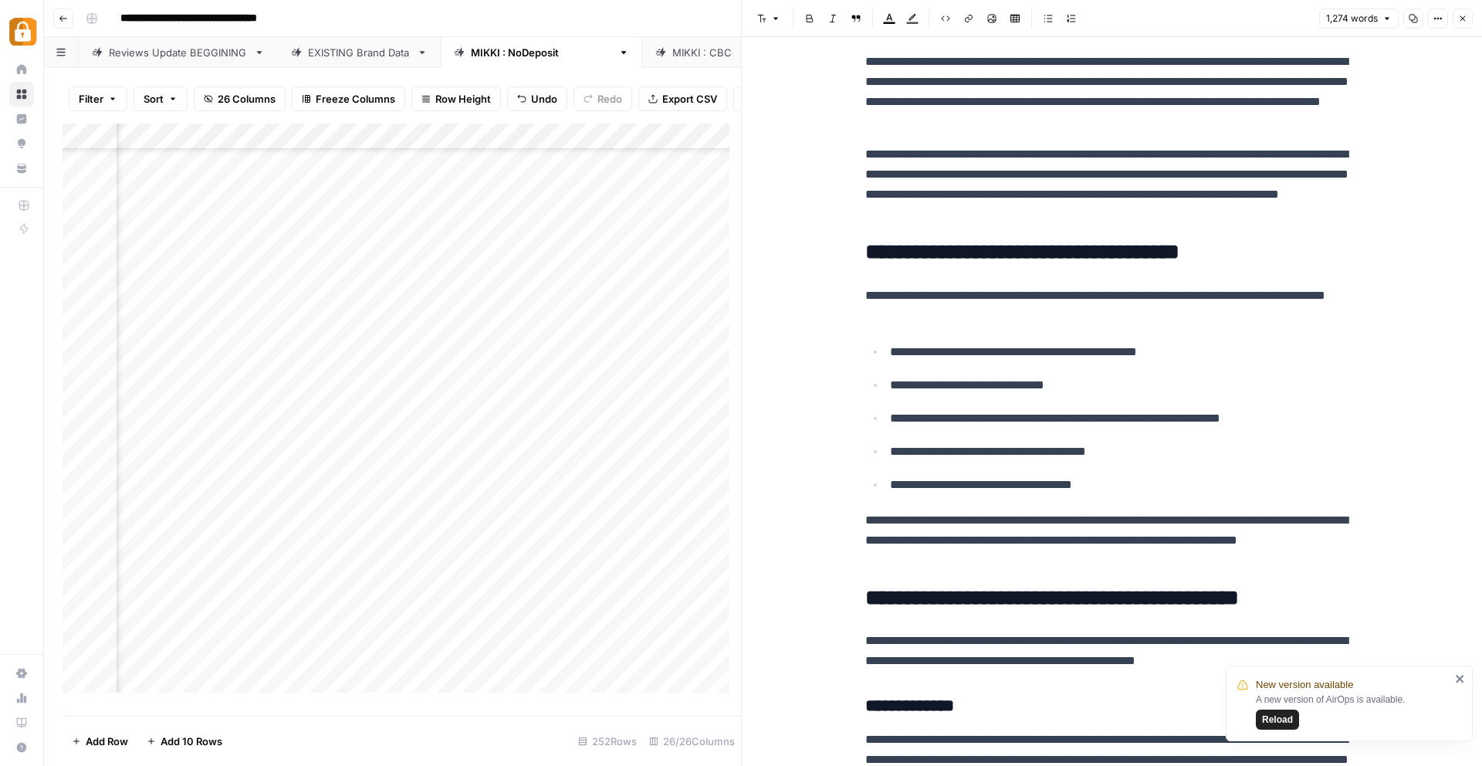
click at [717, 593] on div "Add Column" at bounding box center [402, 414] width 679 height 581
click at [1461, 14] on icon "button" at bounding box center [1462, 18] width 9 height 9
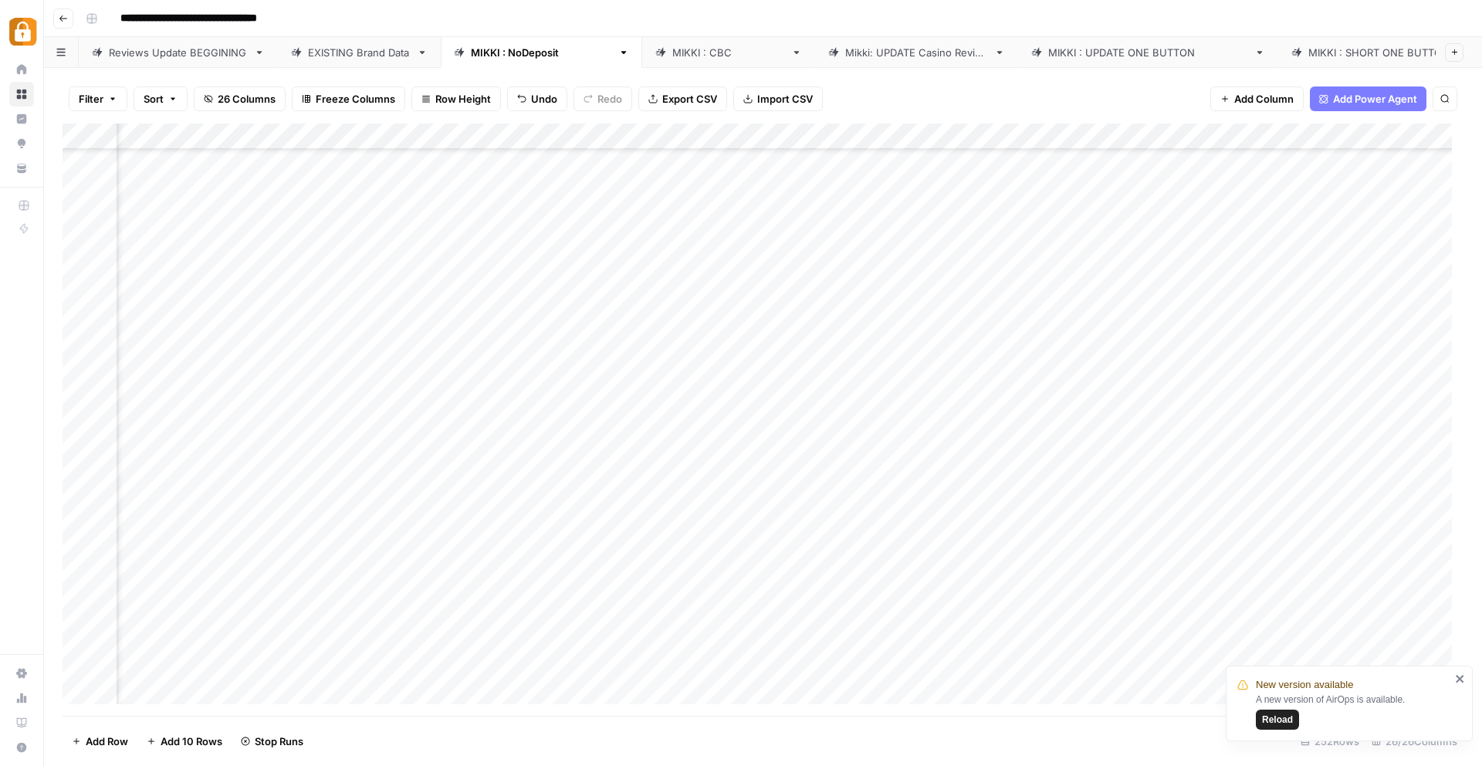
click at [485, 47] on div "[PERSON_NAME] : NoDeposit" at bounding box center [541, 52] width 141 height 15
click at [518, 49] on div "[PERSON_NAME] : NoDeposit" at bounding box center [541, 52] width 141 height 15
drag, startPoint x: 646, startPoint y: 703, endPoint x: 467, endPoint y: 678, distance: 180.9
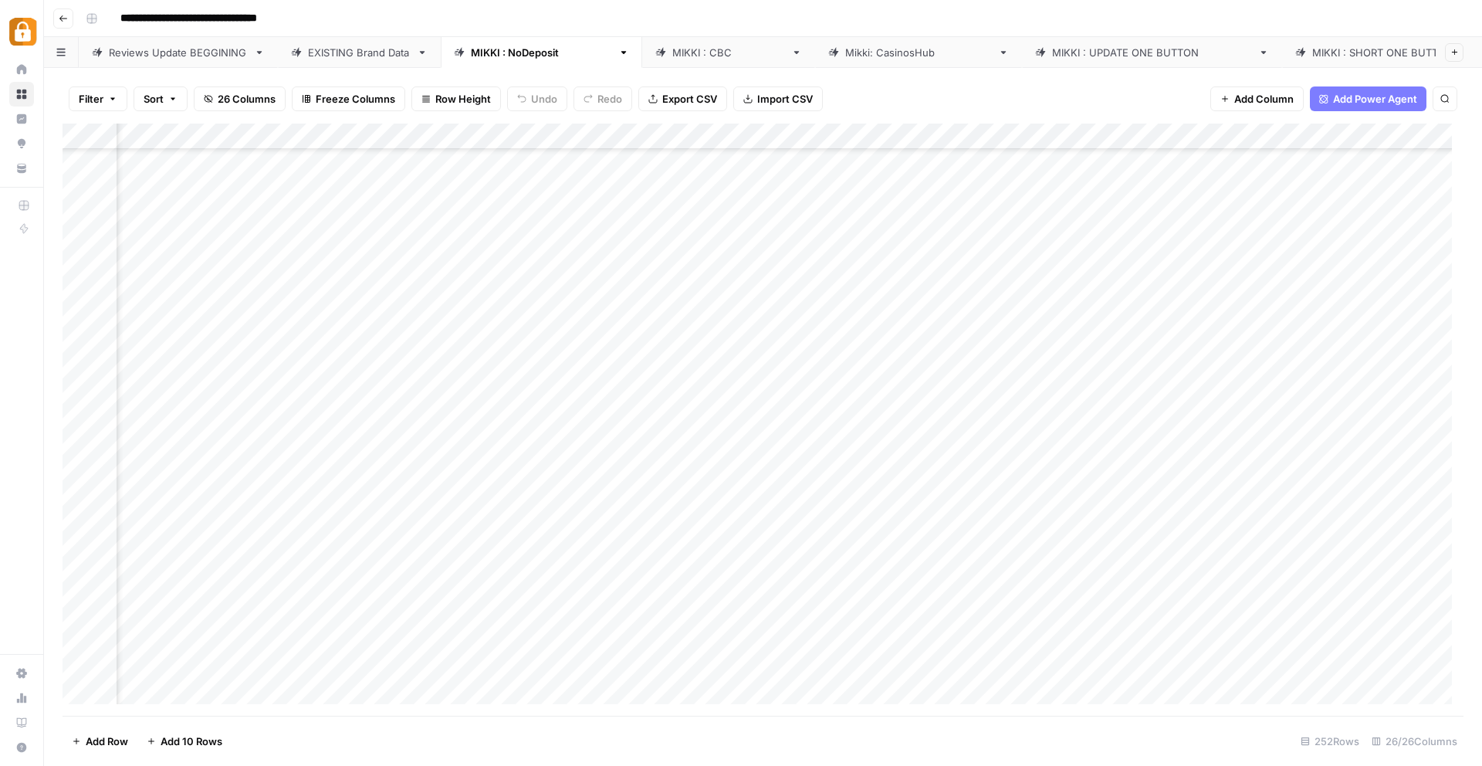
click at [467, 678] on div "Add Column" at bounding box center [763, 420] width 1401 height 592
click at [980, 584] on div "Add Column" at bounding box center [763, 420] width 1401 height 592
click at [1210, 586] on div "Add Column" at bounding box center [763, 420] width 1401 height 592
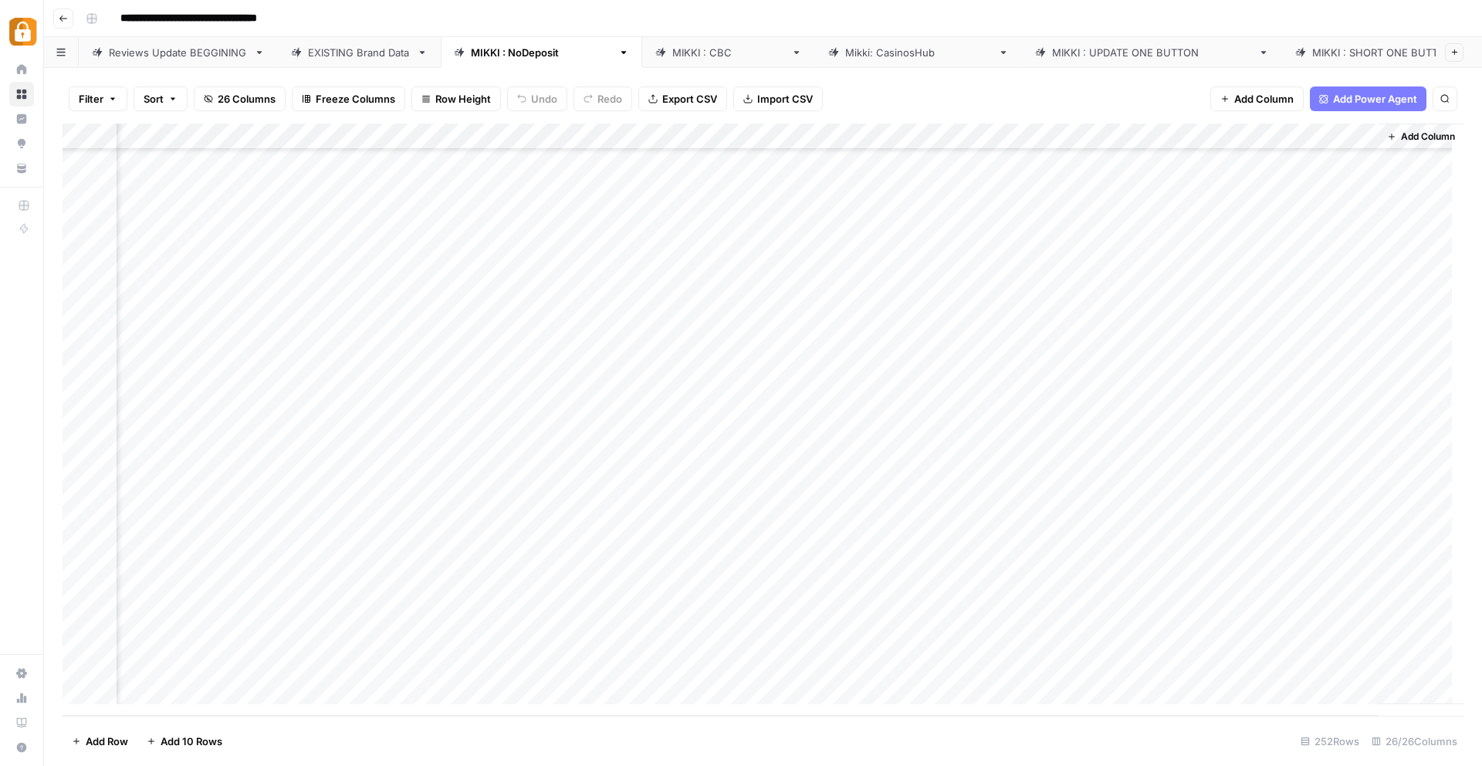
click at [1210, 586] on div "Add Column" at bounding box center [763, 420] width 1401 height 592
click at [333, 52] on div "EXISTING Brand Data" at bounding box center [359, 52] width 103 height 15
click at [410, 134] on div "Add Column" at bounding box center [763, 420] width 1401 height 592
click at [416, 245] on span "Sort Ascending" at bounding box center [458, 244] width 135 height 15
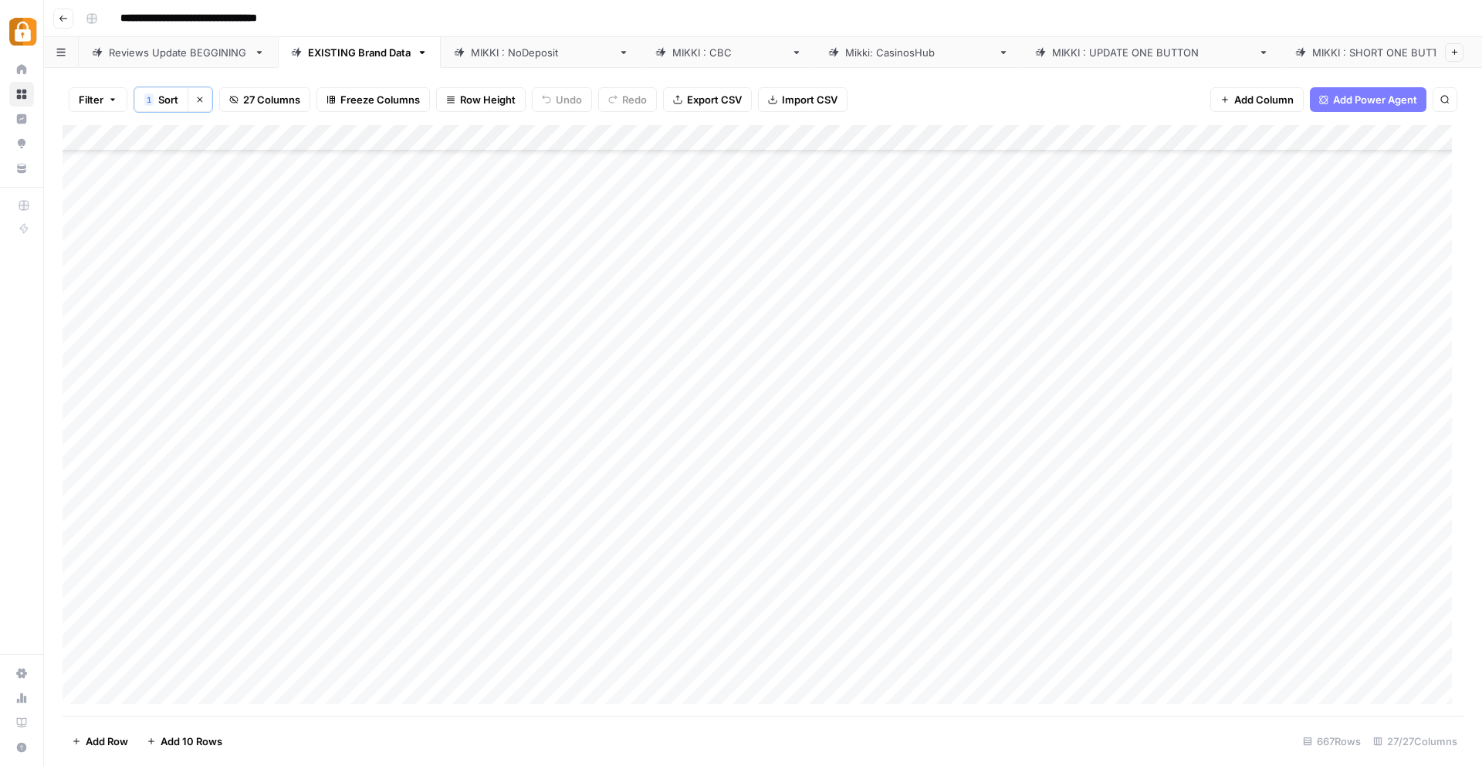
scroll to position [14051, 0]
click at [395, 452] on div "Add Column" at bounding box center [763, 420] width 1401 height 591
click at [486, 50] on div "[PERSON_NAME] : NoDeposit" at bounding box center [541, 52] width 141 height 15
click at [564, 588] on div "Add Column" at bounding box center [763, 420] width 1401 height 592
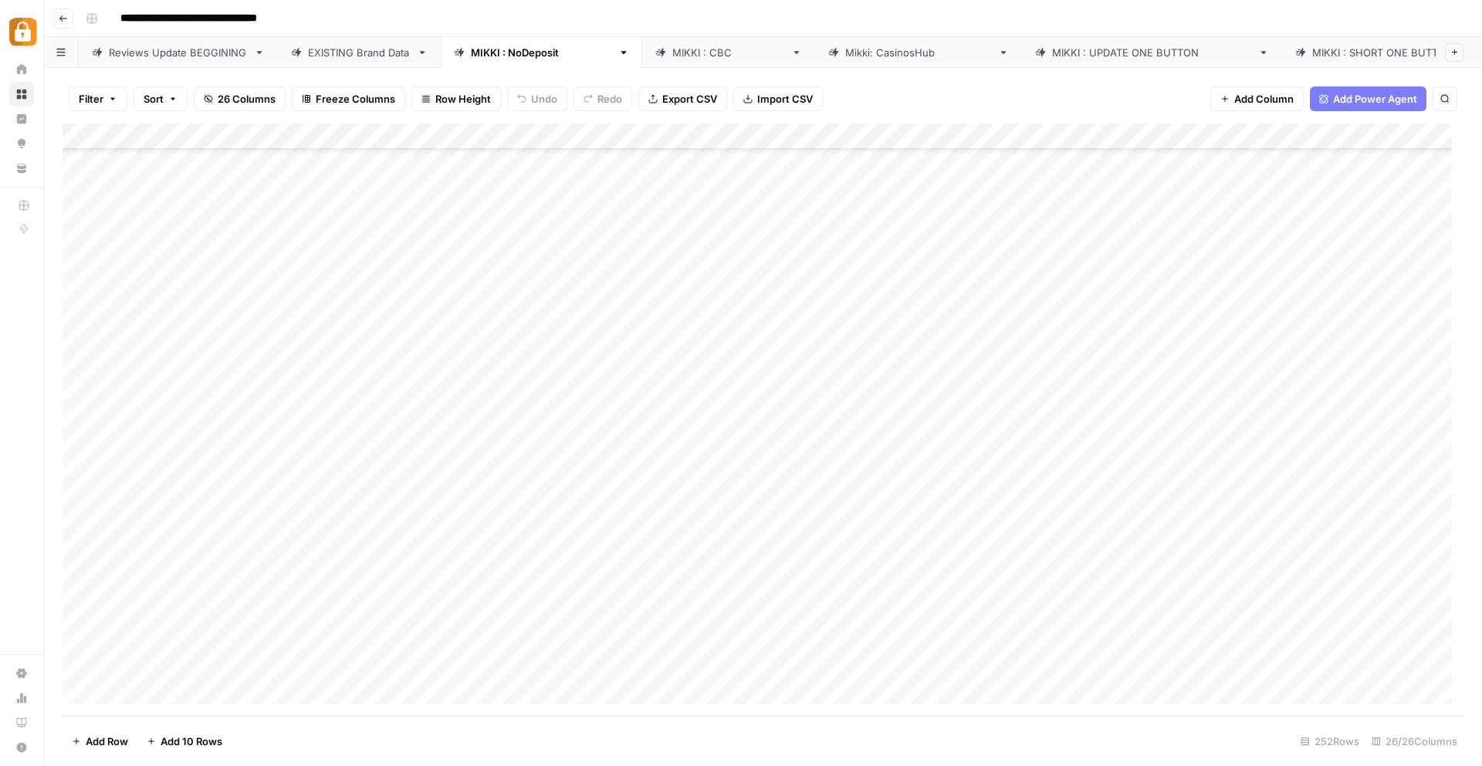
click at [747, 581] on div "Add Column" at bounding box center [763, 420] width 1401 height 592
drag, startPoint x: 641, startPoint y: 584, endPoint x: 675, endPoint y: 587, distance: 34.1
click at [642, 584] on div "Add Column" at bounding box center [763, 420] width 1401 height 592
click at [748, 587] on div "Add Column" at bounding box center [763, 420] width 1401 height 592
click at [665, 586] on div "Add Column" at bounding box center [763, 420] width 1401 height 592
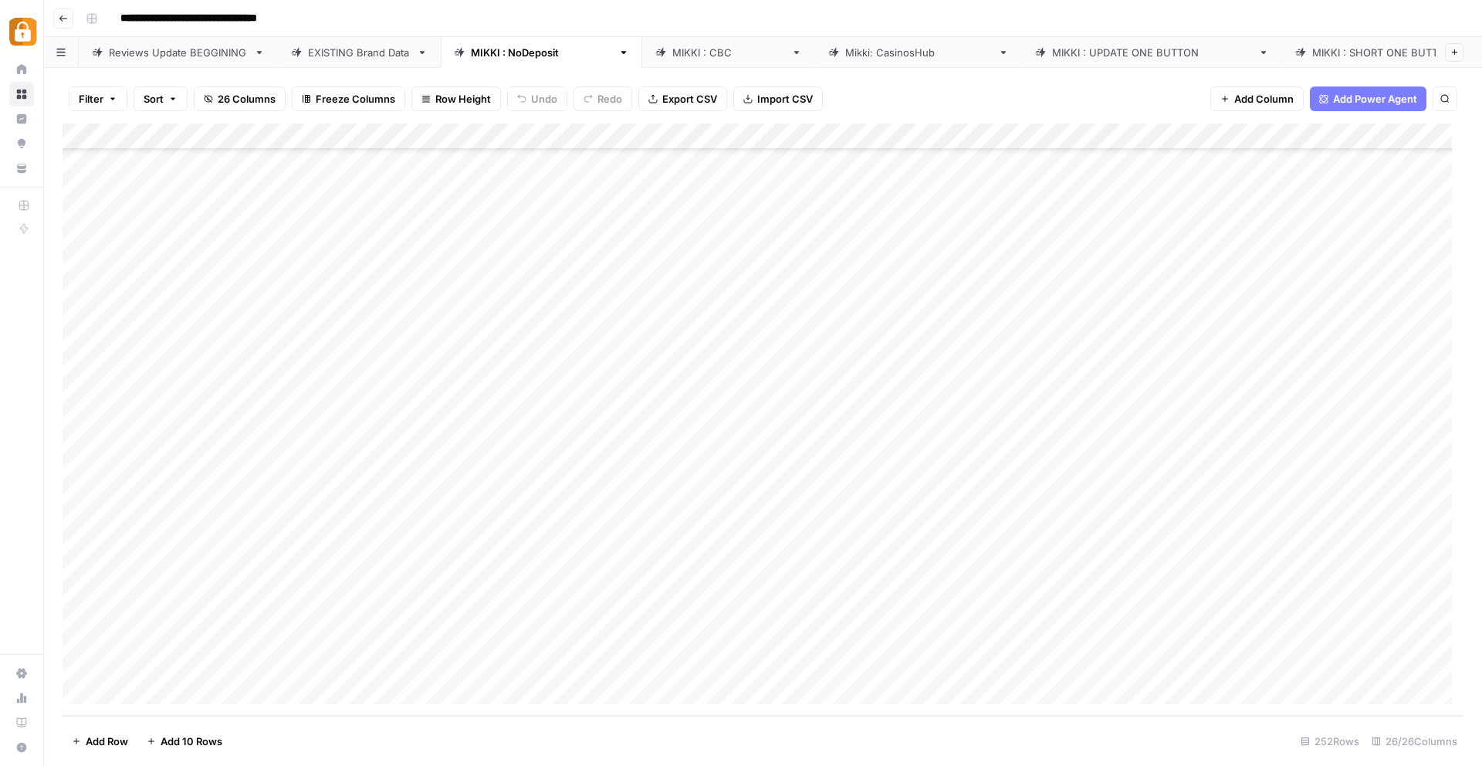
click at [760, 581] on div "Add Column" at bounding box center [763, 420] width 1401 height 592
drag, startPoint x: 652, startPoint y: 584, endPoint x: 679, endPoint y: 586, distance: 27.1
click at [653, 584] on div "Add Column" at bounding box center [763, 420] width 1401 height 592
click at [775, 584] on div "Add Column" at bounding box center [763, 420] width 1401 height 592
click at [641, 584] on div "Add Column" at bounding box center [763, 420] width 1401 height 592
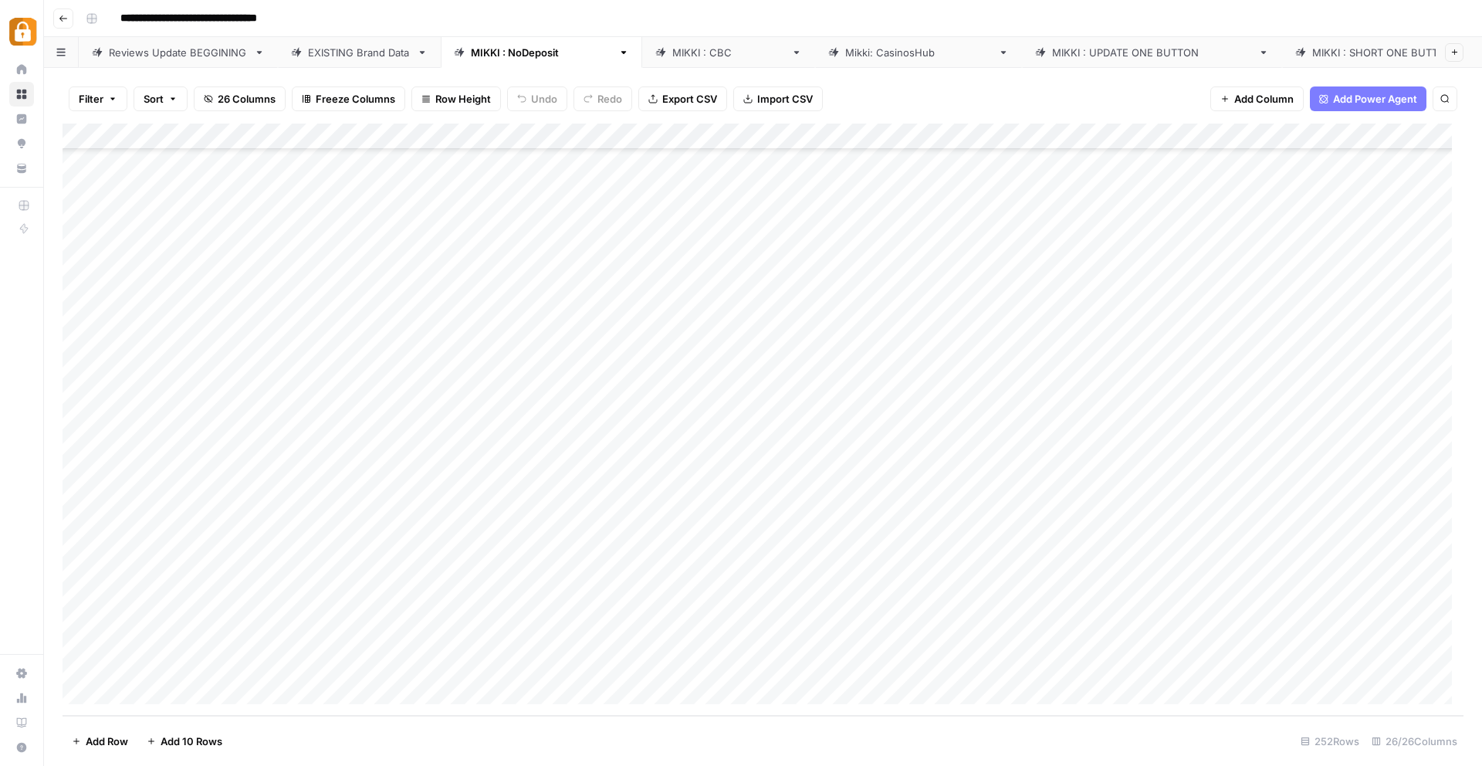
click at [736, 590] on div "Add Column" at bounding box center [763, 420] width 1401 height 592
click at [608, 585] on div "Add Column" at bounding box center [763, 420] width 1401 height 592
click at [733, 590] on div "Add Column" at bounding box center [763, 420] width 1401 height 592
click at [1122, 587] on div "Add Column" at bounding box center [763, 420] width 1401 height 592
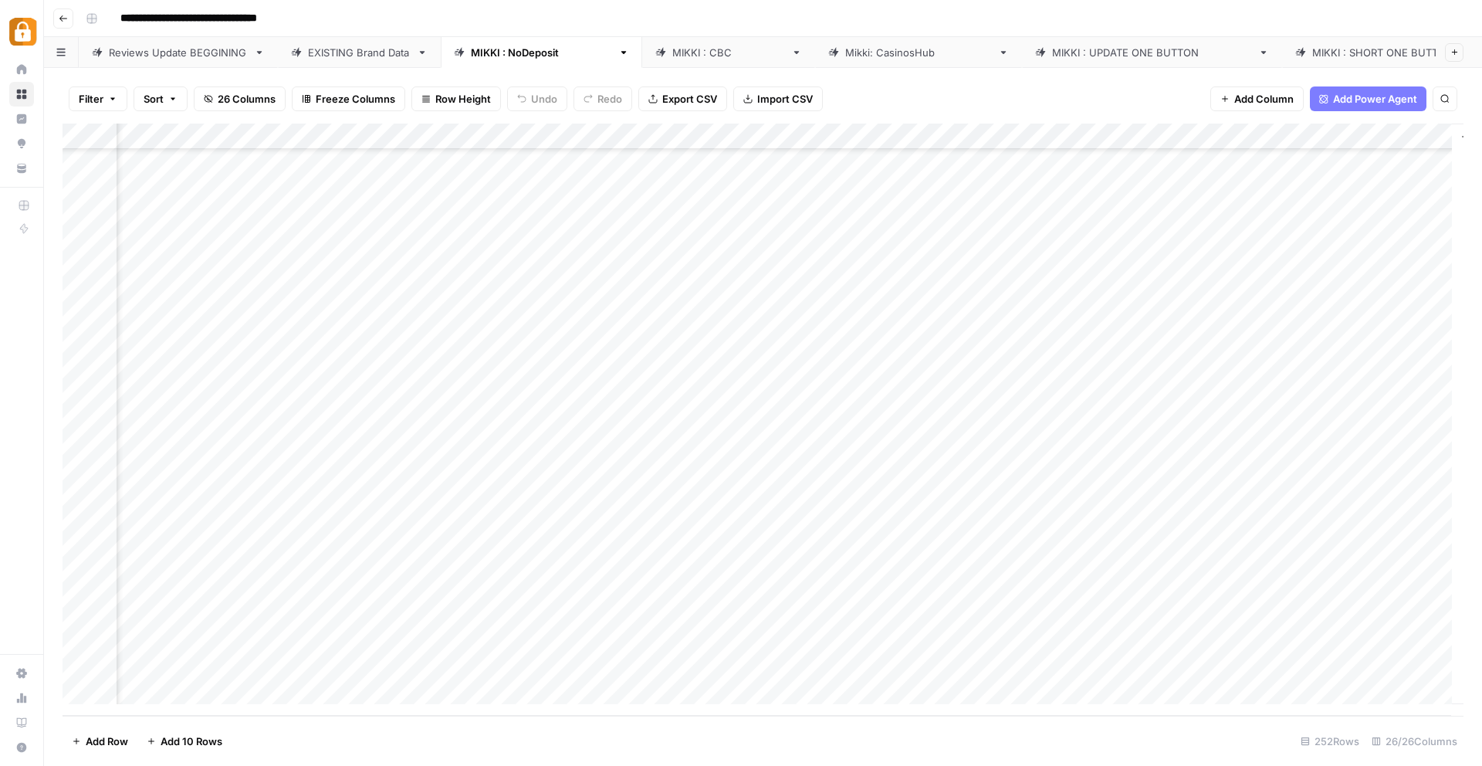
click at [1301, 587] on div "Add Column" at bounding box center [763, 420] width 1401 height 592
click at [551, 586] on div "Add Column" at bounding box center [763, 420] width 1401 height 592
click at [1216, 587] on div "Add Column" at bounding box center [763, 420] width 1401 height 592
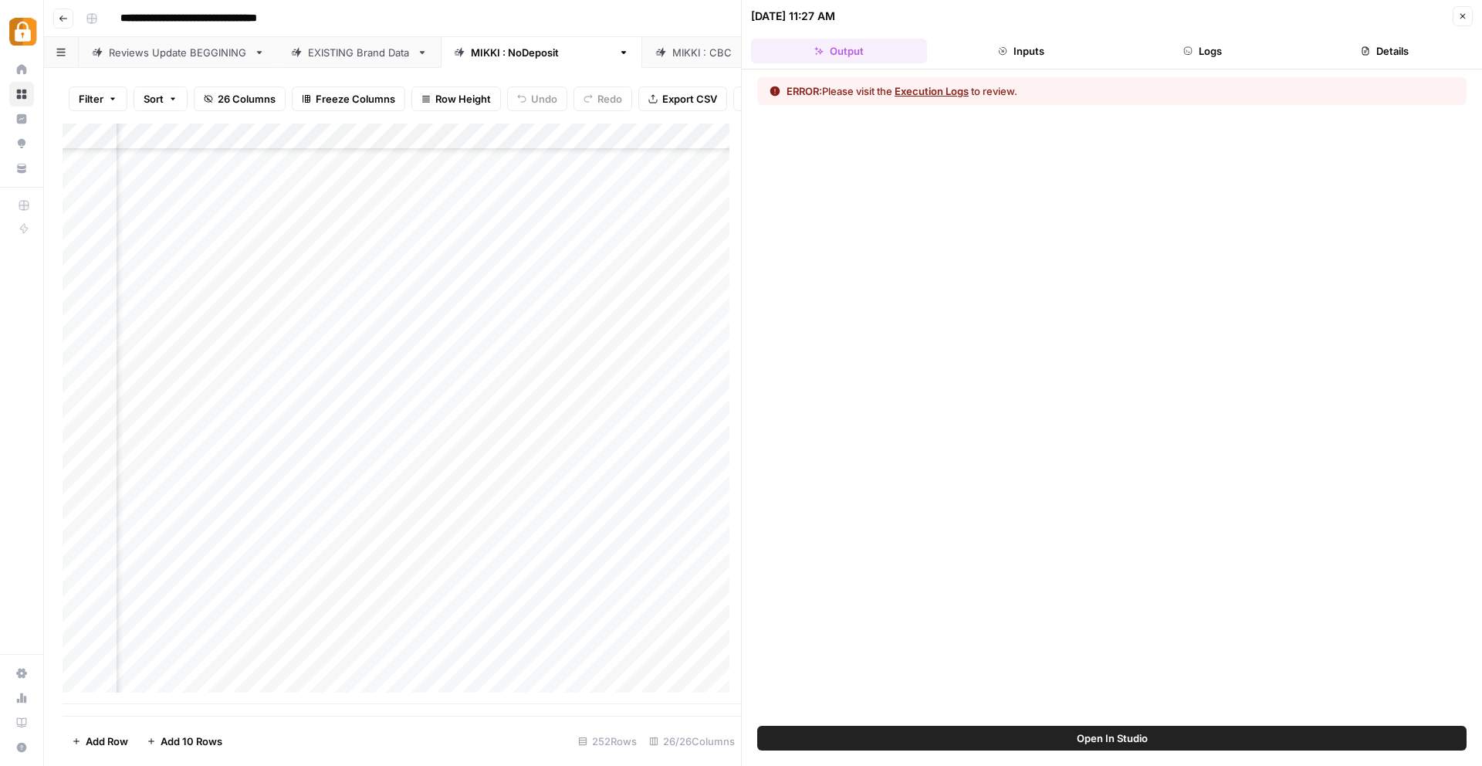
click at [1214, 46] on button "Logs" at bounding box center [1203, 51] width 176 height 25
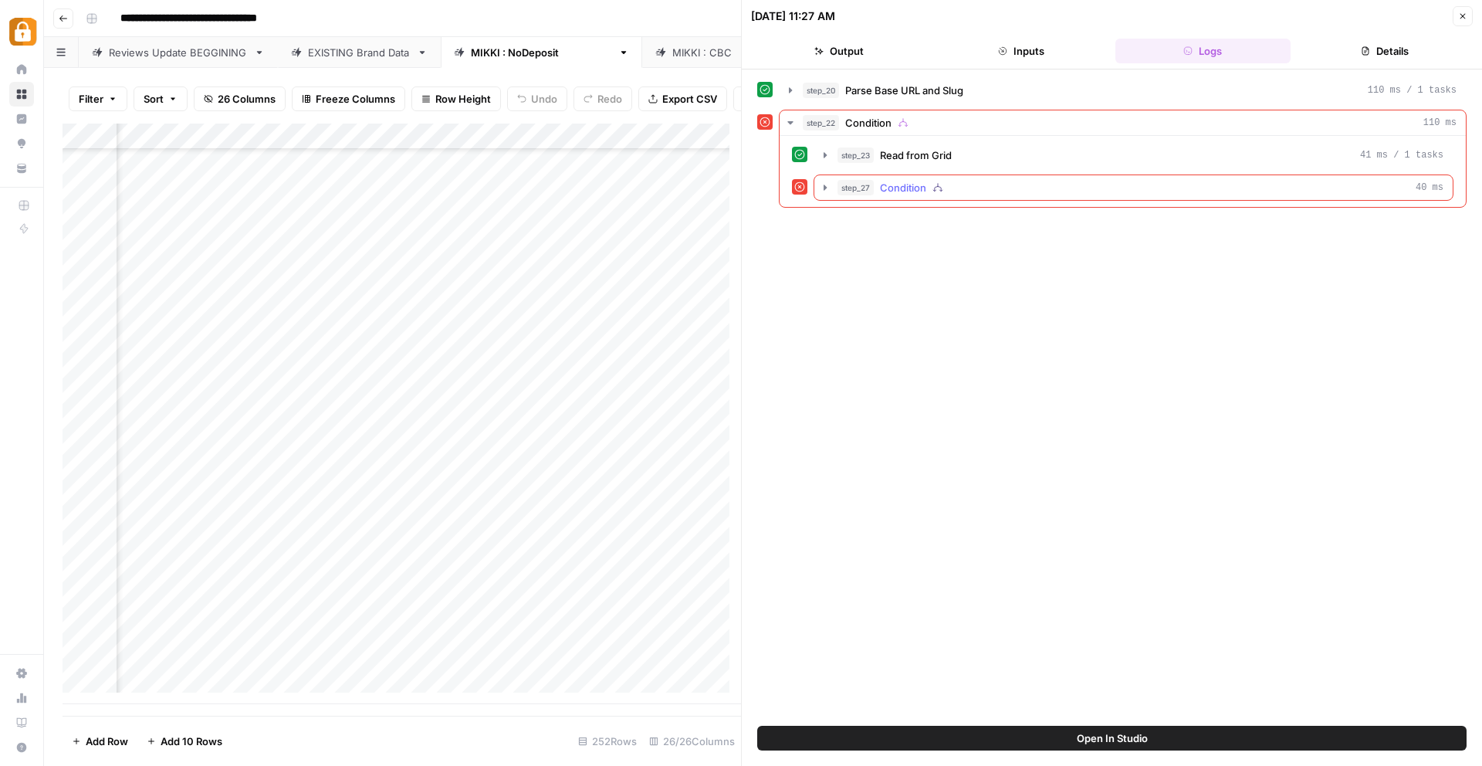
click at [824, 188] on icon "button" at bounding box center [825, 186] width 3 height 5
click at [860, 219] on icon "button" at bounding box center [859, 219] width 3 height 5
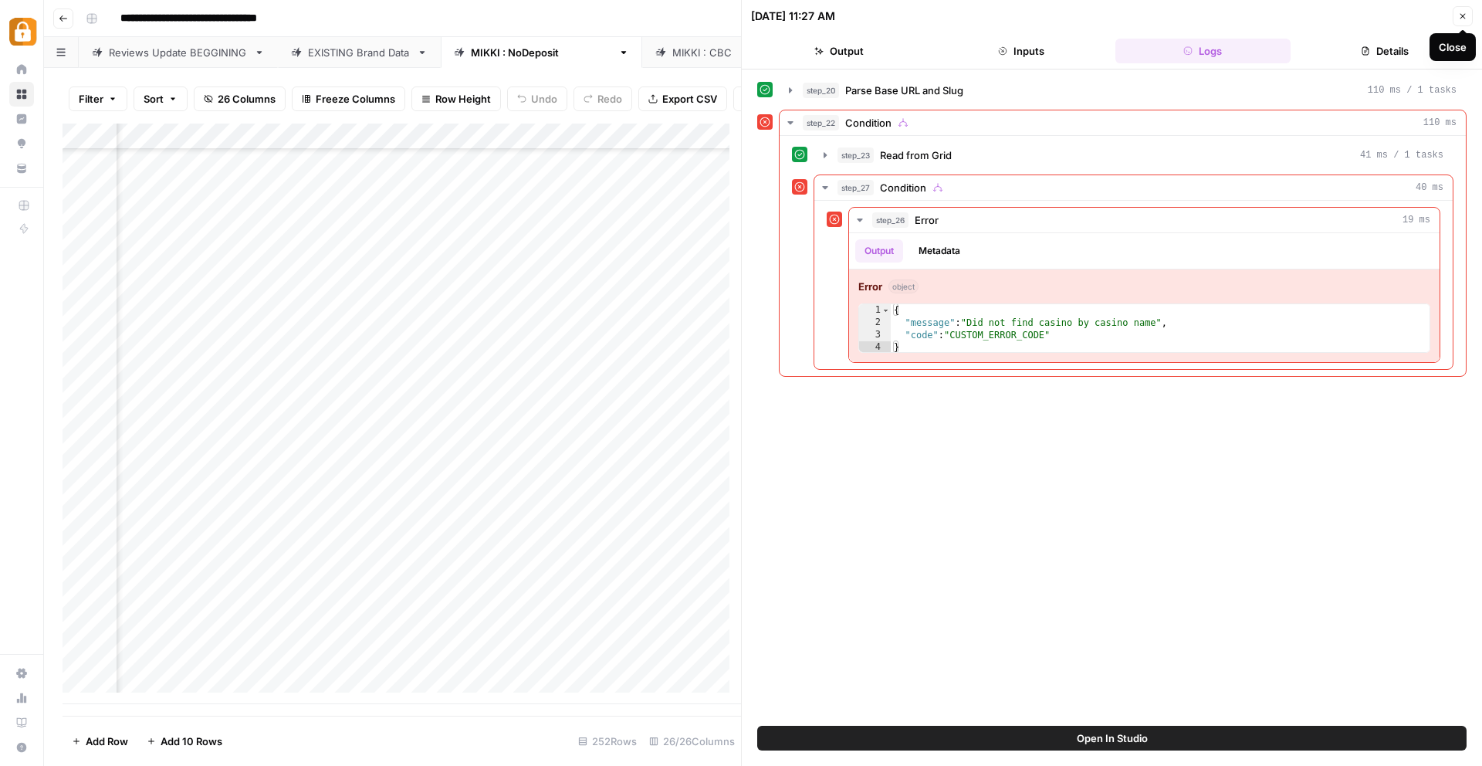
click at [1457, 19] on button "Close" at bounding box center [1463, 16] width 20 height 20
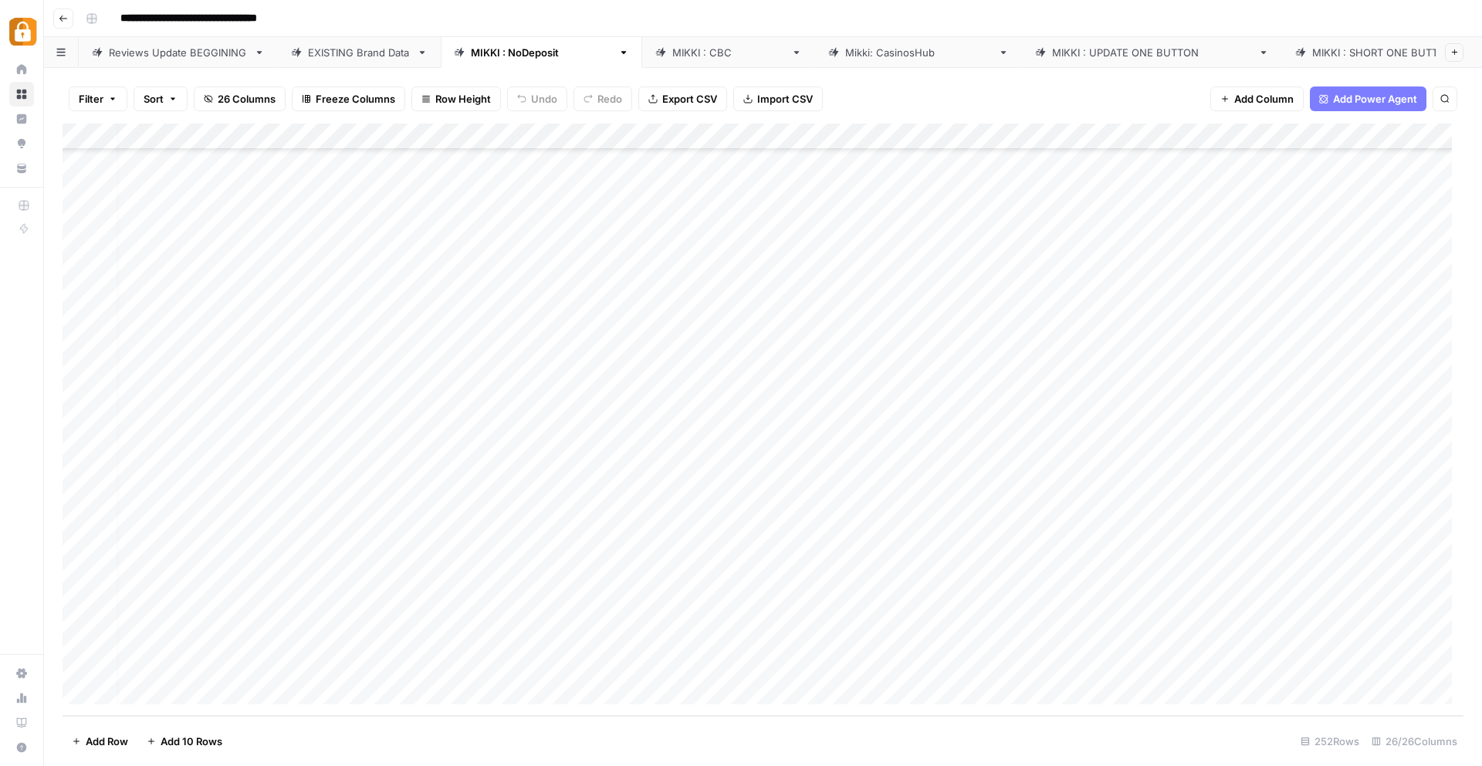
scroll to position [6085, 0]
click at [657, 586] on div "Add Column" at bounding box center [763, 420] width 1401 height 592
click at [325, 49] on div "EXISTING Brand Data" at bounding box center [359, 52] width 103 height 15
click at [1449, 100] on icon "button" at bounding box center [1444, 98] width 9 height 9
type input "******"
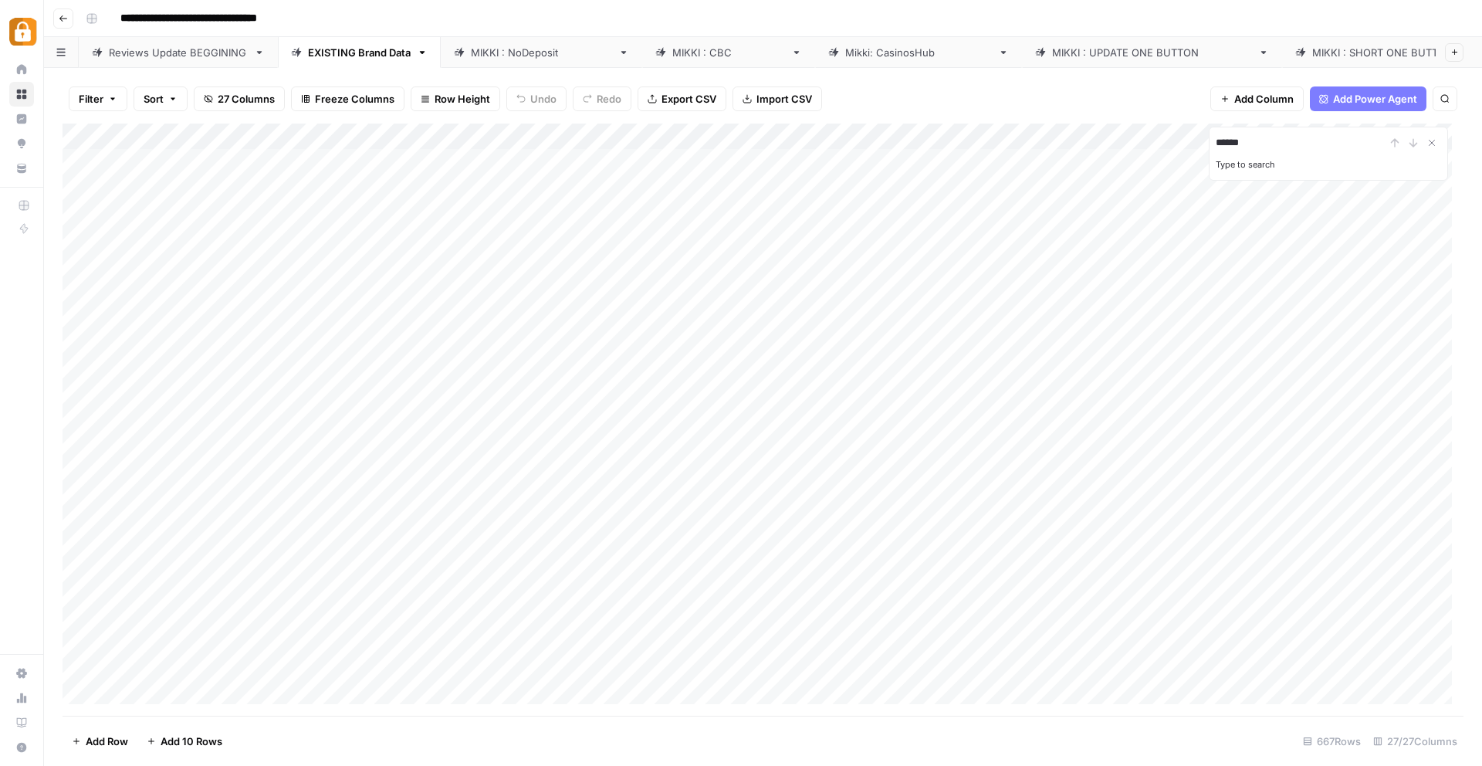
click at [455, 486] on div "Add Column" at bounding box center [763, 420] width 1401 height 592
click at [451, 134] on div "Add Column" at bounding box center [763, 420] width 1401 height 592
click at [446, 243] on span "Sort Ascending" at bounding box center [458, 244] width 135 height 15
click at [384, 589] on div "Add Column" at bounding box center [763, 420] width 1401 height 591
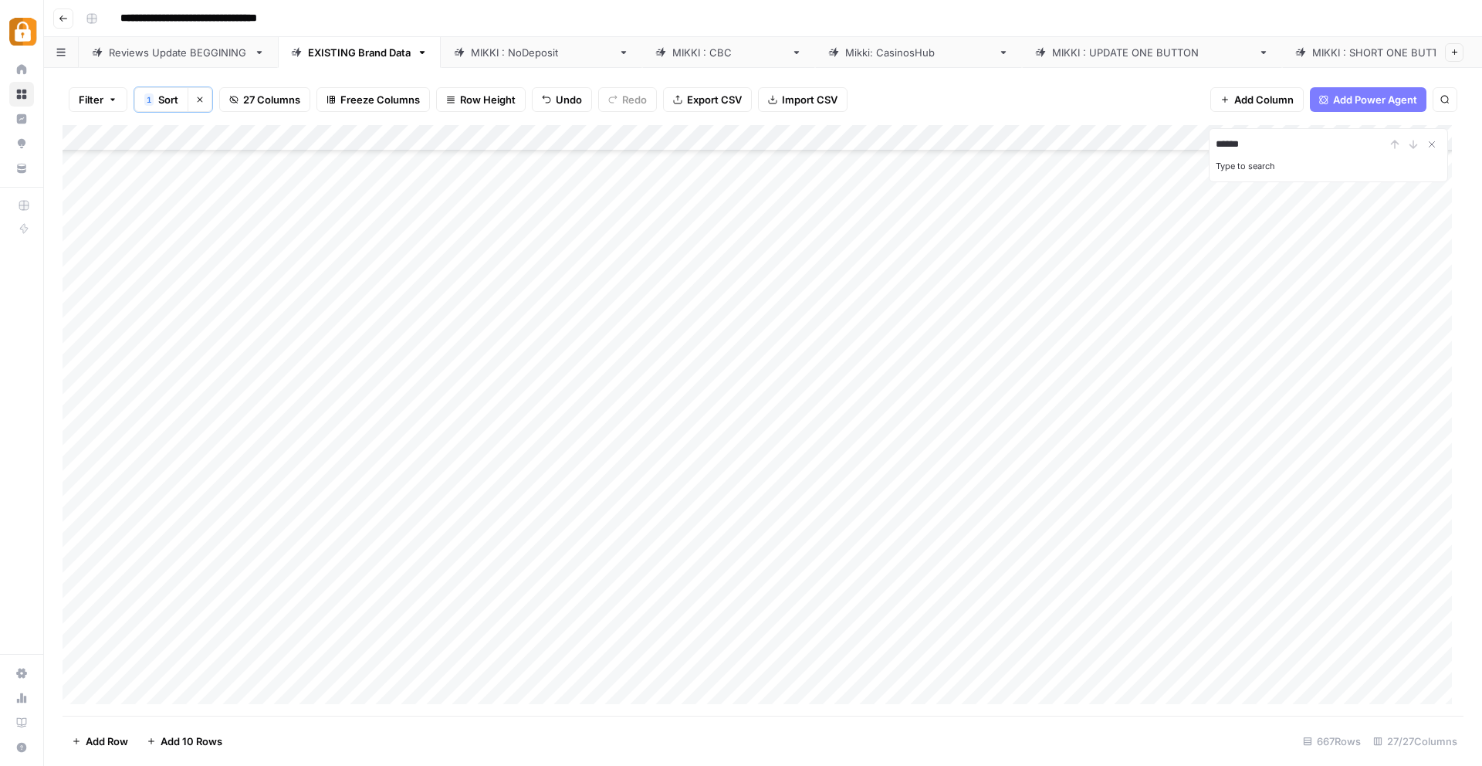
click at [417, 591] on div "Add Column" at bounding box center [763, 420] width 1401 height 591
click at [873, 346] on div "Add Column" at bounding box center [763, 420] width 1401 height 591
click at [489, 49] on div "[PERSON_NAME] : NoDeposit" at bounding box center [541, 52] width 141 height 15
click at [1070, 588] on div "Add Column" at bounding box center [763, 420] width 1401 height 592
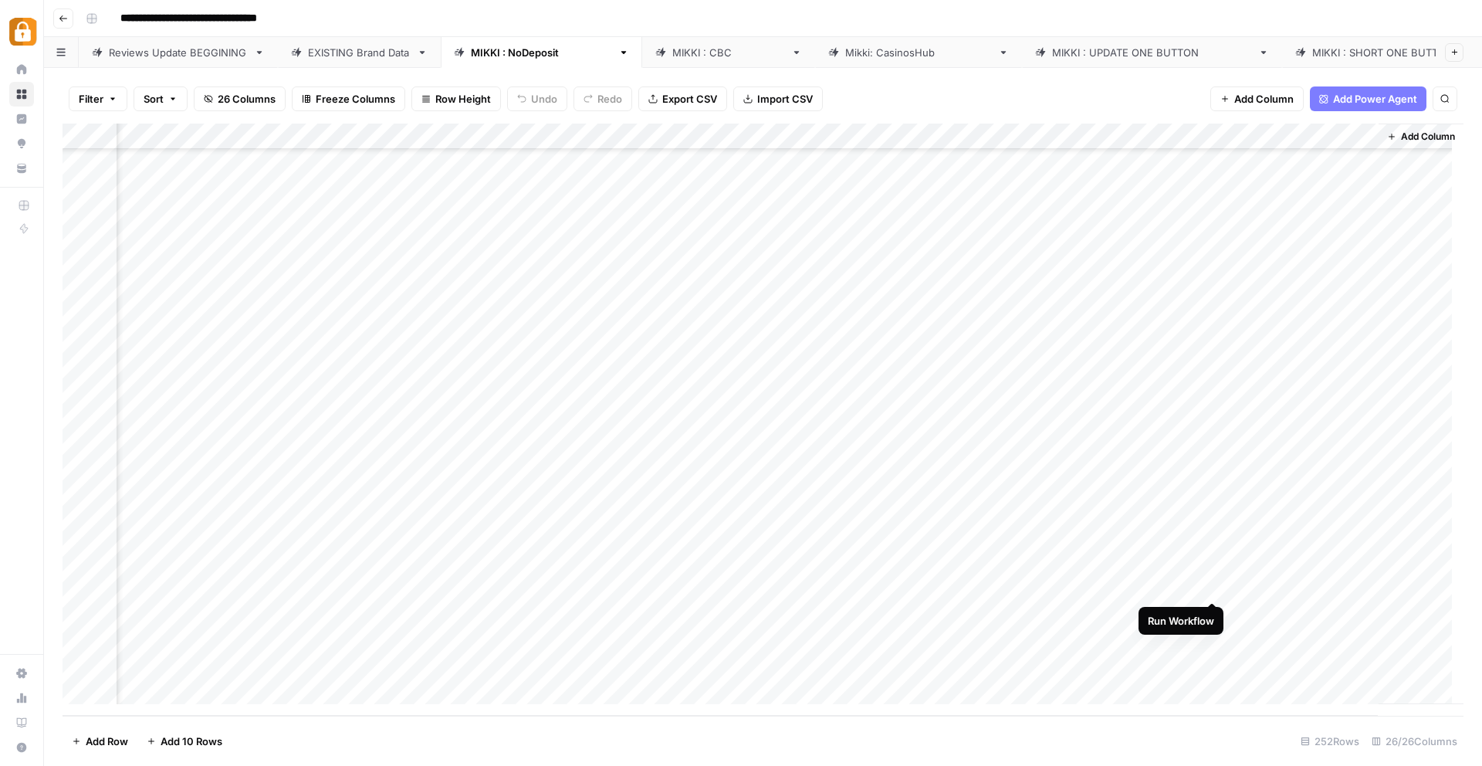
click at [1210, 585] on div "Add Column" at bounding box center [763, 420] width 1401 height 592
drag, startPoint x: 494, startPoint y: 703, endPoint x: 418, endPoint y: 709, distance: 75.9
click at [418, 709] on div "Add Column" at bounding box center [763, 420] width 1401 height 592
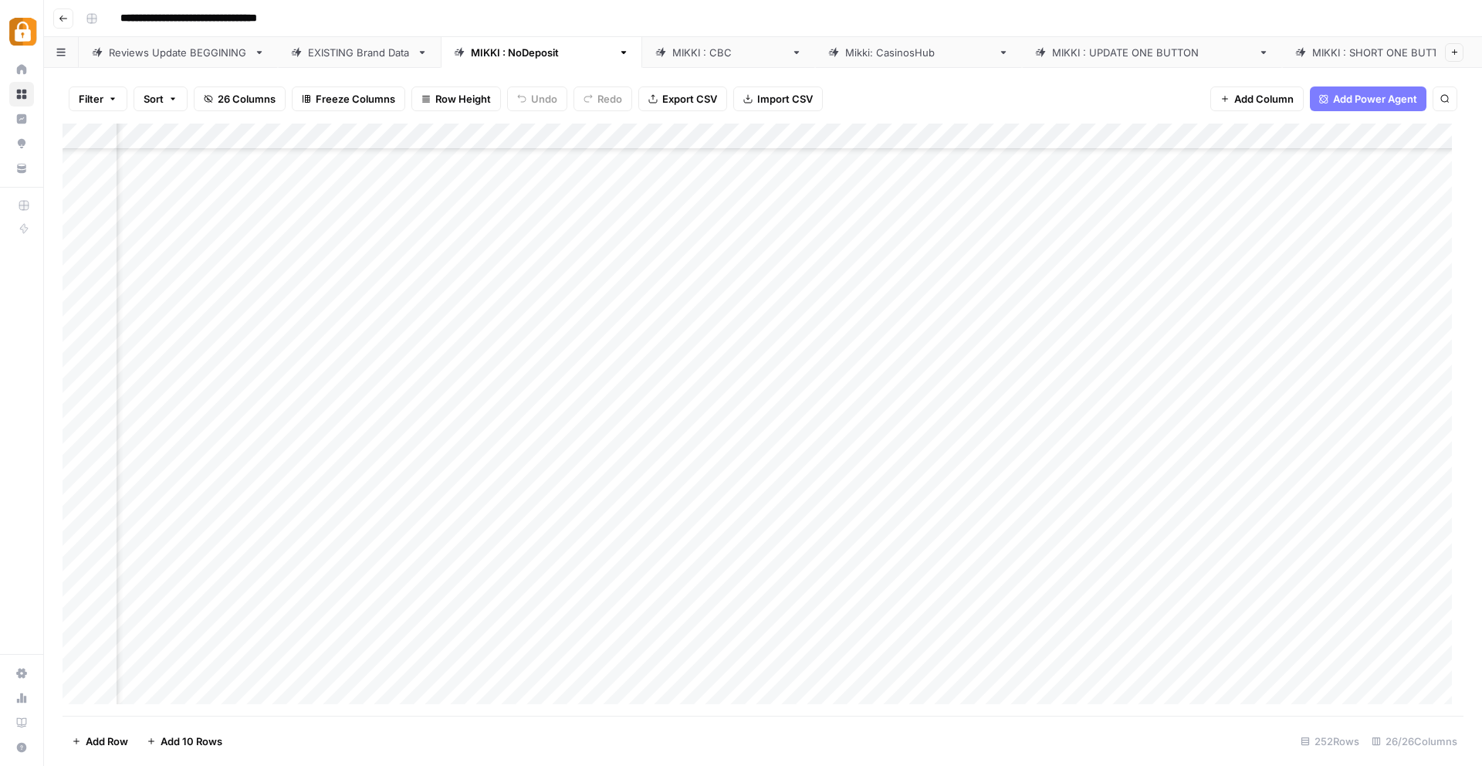
click at [341, 363] on div "Add Column" at bounding box center [763, 420] width 1401 height 592
click at [329, 479] on div "Add Column" at bounding box center [763, 420] width 1401 height 592
click at [532, 434] on div "Add Column" at bounding box center [763, 420] width 1401 height 592
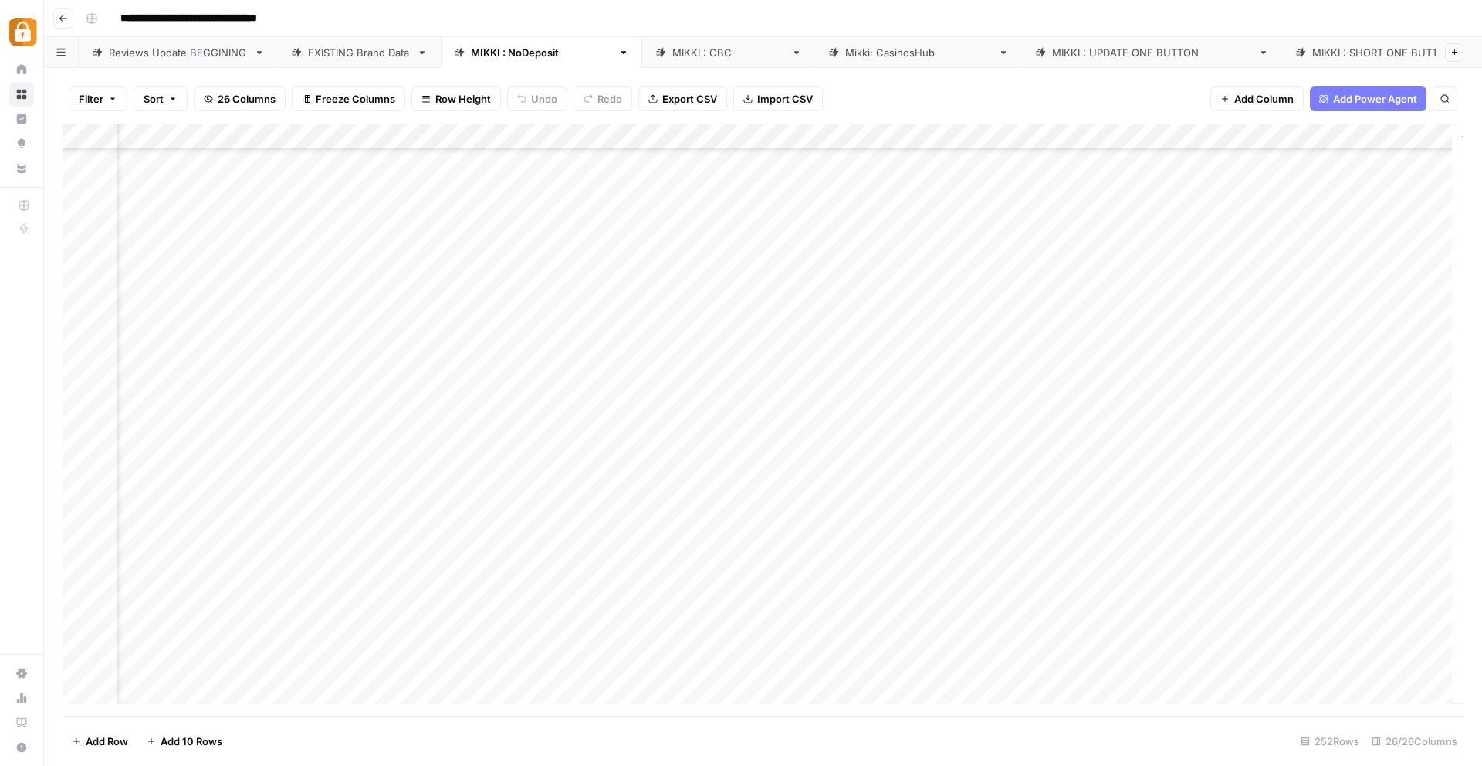
click at [1190, 419] on div "Add Column" at bounding box center [763, 420] width 1401 height 592
click at [1296, 421] on div "Add Column" at bounding box center [763, 420] width 1401 height 592
click at [1355, 413] on div "Add Column" at bounding box center [763, 420] width 1401 height 592
click at [1363, 417] on button "button" at bounding box center [1382, 419] width 140 height 27
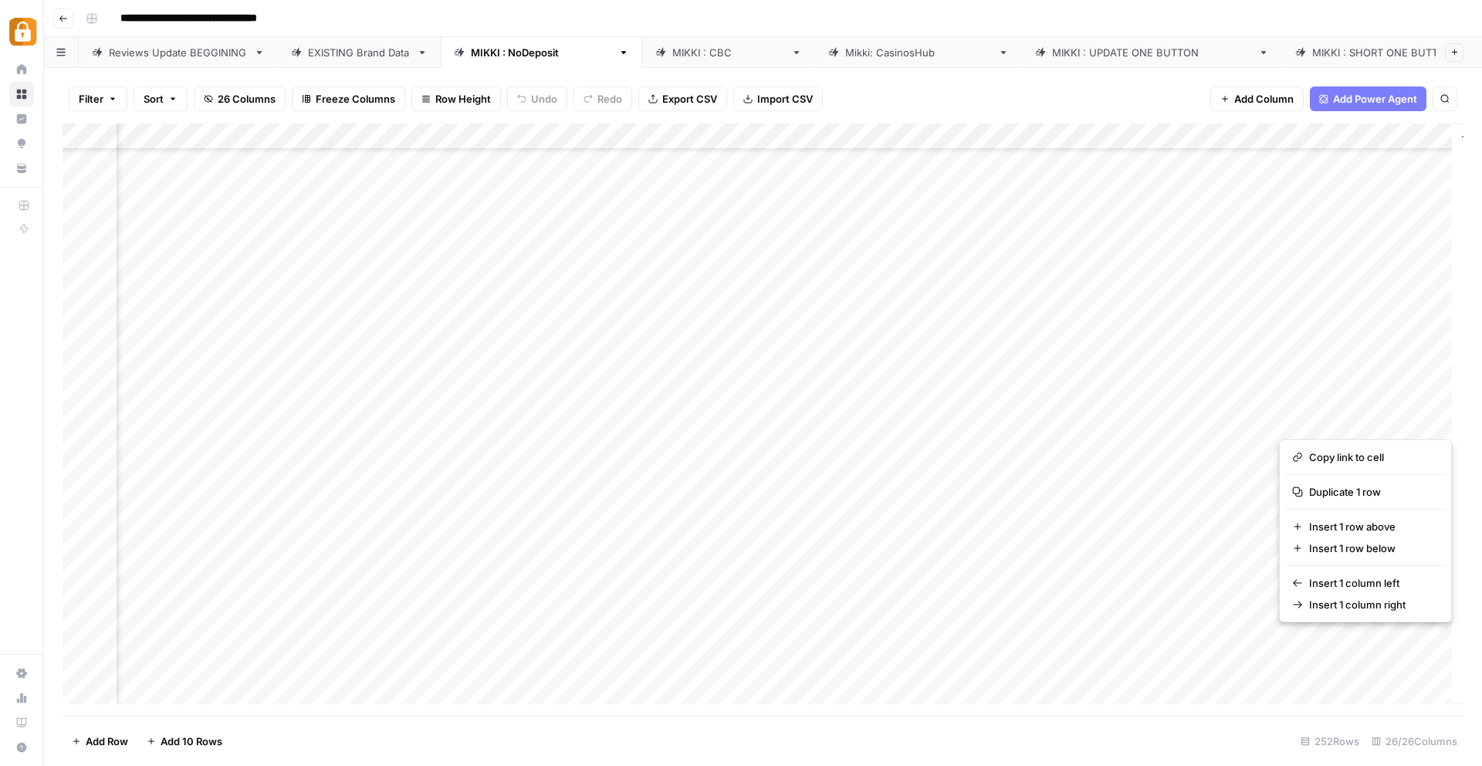
click at [1363, 417] on button "button" at bounding box center [1382, 419] width 140 height 27
click at [1261, 417] on div "Add Column" at bounding box center [763, 420] width 1401 height 592
click at [1392, 420] on div "Add Column" at bounding box center [763, 420] width 1401 height 592
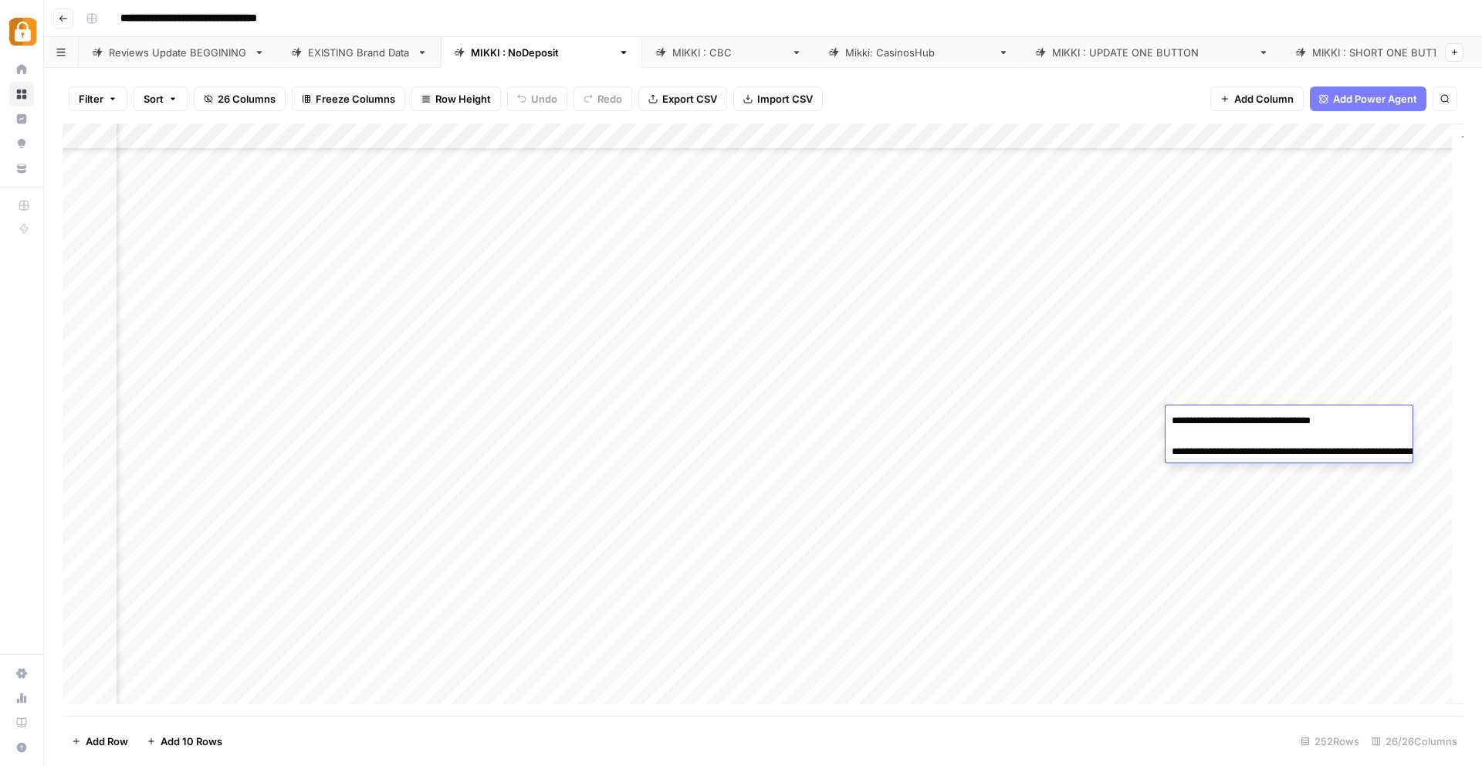
drag, startPoint x: 1311, startPoint y: 470, endPoint x: 1253, endPoint y: 458, distance: 59.2
click at [1245, 452] on textarea "**********" at bounding box center [1320, 444] width 309 height 68
click at [1376, 398] on div "Add Column" at bounding box center [763, 420] width 1401 height 592
click at [1369, 398] on div "Add Column" at bounding box center [763, 420] width 1401 height 592
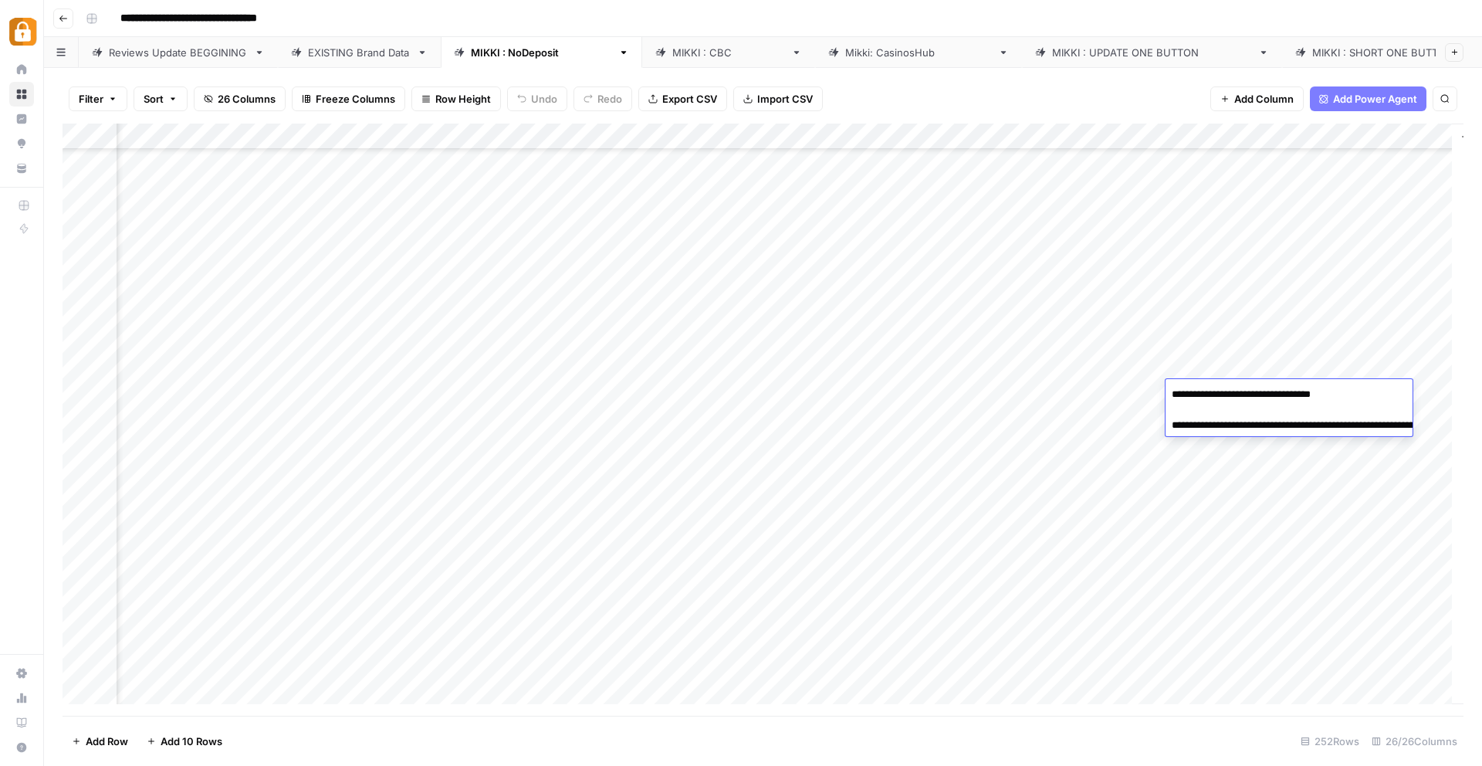
drag, startPoint x: 1308, startPoint y: 442, endPoint x: 1244, endPoint y: 426, distance: 66.8
click at [1244, 426] on textarea "**********" at bounding box center [1320, 418] width 309 height 68
click at [953, 488] on div "Add Column" at bounding box center [763, 420] width 1401 height 592
click at [1069, 421] on div "Add Column" at bounding box center [763, 420] width 1401 height 592
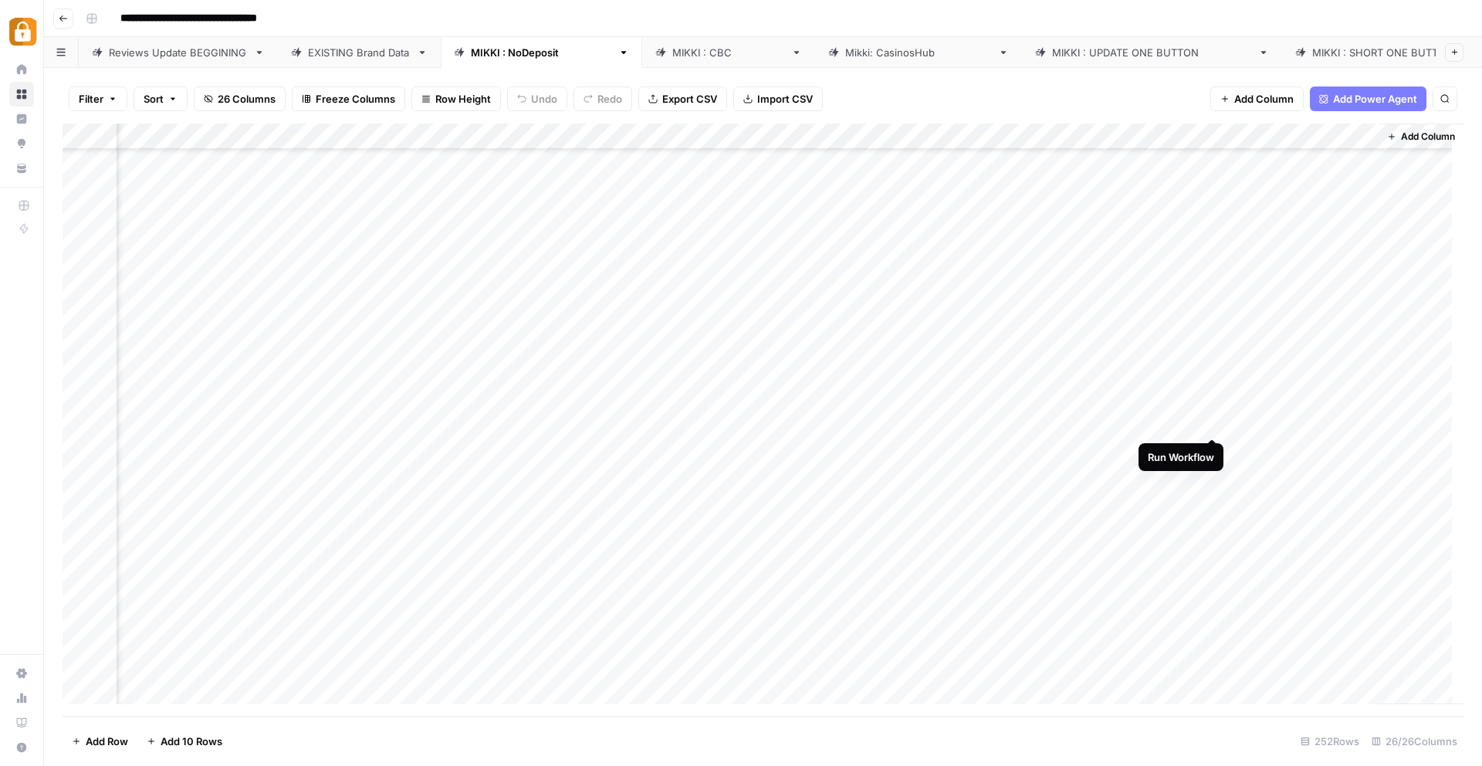
click at [1210, 422] on div "Add Column" at bounding box center [763, 420] width 1401 height 592
click at [1266, 431] on div "Add Column" at bounding box center [763, 420] width 1401 height 592
click at [1266, 428] on div "Add Column" at bounding box center [763, 420] width 1401 height 592
drag, startPoint x: 1308, startPoint y: 469, endPoint x: 1243, endPoint y: 458, distance: 65.9
click at [1243, 458] on textarea "**********" at bounding box center [1320, 447] width 309 height 68
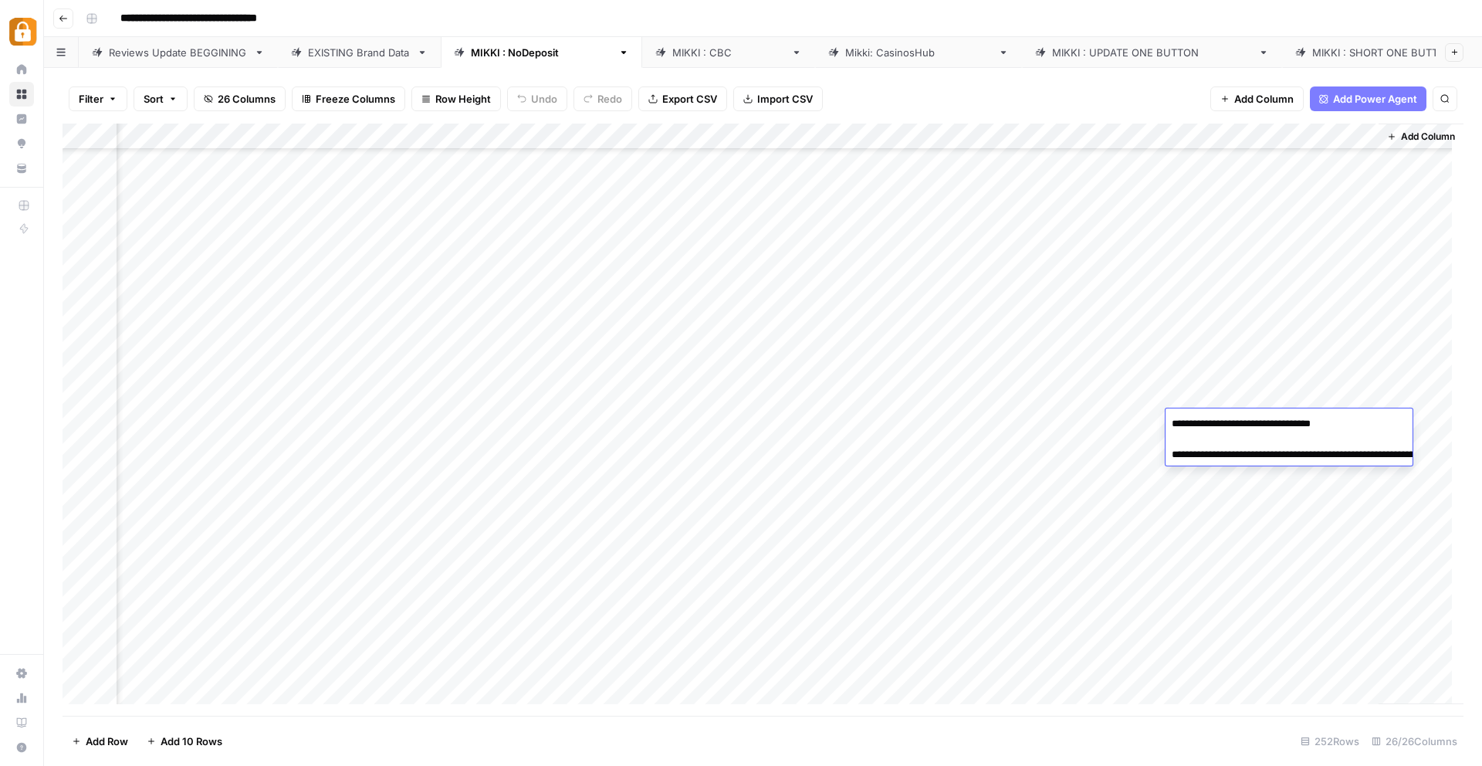
click at [916, 423] on div "Add Column" at bounding box center [763, 420] width 1401 height 592
click at [776, 427] on div "Add Column" at bounding box center [763, 420] width 1401 height 592
click at [775, 427] on div "Add Column" at bounding box center [763, 420] width 1401 height 592
click at [908, 425] on div "Add Column" at bounding box center [763, 420] width 1401 height 592
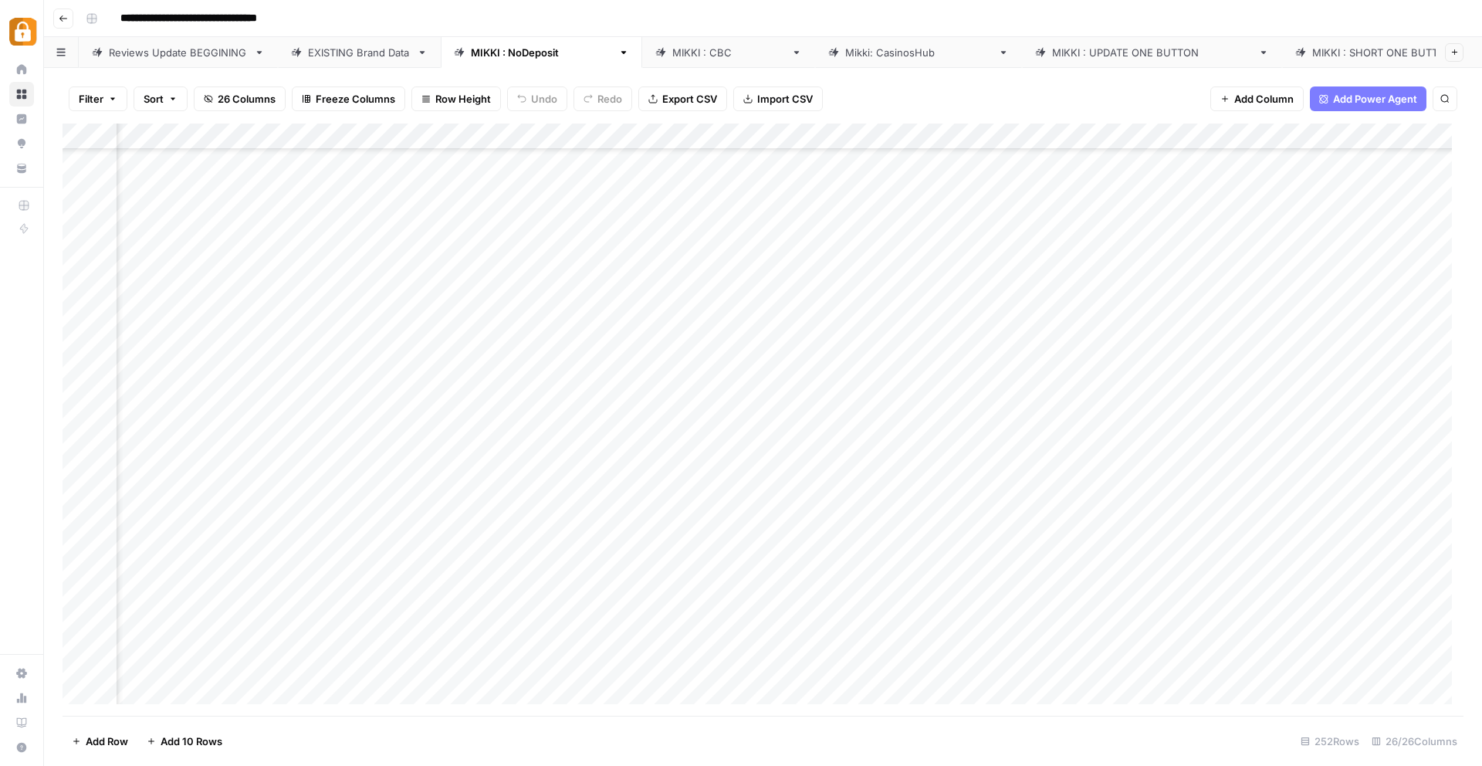
click at [831, 422] on div "Add Column" at bounding box center [763, 420] width 1401 height 592
click at [530, 422] on div "Add Column" at bounding box center [763, 420] width 1401 height 592
click at [713, 424] on div "Add Column" at bounding box center [763, 420] width 1401 height 592
click at [1082, 590] on div "Add Column" at bounding box center [763, 420] width 1401 height 592
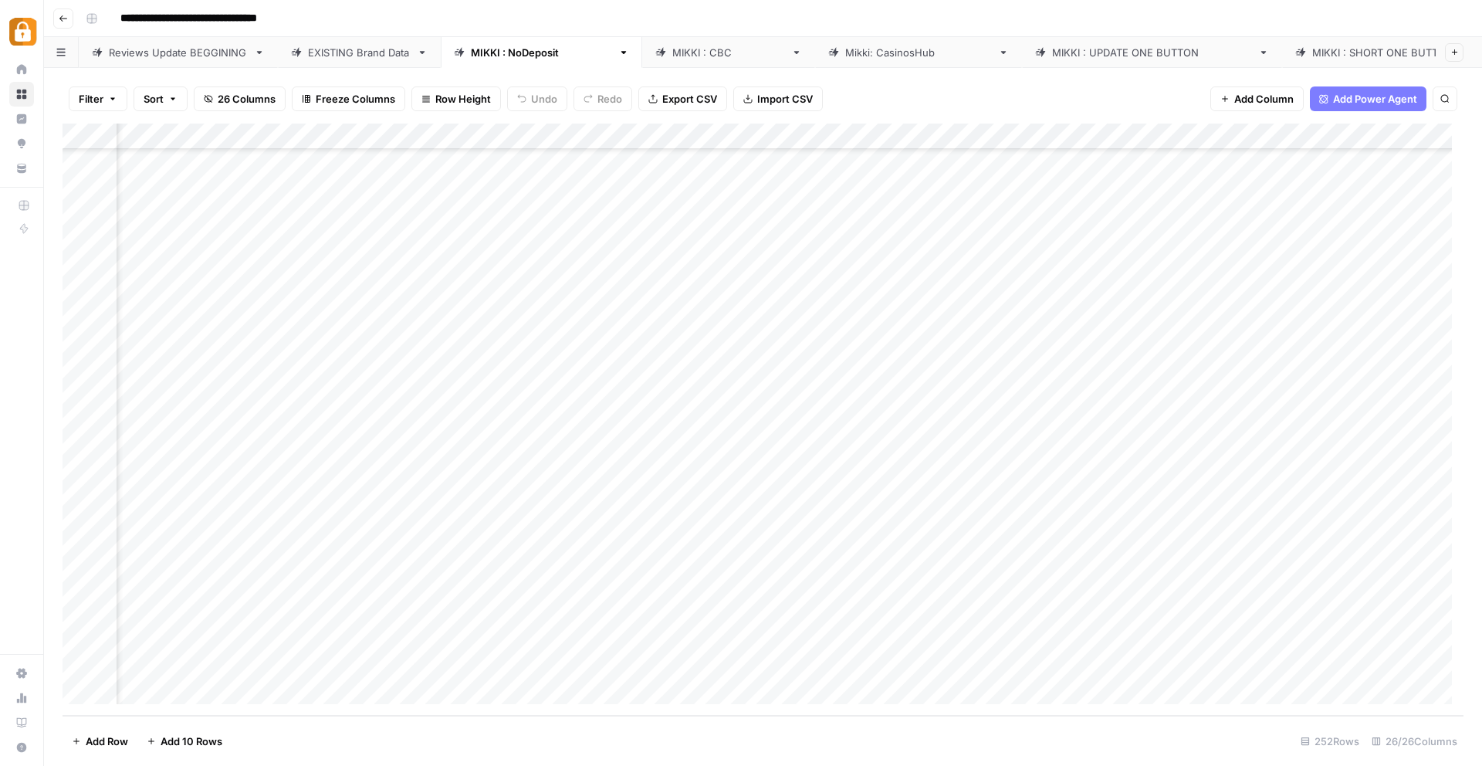
click at [1271, 591] on div "Add Column" at bounding box center [763, 420] width 1401 height 592
click at [1339, 586] on div "Add Column" at bounding box center [763, 420] width 1401 height 592
drag, startPoint x: 1376, startPoint y: 637, endPoint x: 1244, endPoint y: 622, distance: 132.8
click at [1244, 622] on textarea "**********" at bounding box center [1320, 611] width 309 height 68
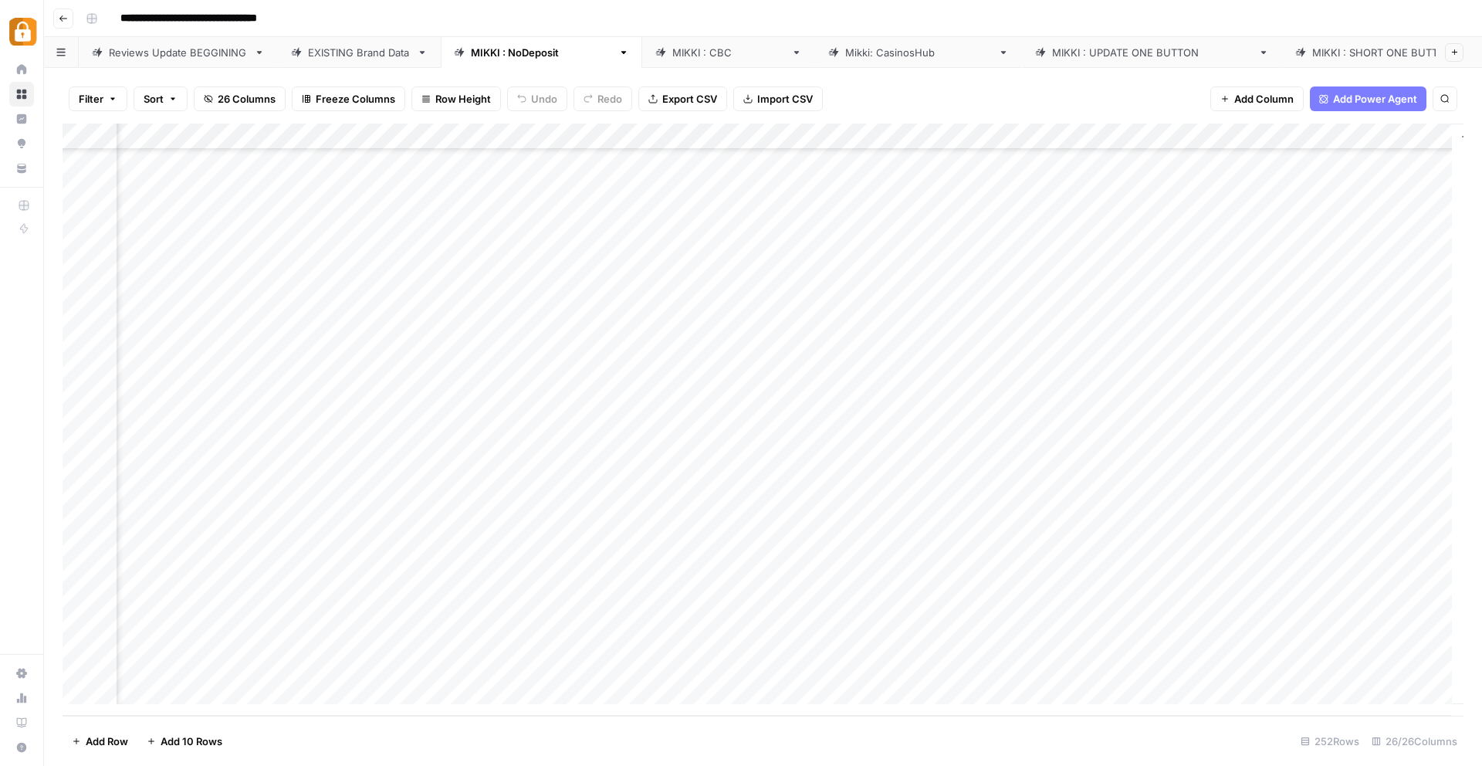
click at [961, 608] on div "Add Column" at bounding box center [763, 420] width 1401 height 592
click at [866, 591] on div "Add Column" at bounding box center [763, 420] width 1401 height 592
click at [960, 385] on div "Add Column" at bounding box center [763, 420] width 1401 height 592
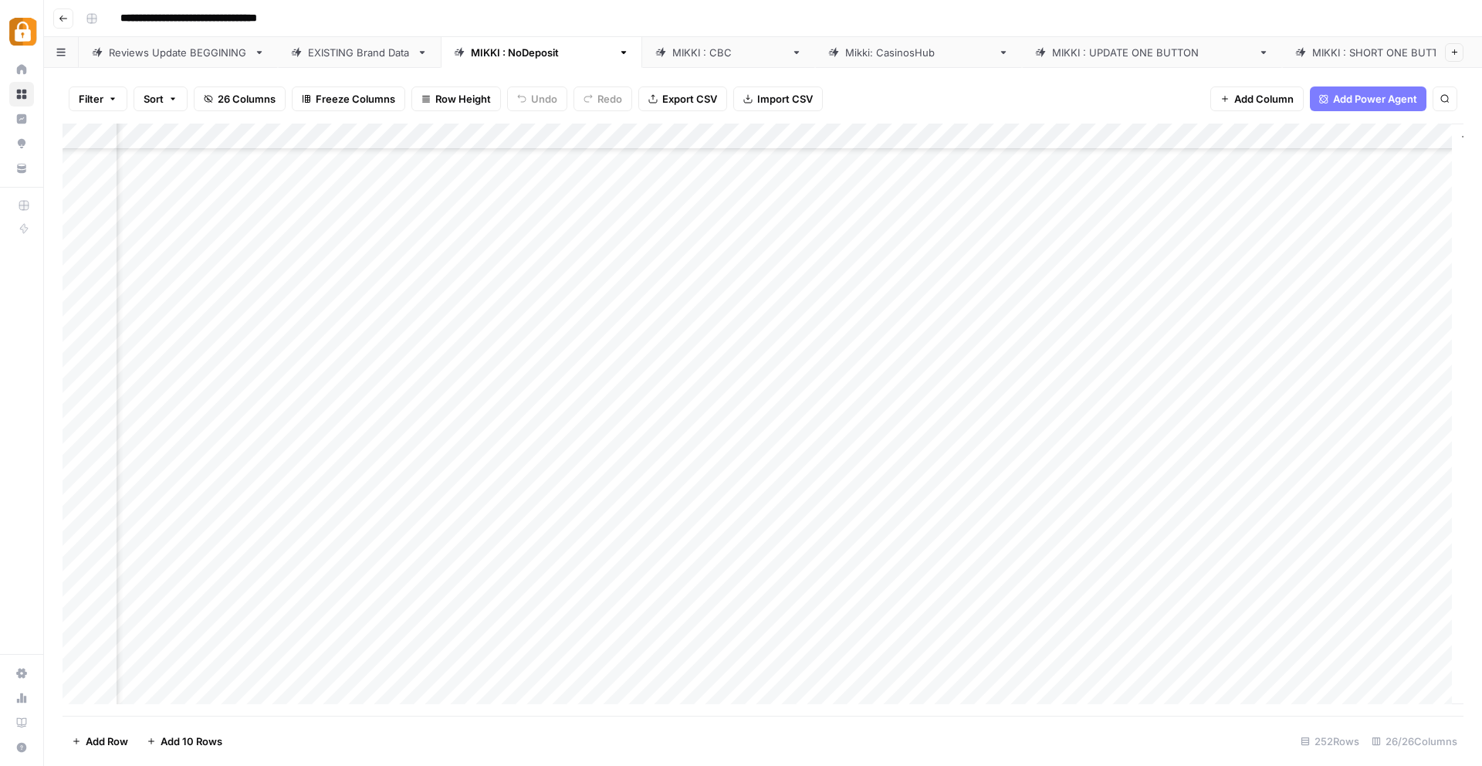
click at [1369, 391] on div "Add Column" at bounding box center [763, 420] width 1401 height 592
drag, startPoint x: 1302, startPoint y: 435, endPoint x: 1244, endPoint y: 422, distance: 60.0
click at [1244, 422] on textarea "**********" at bounding box center [1320, 409] width 309 height 68
click at [1071, 586] on div "Add Column" at bounding box center [763, 420] width 1401 height 592
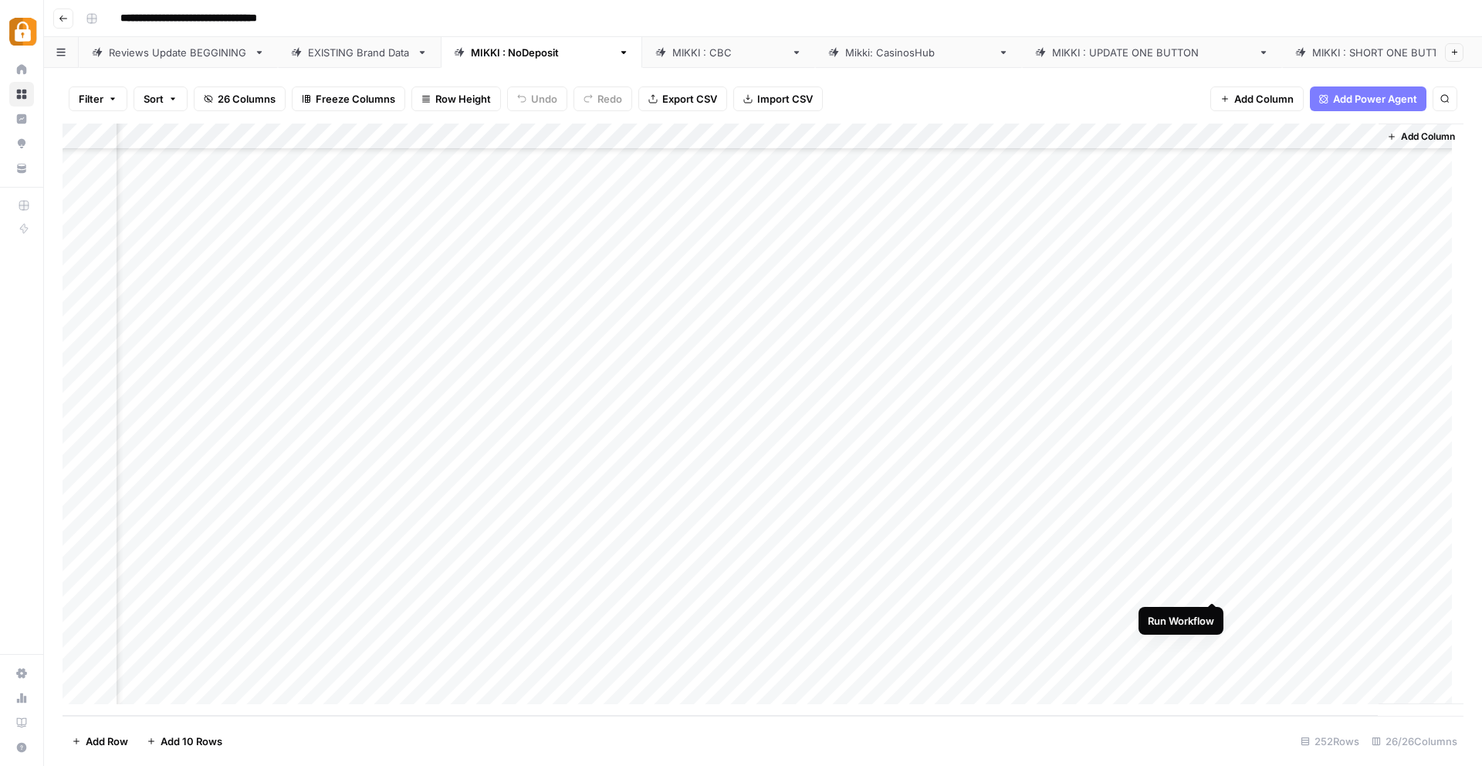
click at [1217, 584] on div "Add Column" at bounding box center [763, 420] width 1401 height 592
click at [1216, 585] on div "Add Column" at bounding box center [763, 420] width 1401 height 592
click at [1274, 581] on div "Add Column" at bounding box center [763, 420] width 1401 height 592
click at [1275, 580] on div "Add Column" at bounding box center [763, 420] width 1401 height 592
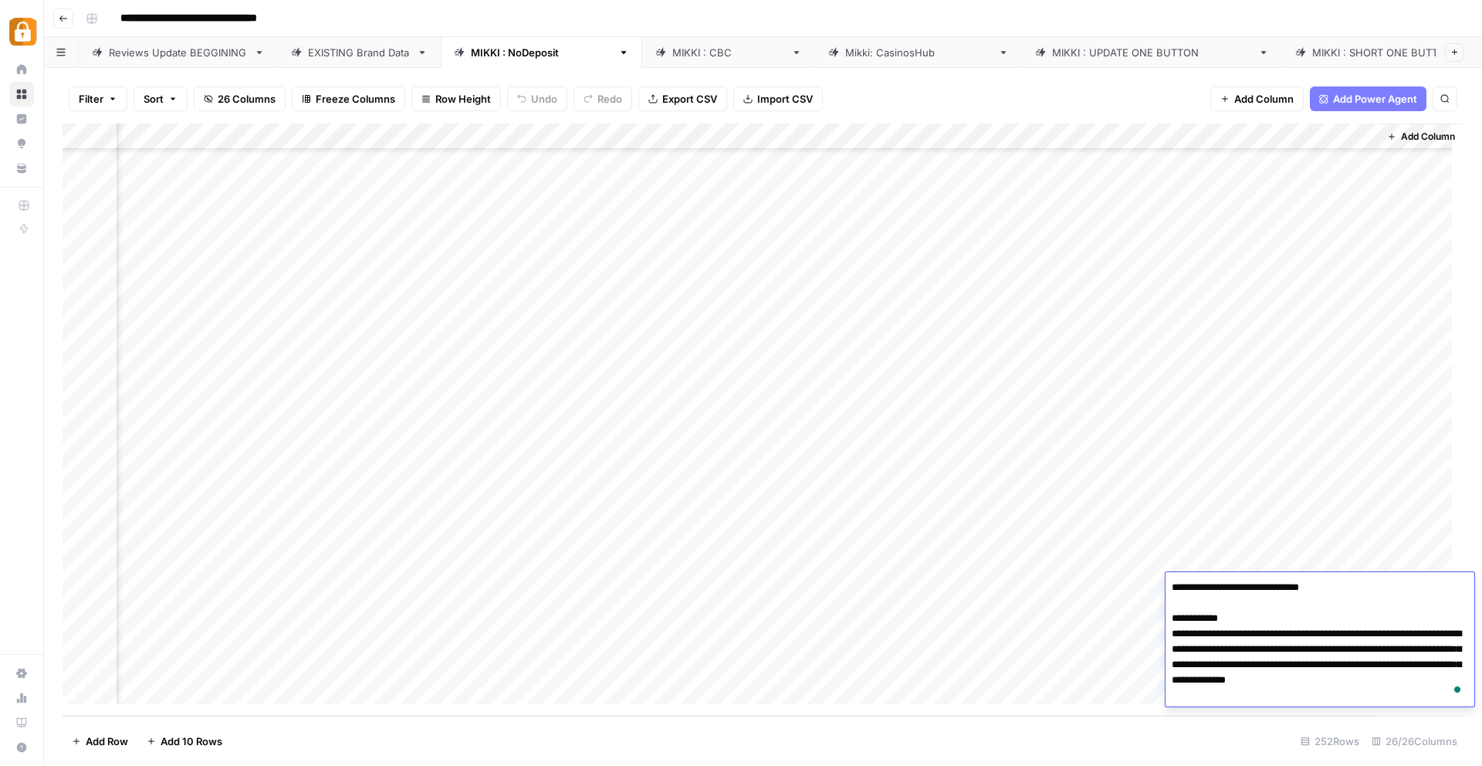
click at [1274, 584] on textarea "**********" at bounding box center [1320, 642] width 309 height 130
click at [837, 636] on div "Add Column" at bounding box center [763, 420] width 1401 height 592
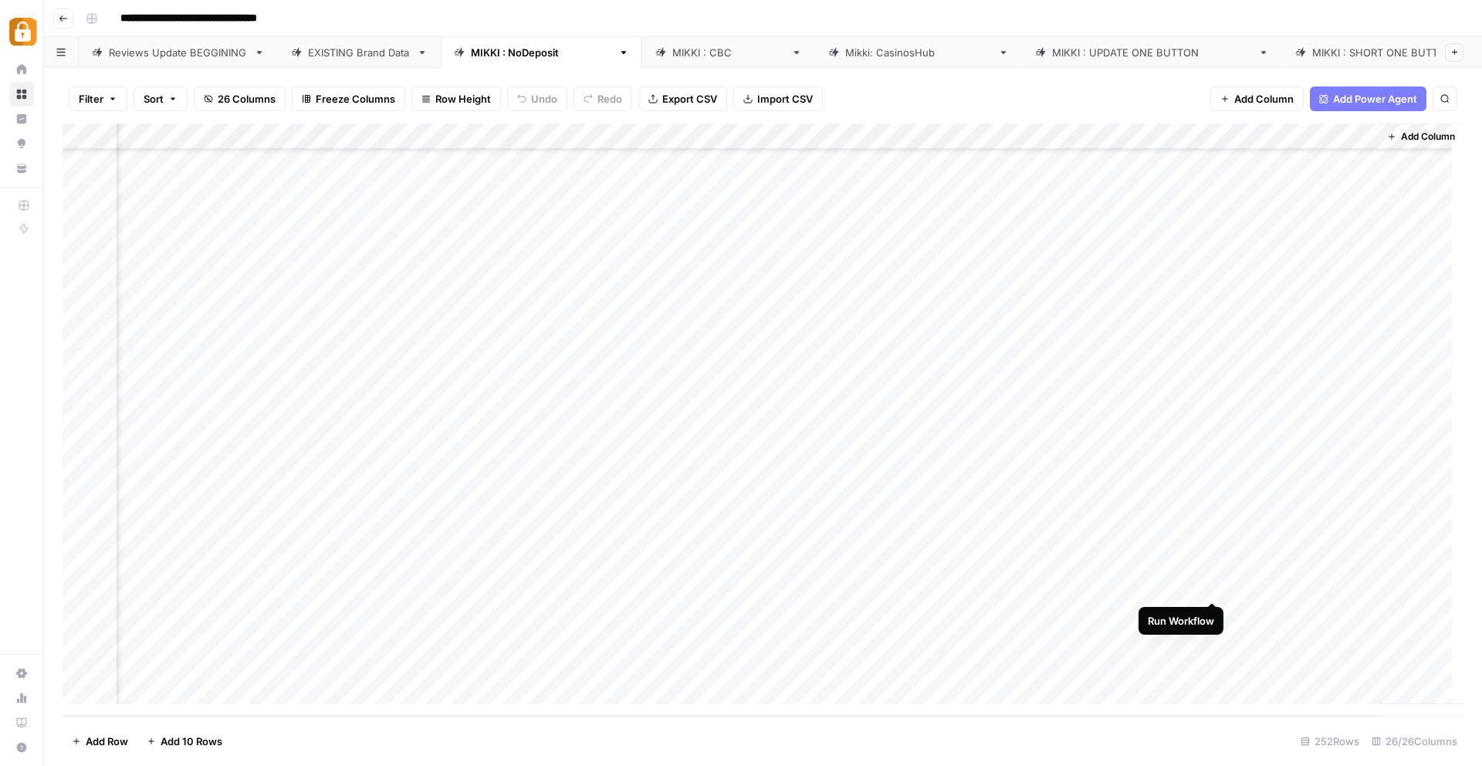
click at [1210, 583] on div "Add Column" at bounding box center [763, 420] width 1401 height 592
click at [1283, 587] on div "Add Column" at bounding box center [763, 420] width 1401 height 592
click at [1283, 586] on div "Add Column" at bounding box center [763, 420] width 1401 height 592
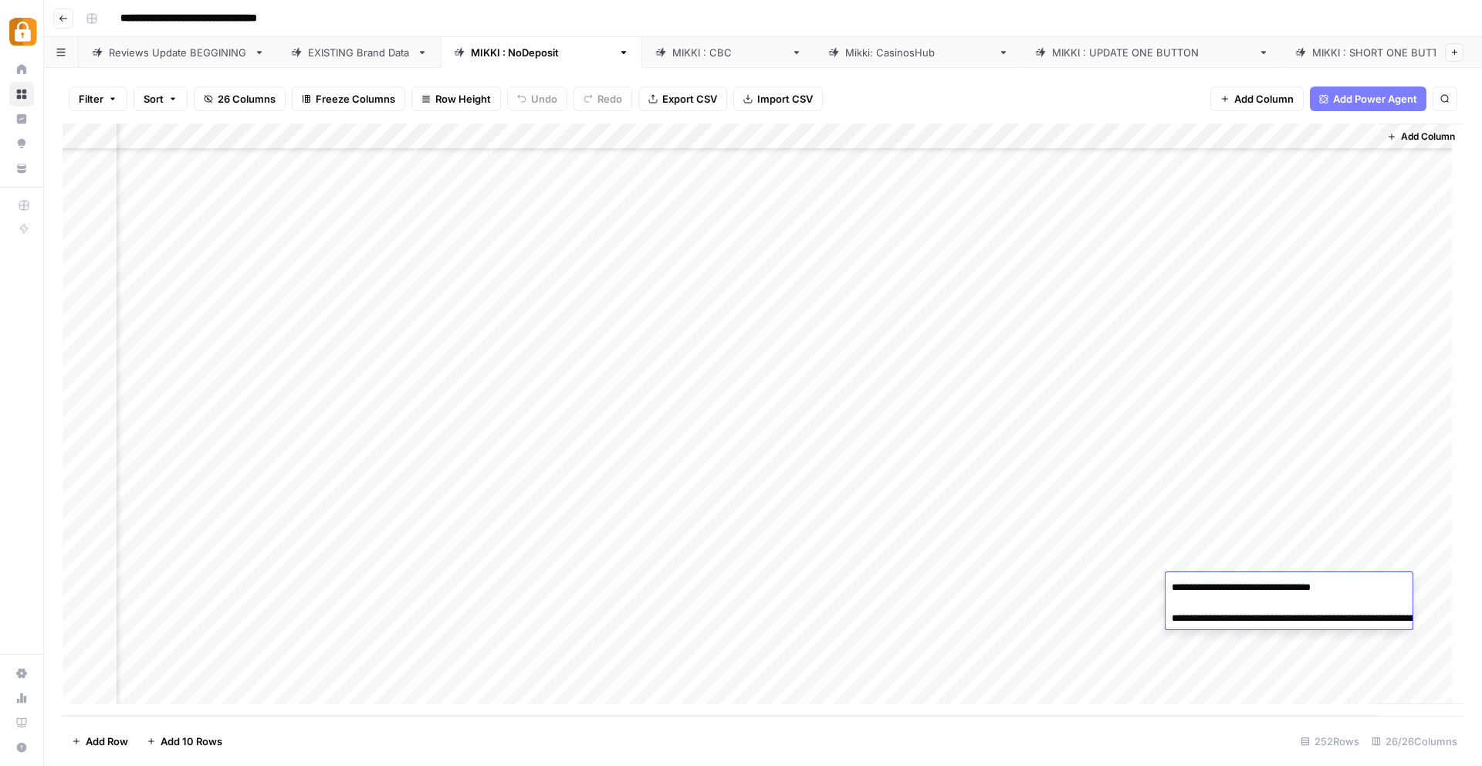
drag, startPoint x: 1379, startPoint y: 638, endPoint x: 1244, endPoint y: 617, distance: 136.8
click at [1244, 617] on textarea "**********" at bounding box center [1320, 611] width 309 height 68
